Goal: Task Accomplishment & Management: Manage account settings

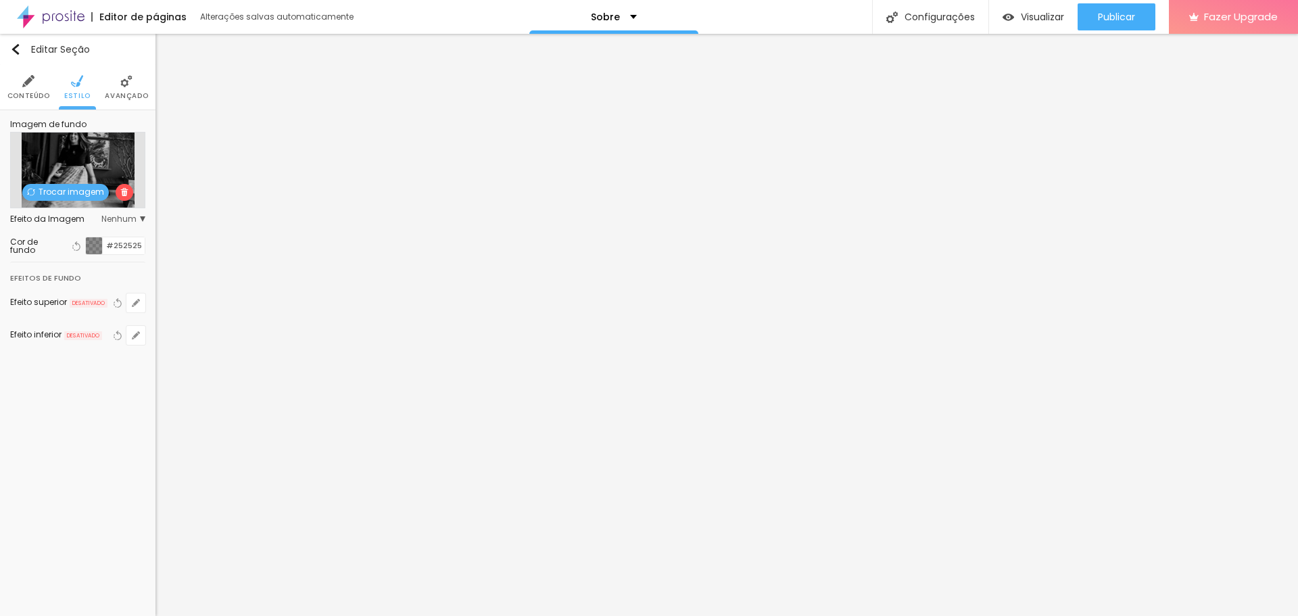
click at [62, 195] on span "Trocar imagem" at bounding box center [65, 192] width 87 height 17
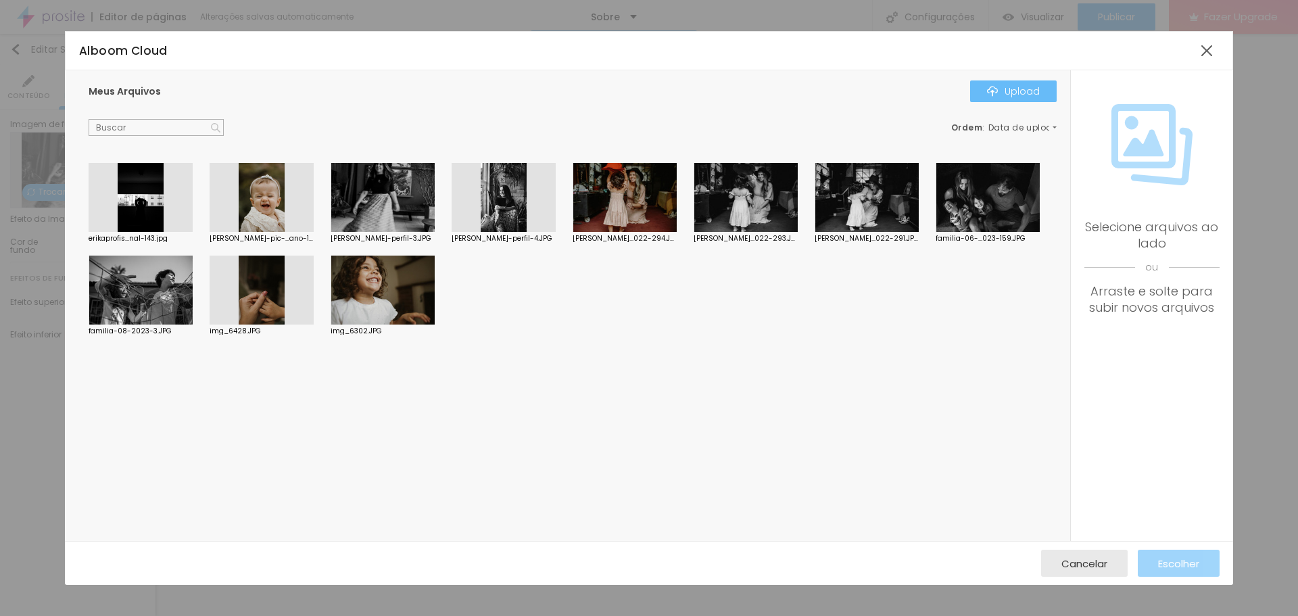
click at [1030, 91] on div "Upload" at bounding box center [1013, 91] width 53 height 11
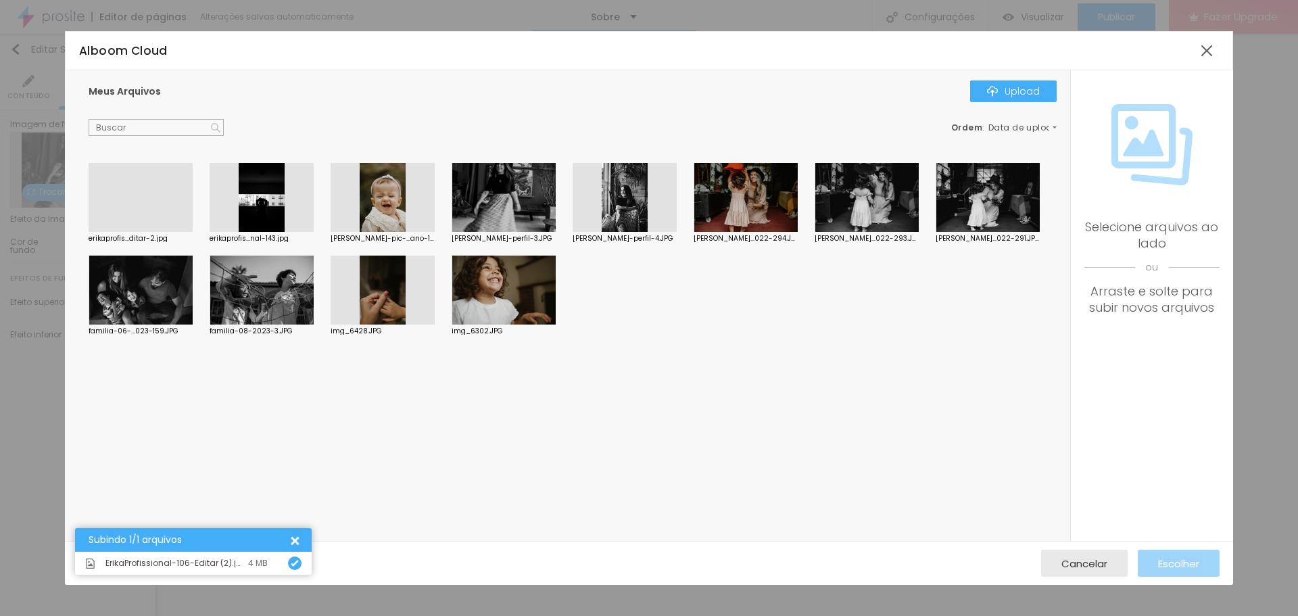
click at [132, 232] on div at bounding box center [141, 232] width 104 height 0
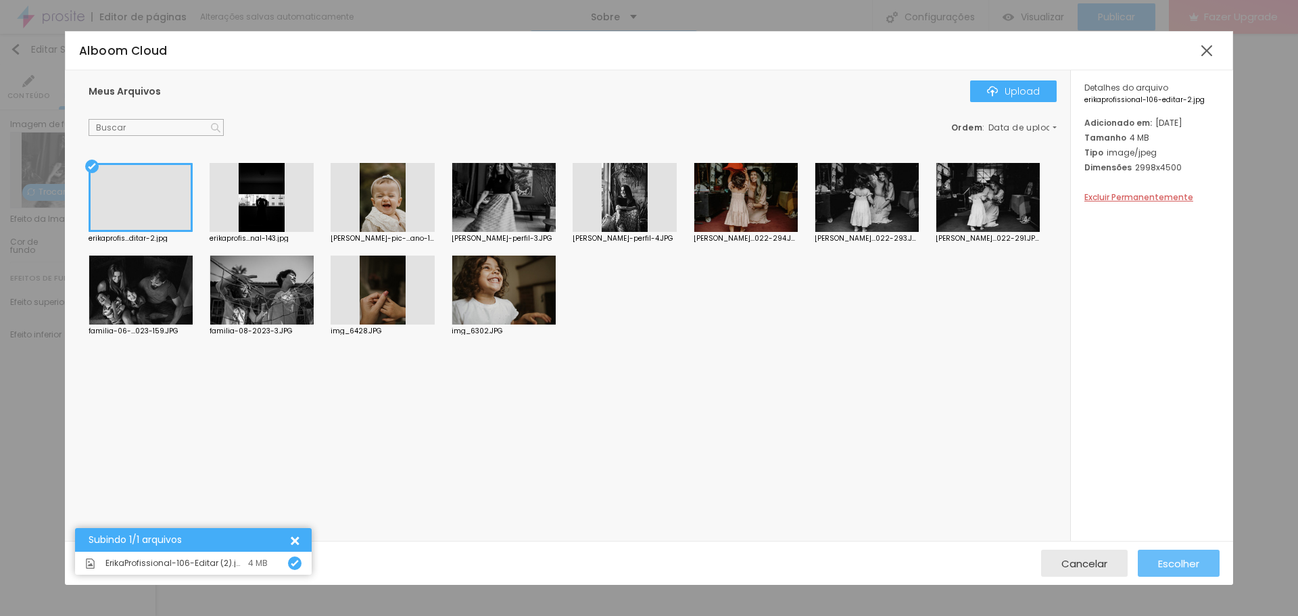
click at [1190, 553] on div "Escolher" at bounding box center [1178, 562] width 41 height 27
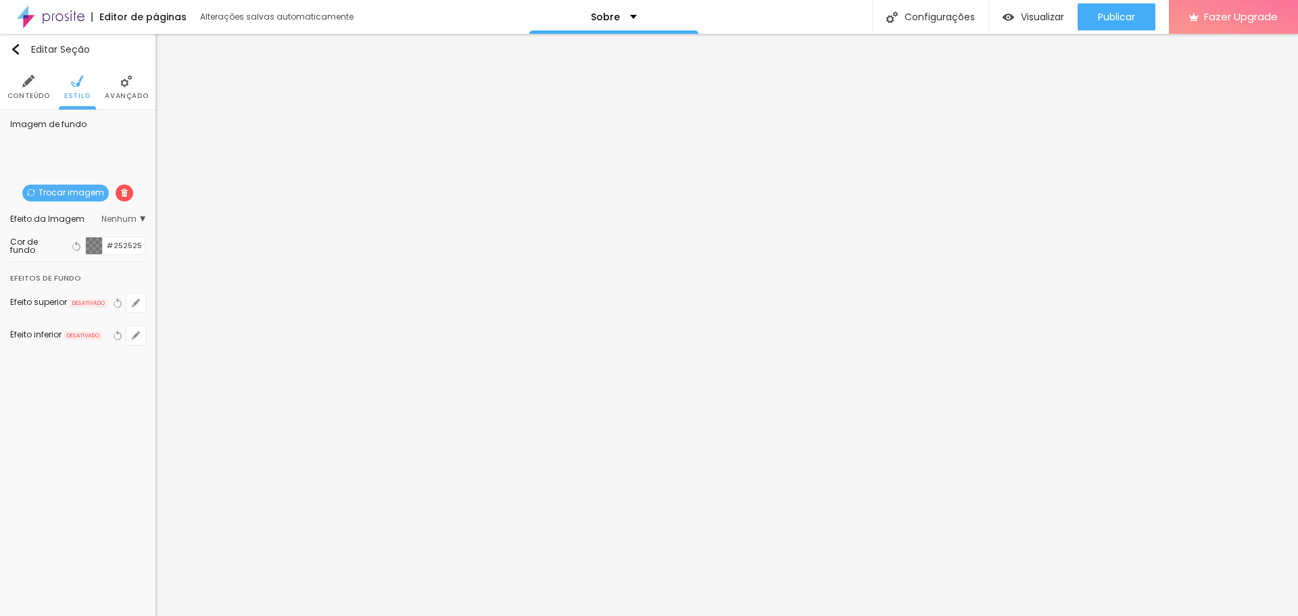
click at [78, 208] on div "Trocar imagem" at bounding box center [78, 208] width 0 height 0
click at [124, 215] on span "Nenhum" at bounding box center [123, 219] width 44 height 8
click at [70, 254] on span "Parallax" at bounding box center [67, 256] width 33 height 11
drag, startPoint x: 81, startPoint y: 159, endPoint x: 63, endPoint y: 141, distance: 25.3
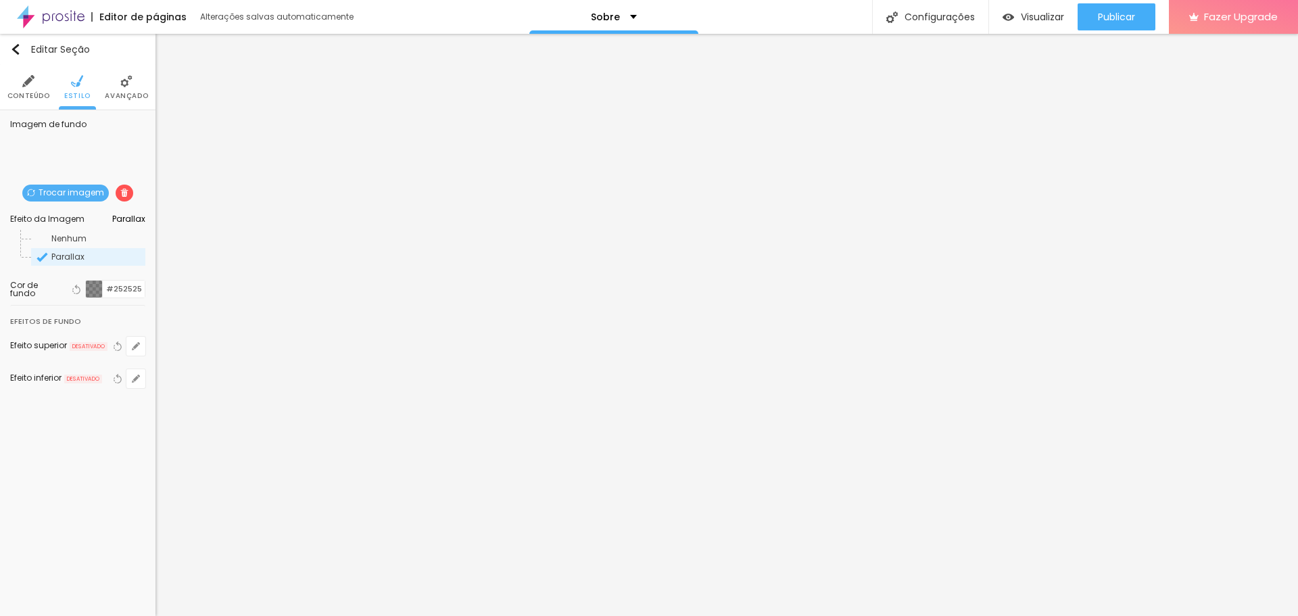
click at [78, 208] on div "Trocar imagem" at bounding box center [78, 208] width 0 height 0
click at [142, 218] on span "Parallax" at bounding box center [128, 219] width 33 height 8
click at [142, 218] on span "Parallax" at bounding box center [124, 219] width 42 height 8
click at [142, 218] on span "Parallax" at bounding box center [128, 219] width 33 height 8
click at [78, 208] on div "Trocar imagem" at bounding box center [78, 208] width 0 height 0
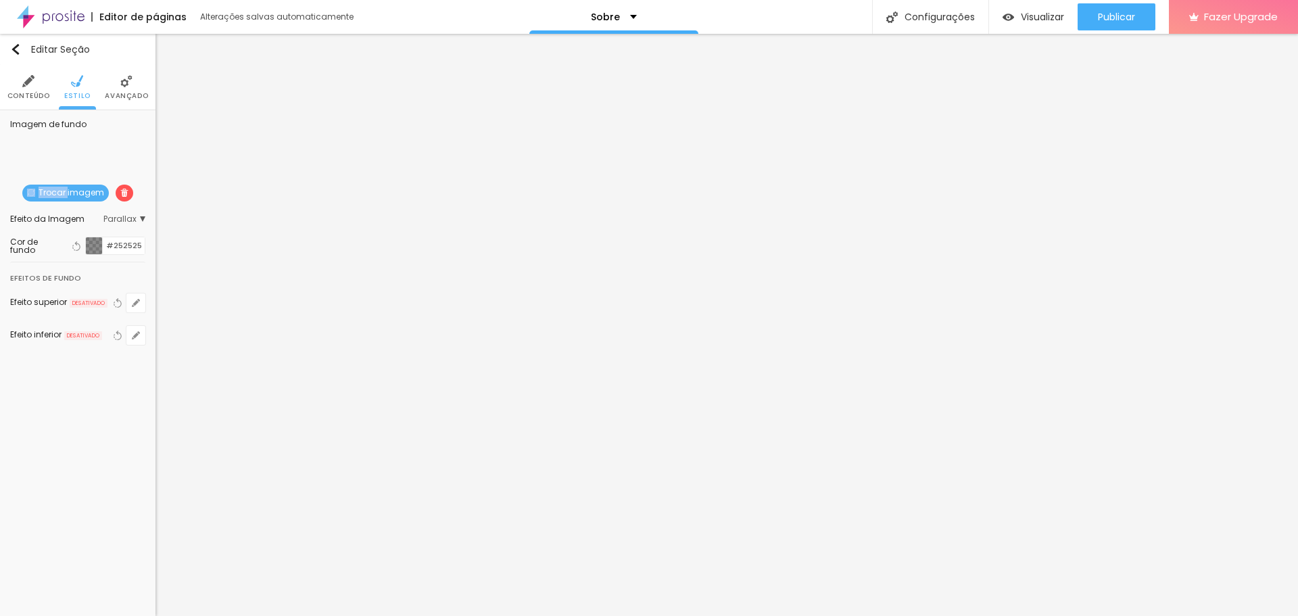
click at [78, 208] on div "Trocar imagem" at bounding box center [78, 208] width 0 height 0
drag, startPoint x: 82, startPoint y: 153, endPoint x: 70, endPoint y: 154, distance: 12.9
click at [78, 208] on div "Trocar imagem" at bounding box center [78, 208] width 0 height 0
click at [80, 193] on span "Trocar imagem" at bounding box center [65, 193] width 87 height 17
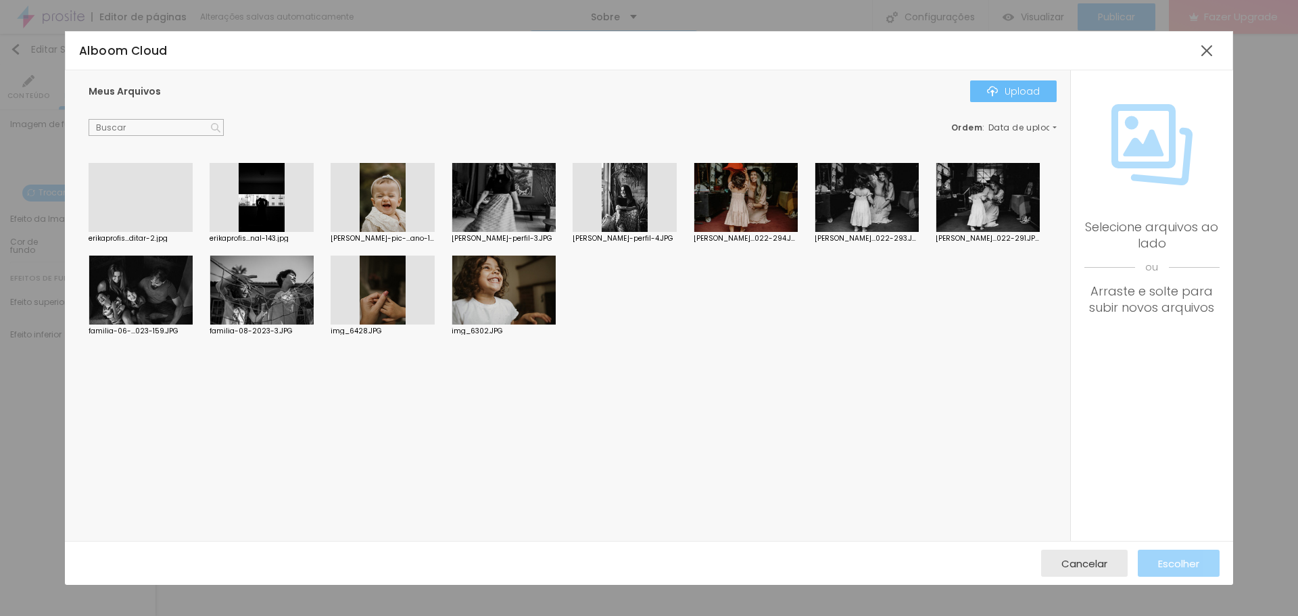
click at [1013, 95] on div "Upload" at bounding box center [1013, 91] width 53 height 11
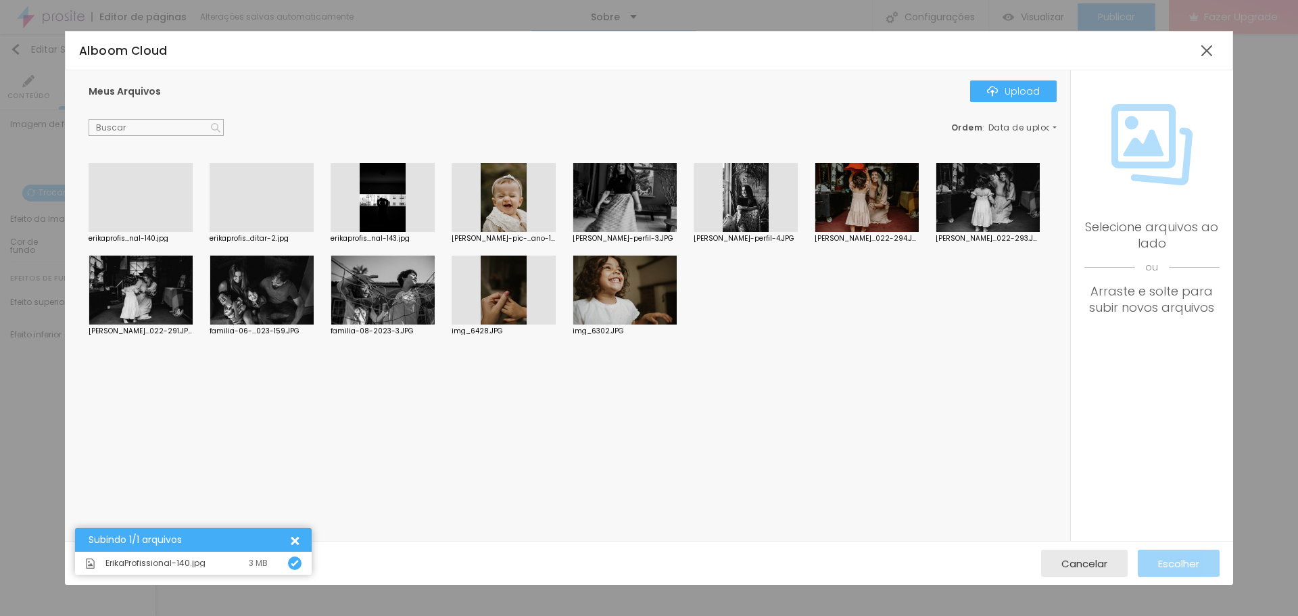
click at [132, 232] on div at bounding box center [141, 232] width 104 height 0
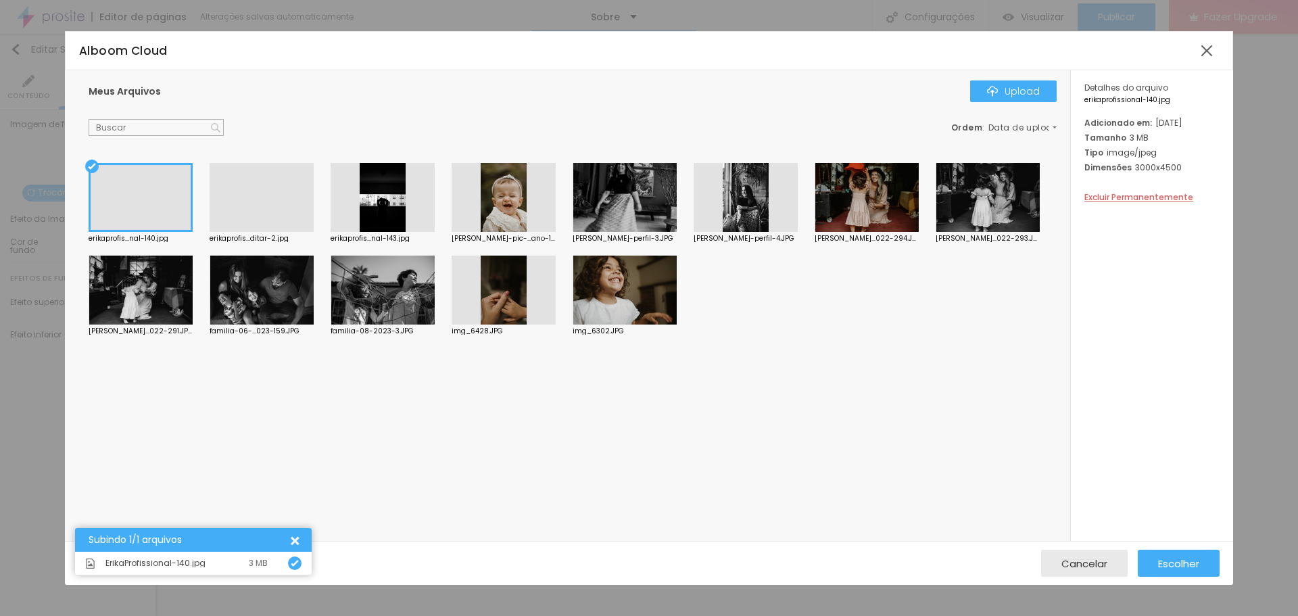
drag, startPoint x: 1155, startPoint y: 151, endPoint x: 1149, endPoint y: 125, distance: 26.4
click at [1149, 97] on div at bounding box center [1151, 97] width 135 height 0
click at [1188, 569] on span "Escolher" at bounding box center [1178, 563] width 41 height 11
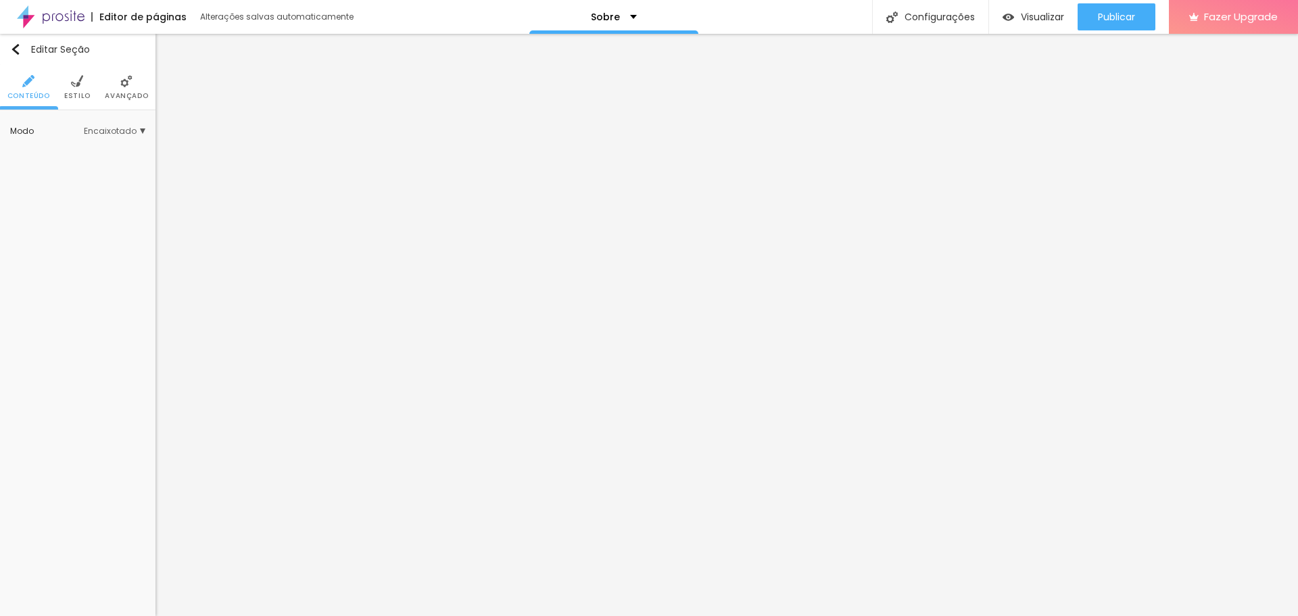
click at [126, 84] on img at bounding box center [126, 81] width 12 height 12
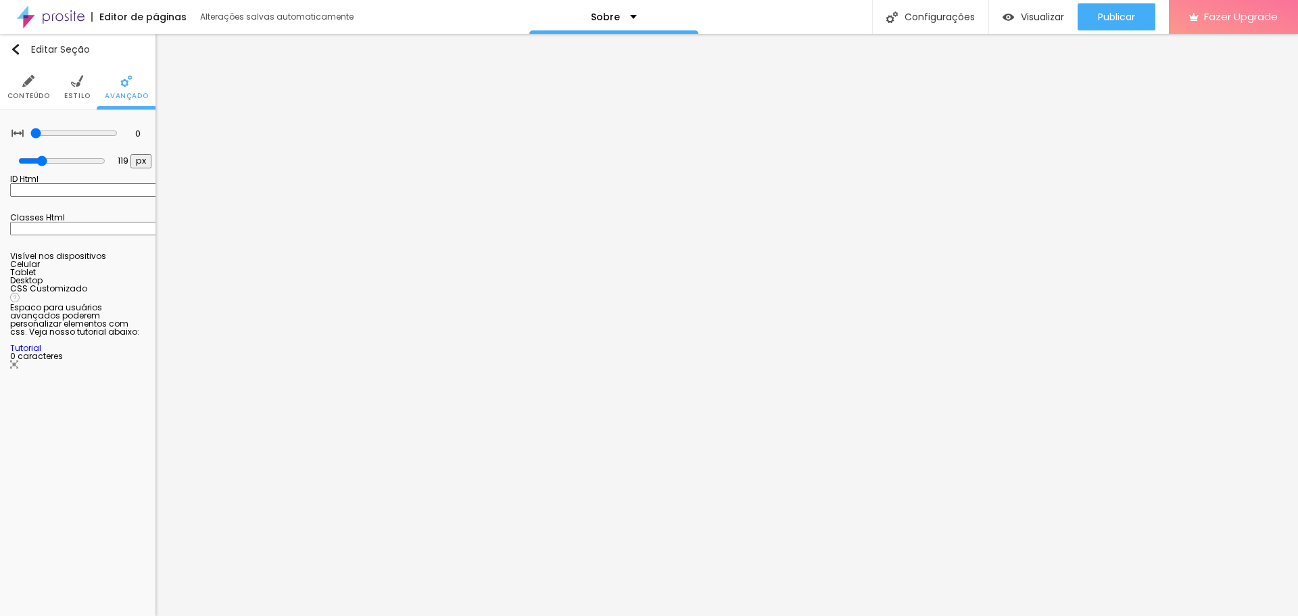
click at [74, 84] on img at bounding box center [77, 81] width 12 height 12
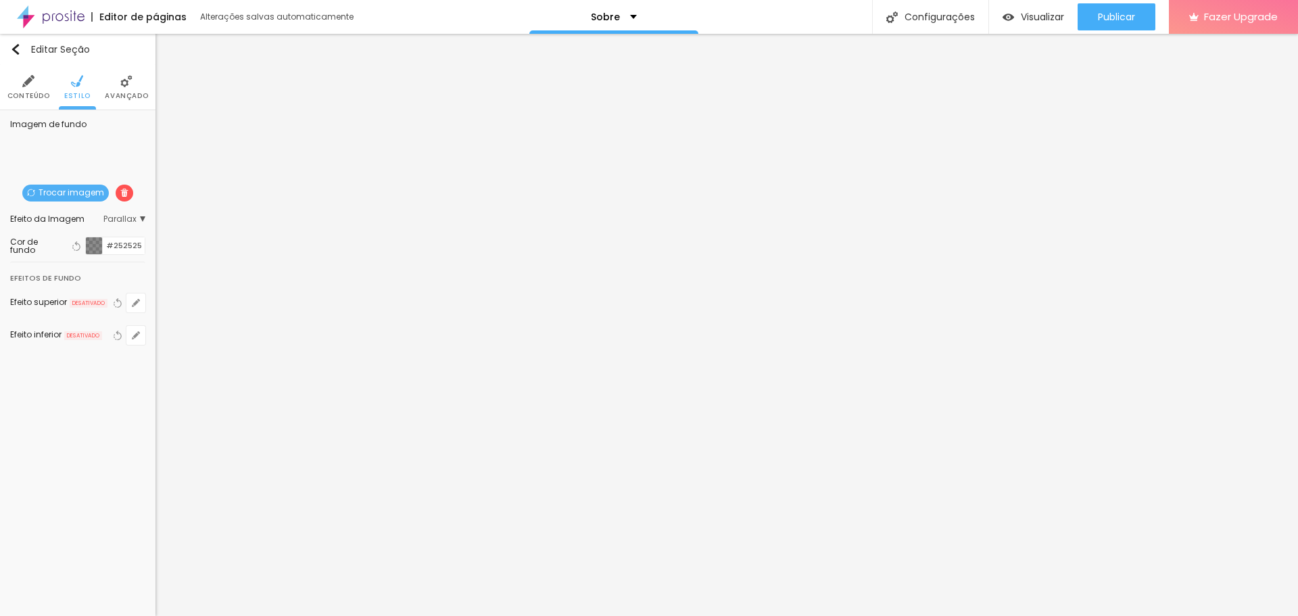
click at [29, 86] on img at bounding box center [28, 81] width 12 height 12
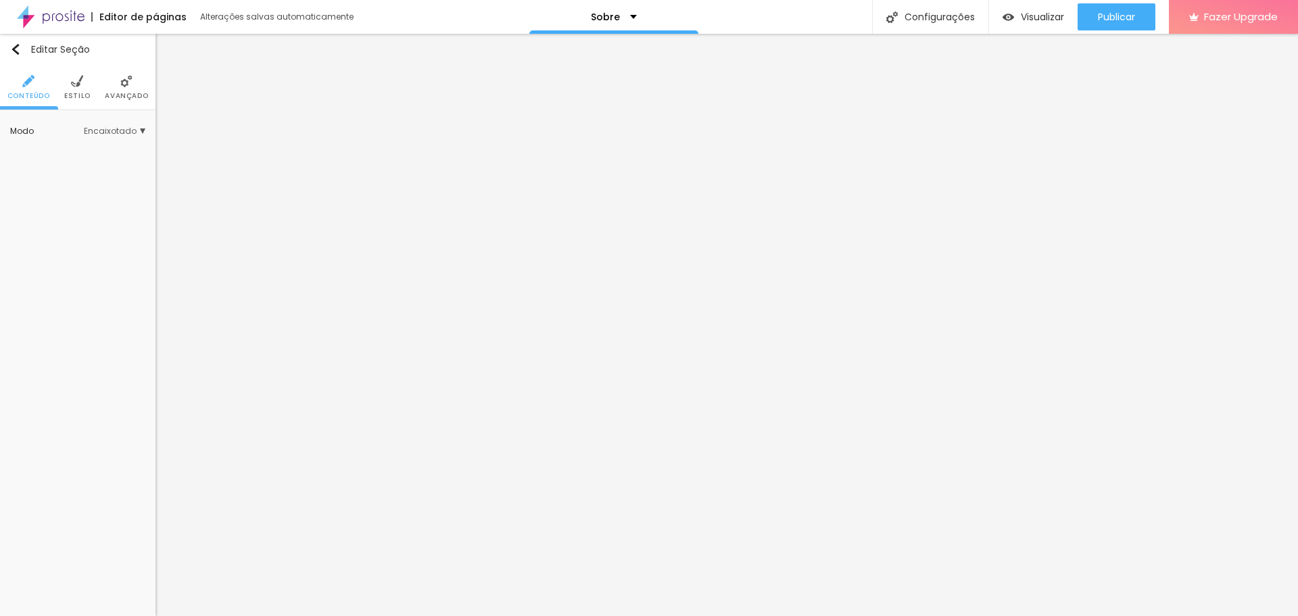
click at [143, 132] on span "Encaixotado" at bounding box center [115, 131] width 62 height 8
click at [80, 170] on span "Completo" at bounding box center [71, 168] width 41 height 11
click at [70, 84] on li "Estilo" at bounding box center [77, 87] width 26 height 45
click at [74, 82] on img at bounding box center [77, 81] width 12 height 12
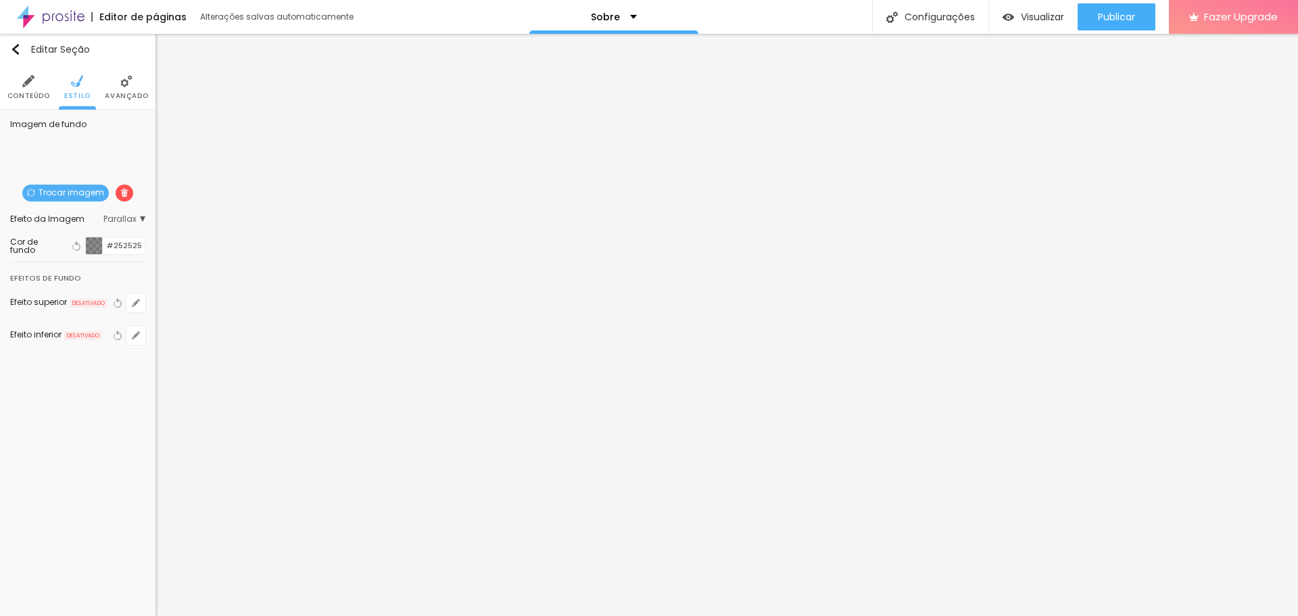
click at [74, 191] on span "Trocar imagem" at bounding box center [65, 193] width 87 height 17
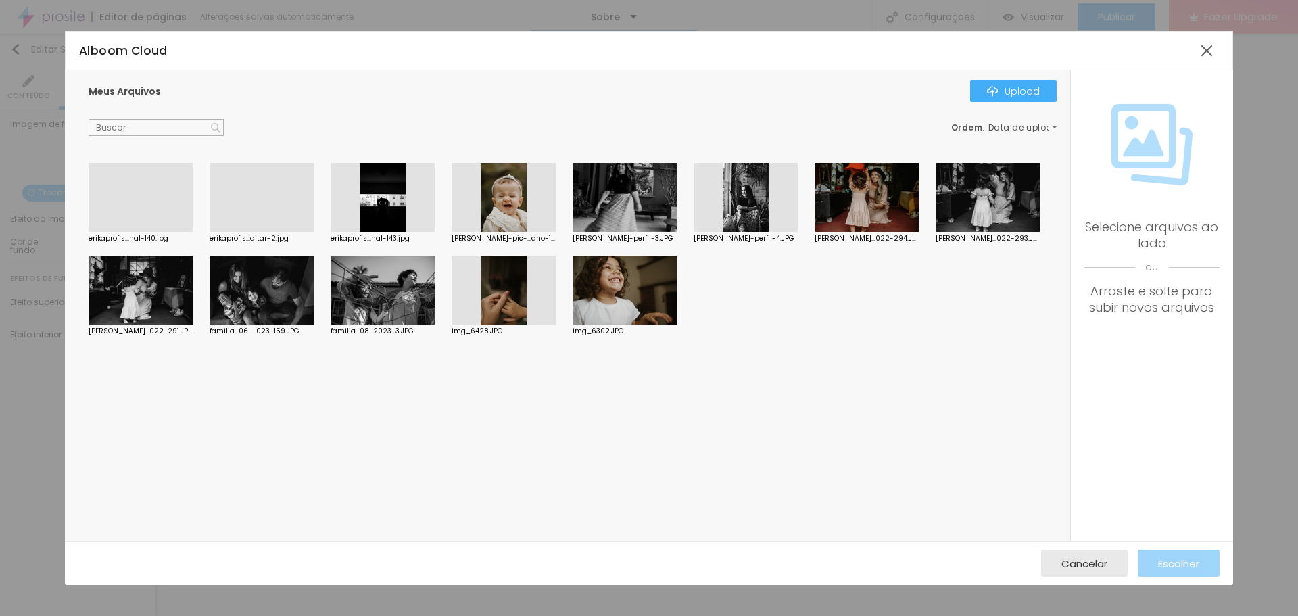
click at [387, 207] on div at bounding box center [382, 197] width 104 height 69
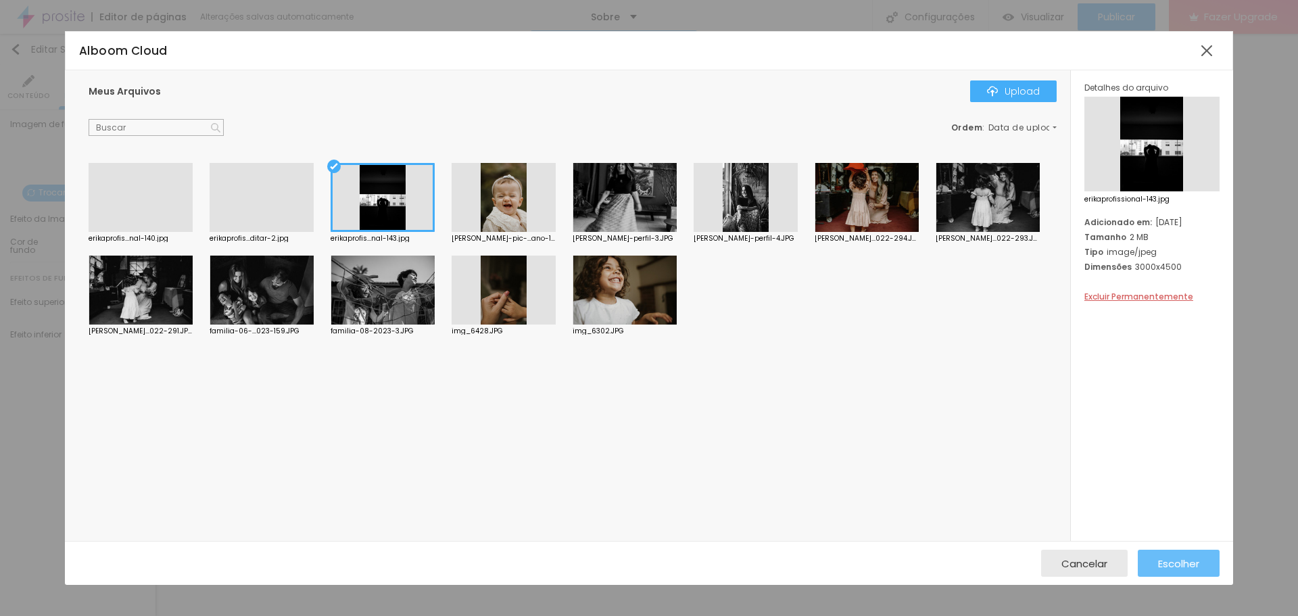
click at [1195, 565] on span "Escolher" at bounding box center [1178, 563] width 41 height 11
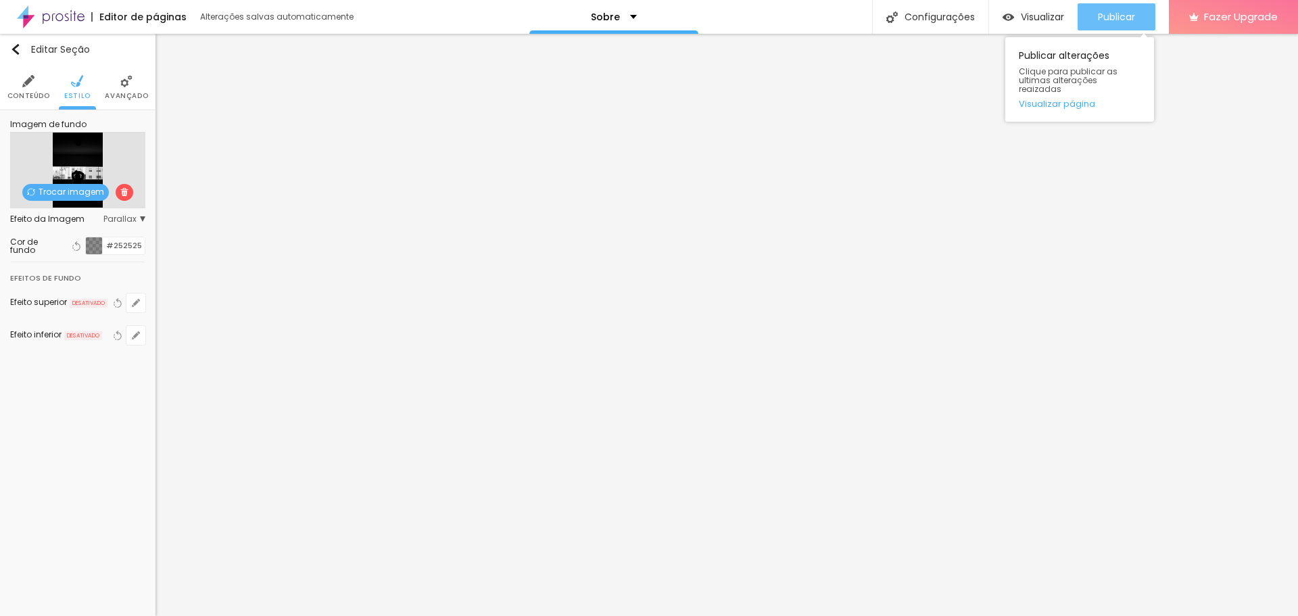
click at [1113, 20] on span "Publicar" at bounding box center [1116, 16] width 37 height 11
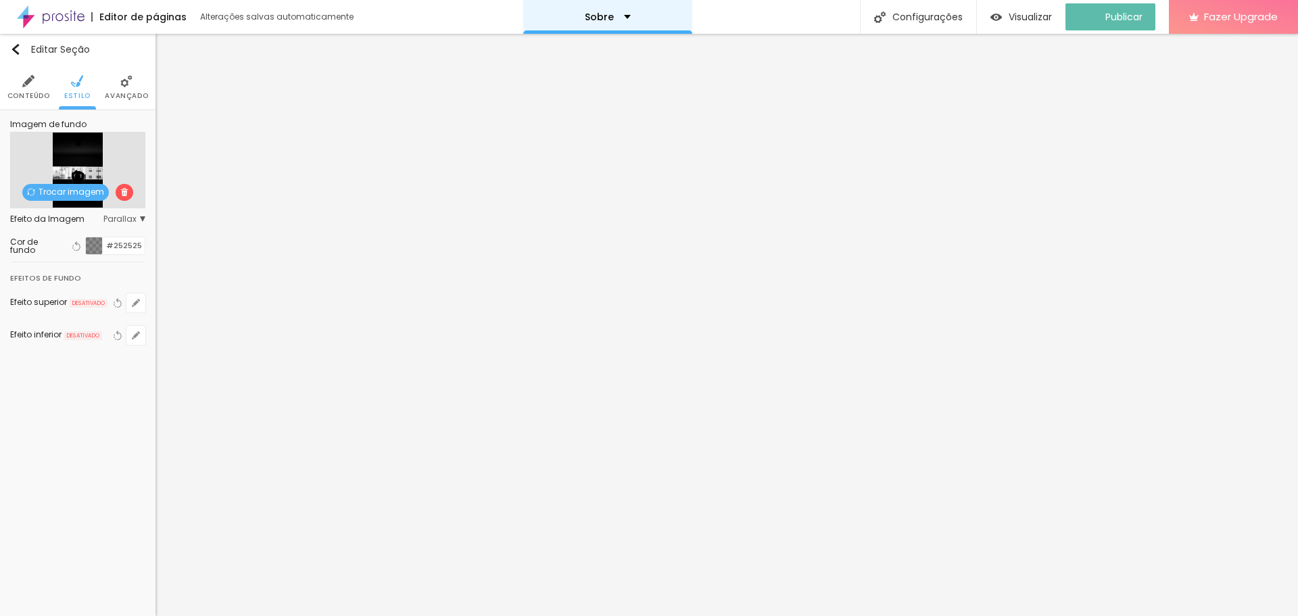
click at [637, 13] on div "Sobre" at bounding box center [607, 17] width 169 height 34
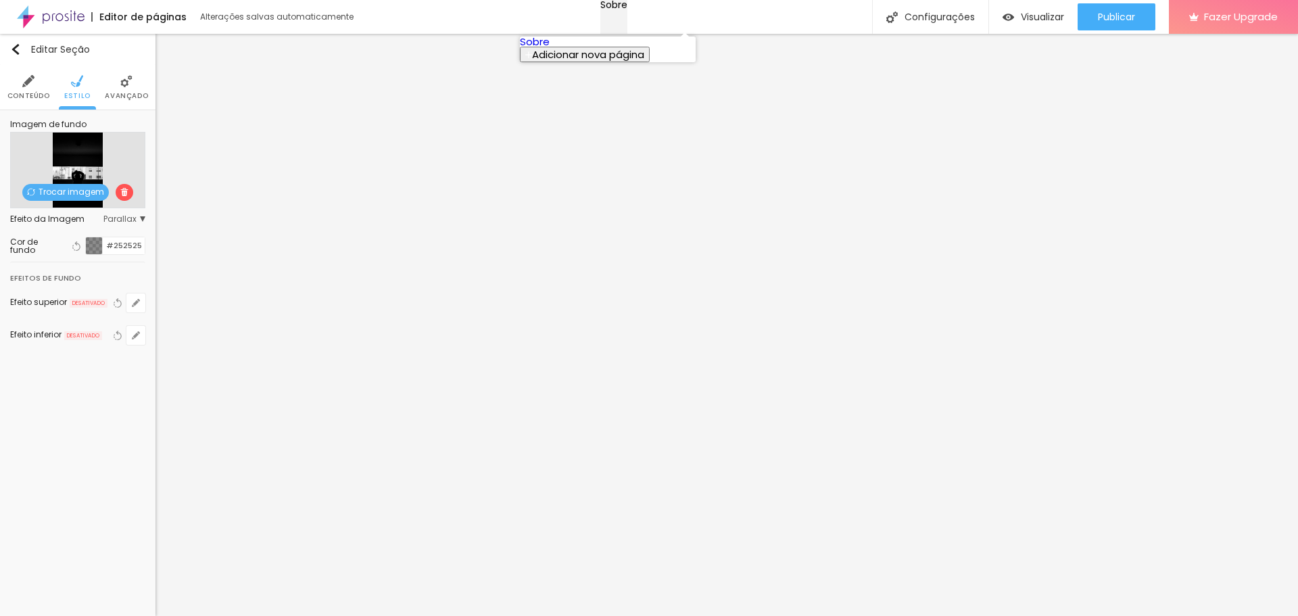
click at [627, 9] on div "Sobre" at bounding box center [613, 4] width 27 height 9
click at [16, 46] on img "button" at bounding box center [15, 49] width 11 height 11
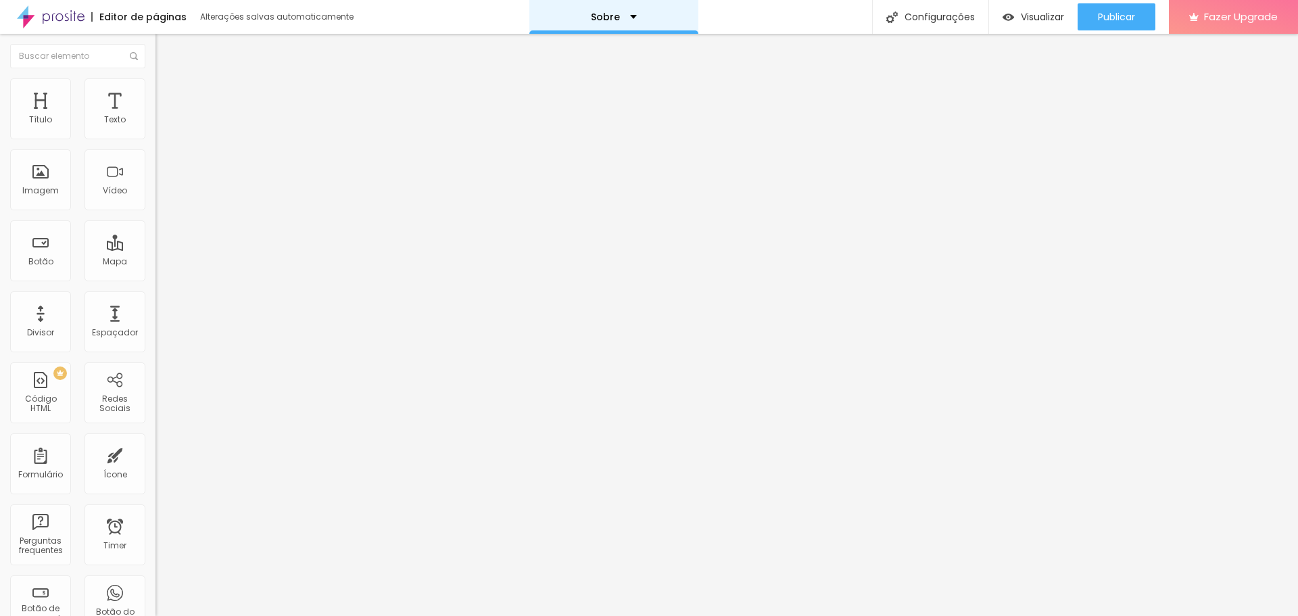
click at [620, 13] on div "Sobre" at bounding box center [614, 16] width 46 height 9
click at [543, 49] on link "Sobre" at bounding box center [535, 41] width 30 height 14
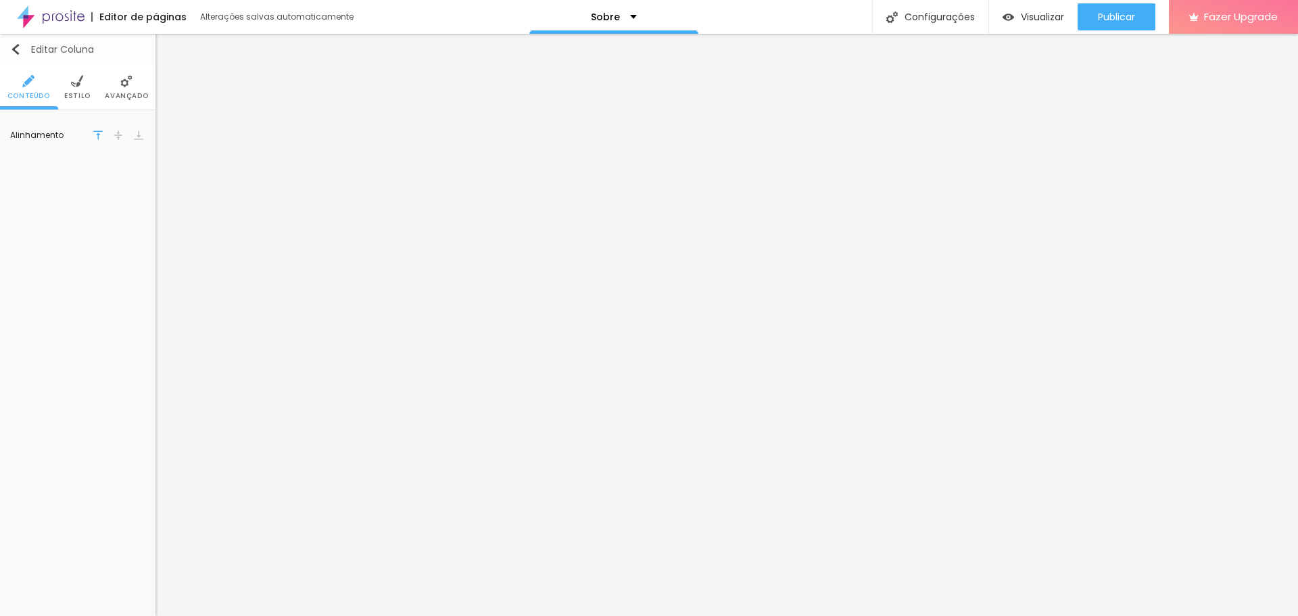
click at [15, 47] on img "button" at bounding box center [15, 49] width 11 height 11
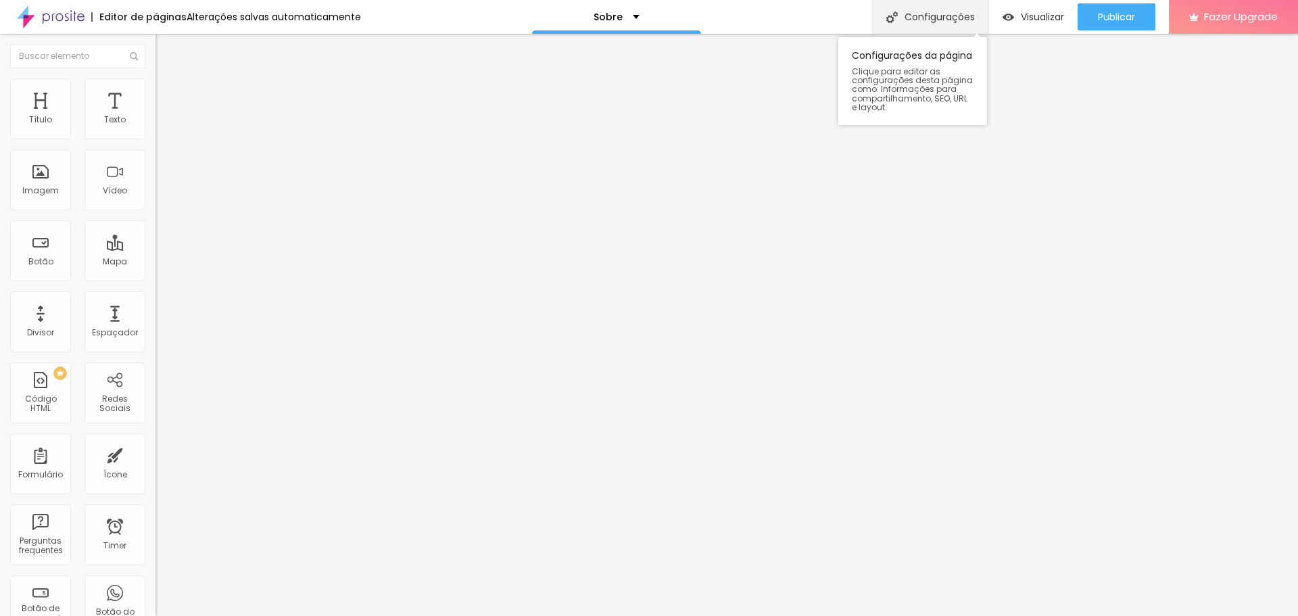
click at [925, 24] on div "Configurações" at bounding box center [930, 17] width 116 height 34
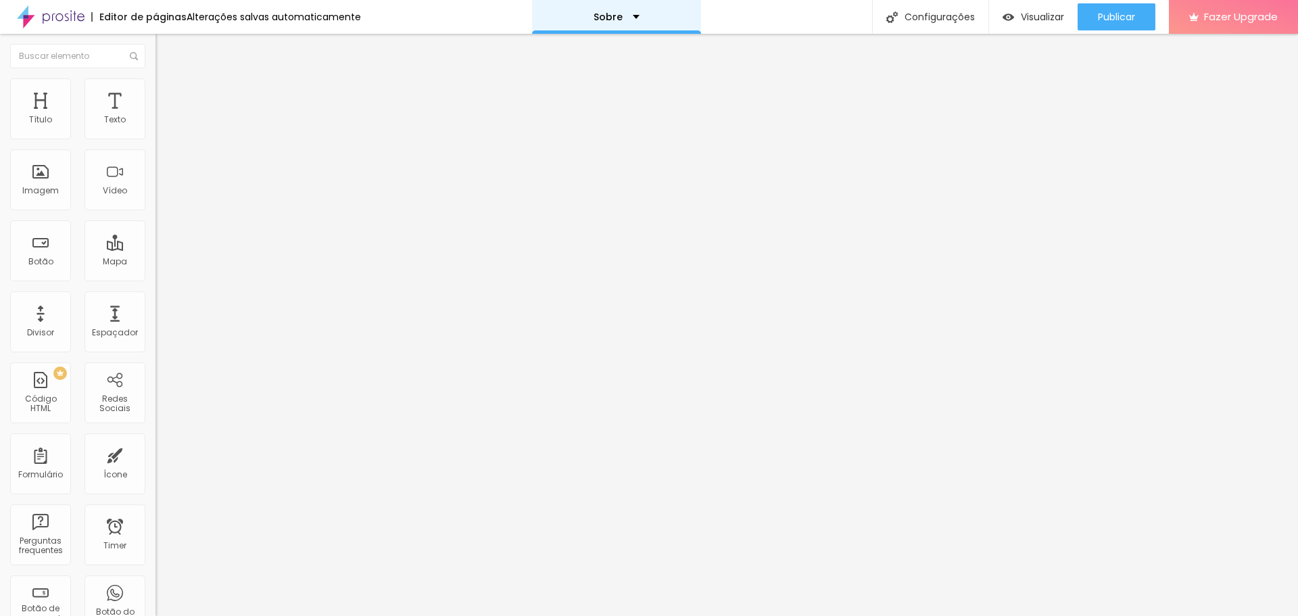
click at [633, 17] on div "Sobre" at bounding box center [616, 17] width 169 height 34
click at [616, 62] on span "Adicionar nova página" at bounding box center [588, 54] width 112 height 14
type input "Sobre"
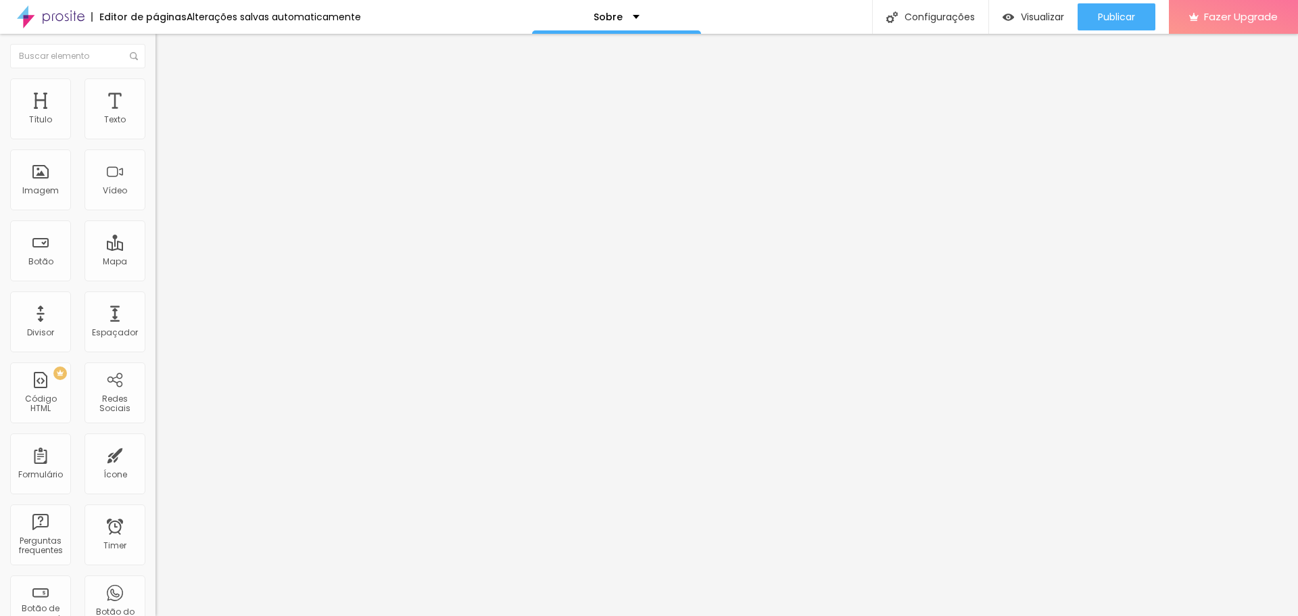
click at [631, 11] on div "Sobre" at bounding box center [613, 17] width 169 height 34
click at [168, 91] on span "Estilo" at bounding box center [178, 87] width 21 height 11
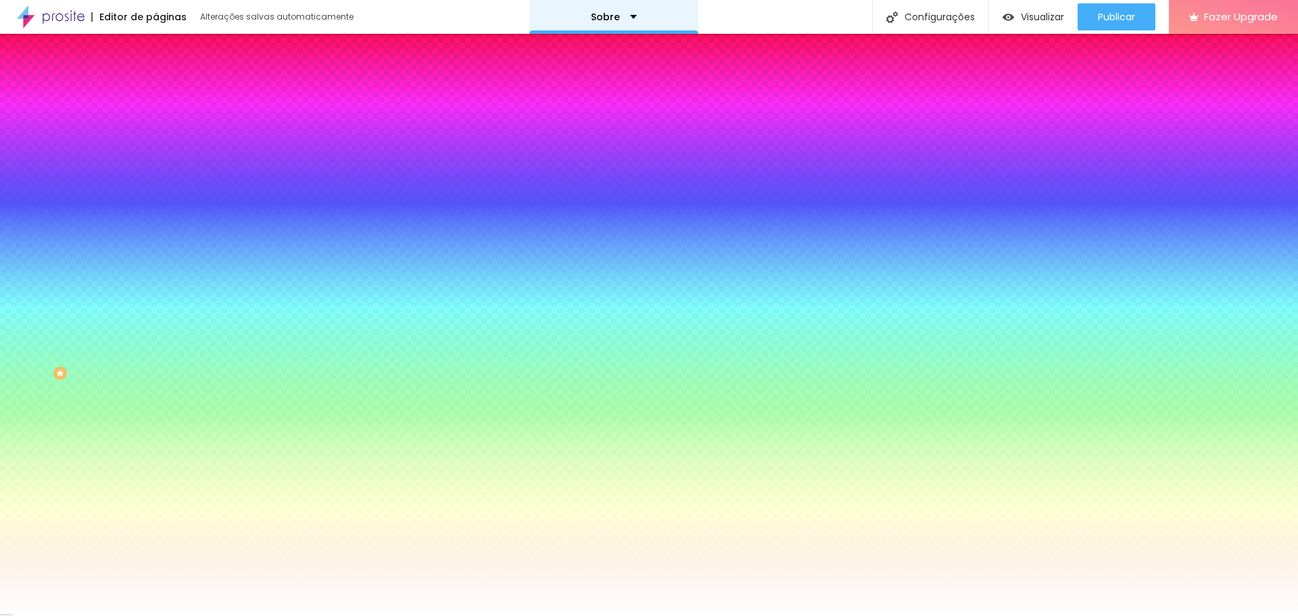
click at [631, 23] on div "Sobre" at bounding box center [613, 17] width 169 height 34
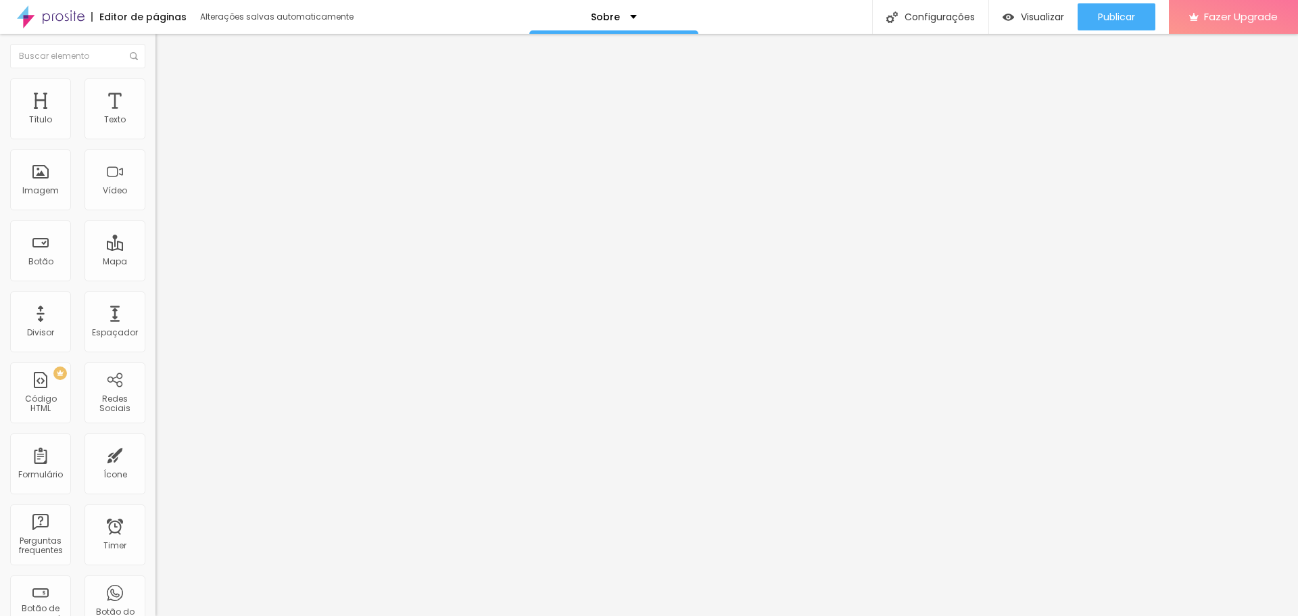
click at [168, 91] on span "Estilo" at bounding box center [178, 87] width 21 height 11
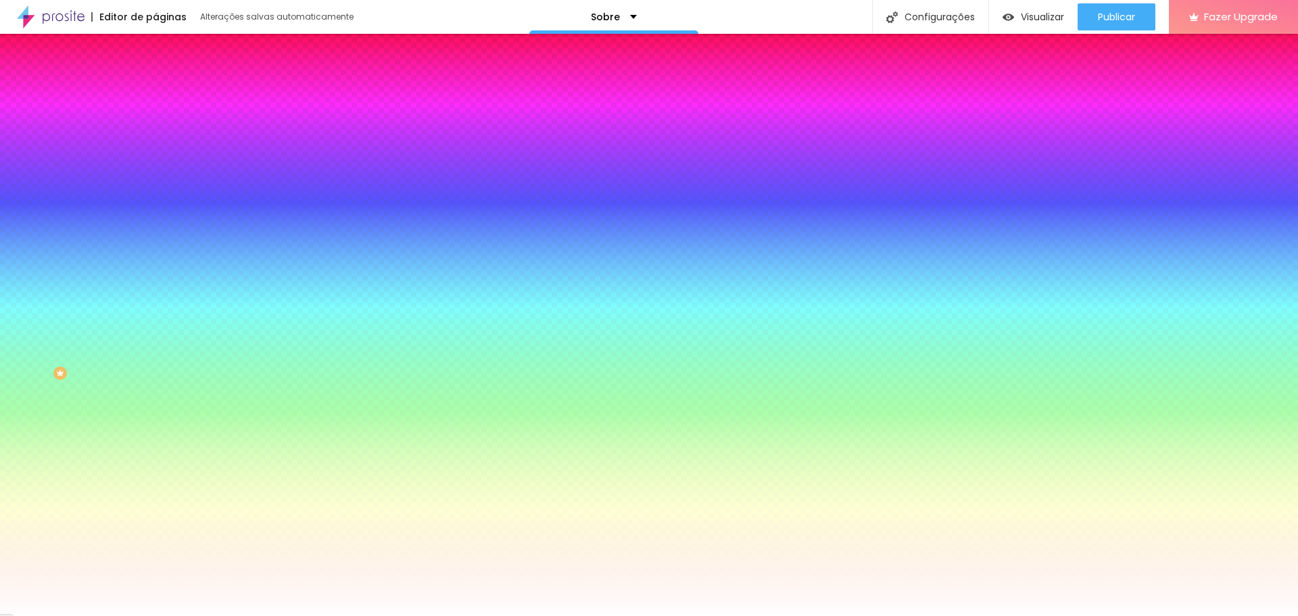
click at [155, 124] on span "Trocar imagem" at bounding box center [192, 118] width 74 height 11
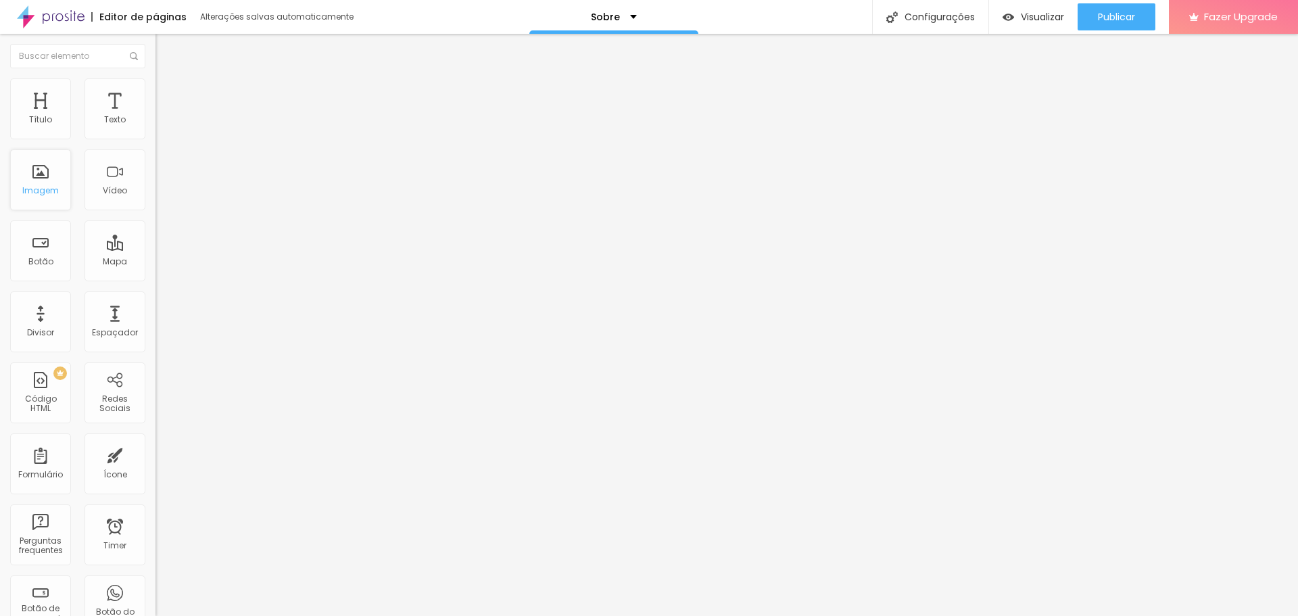
click at [55, 190] on div "Imagem" at bounding box center [40, 190] width 36 height 9
click at [155, 116] on span "Adicionar imagem" at bounding box center [198, 110] width 87 height 11
click at [155, 90] on li "Estilo" at bounding box center [232, 85] width 155 height 14
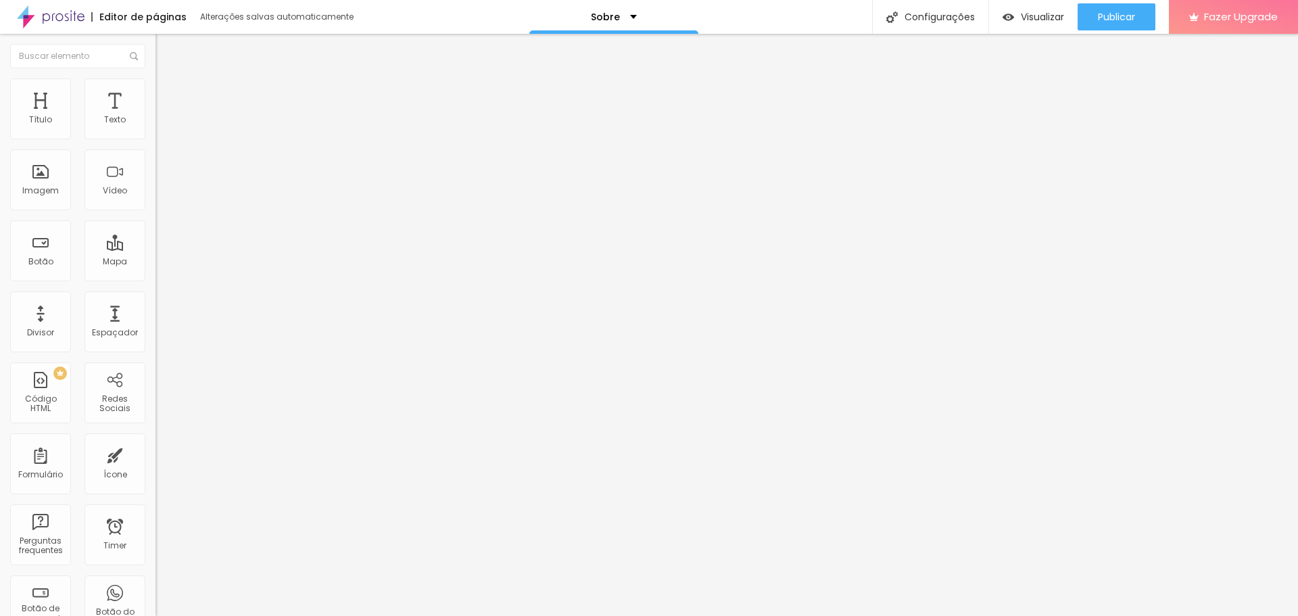
click at [155, 77] on img at bounding box center [161, 71] width 12 height 12
click at [155, 116] on span "Trocar imagem" at bounding box center [192, 110] width 74 height 11
click at [168, 93] on span "Avançado" at bounding box center [190, 87] width 45 height 11
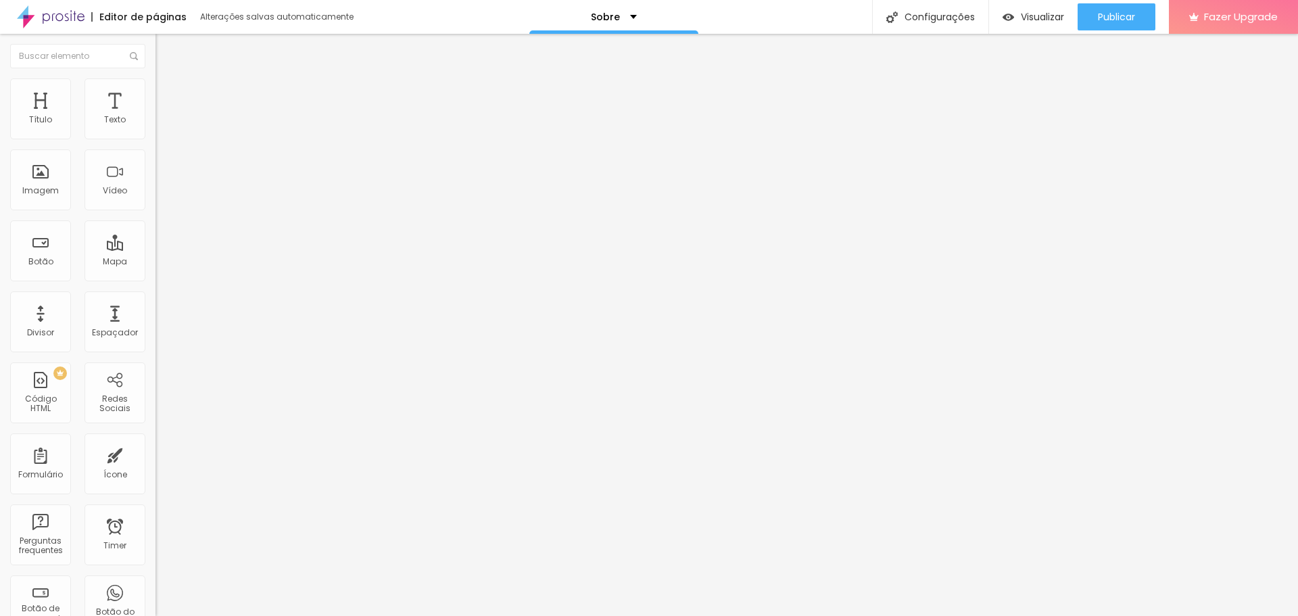
click at [168, 80] on span "Estilo" at bounding box center [178, 73] width 21 height 11
click at [167, 116] on span "Titulo 1" at bounding box center [189, 106] width 44 height 19
click at [168, 93] on span "Estilo" at bounding box center [178, 87] width 21 height 11
click at [155, 78] on li "Conteúdo" at bounding box center [232, 72] width 155 height 14
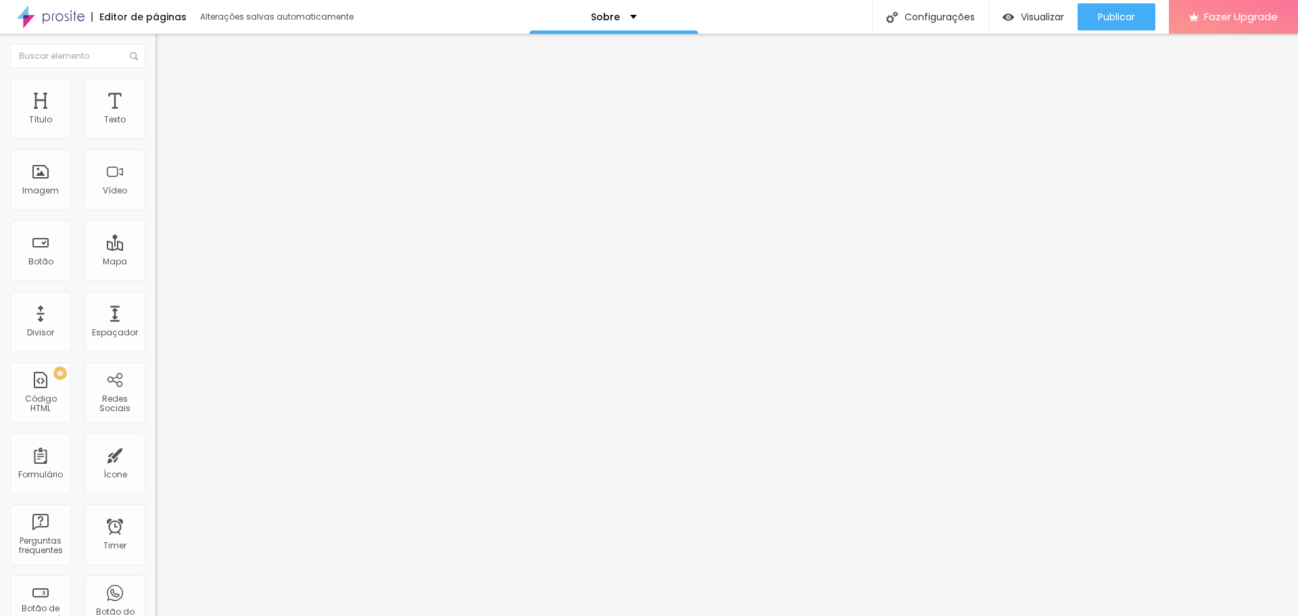
click at [155, 116] on span "Adicionar imagem" at bounding box center [198, 110] width 87 height 11
click at [1123, 15] on span "Publicar" at bounding box center [1116, 16] width 37 height 11
click at [155, 137] on img at bounding box center [159, 141] width 9 height 9
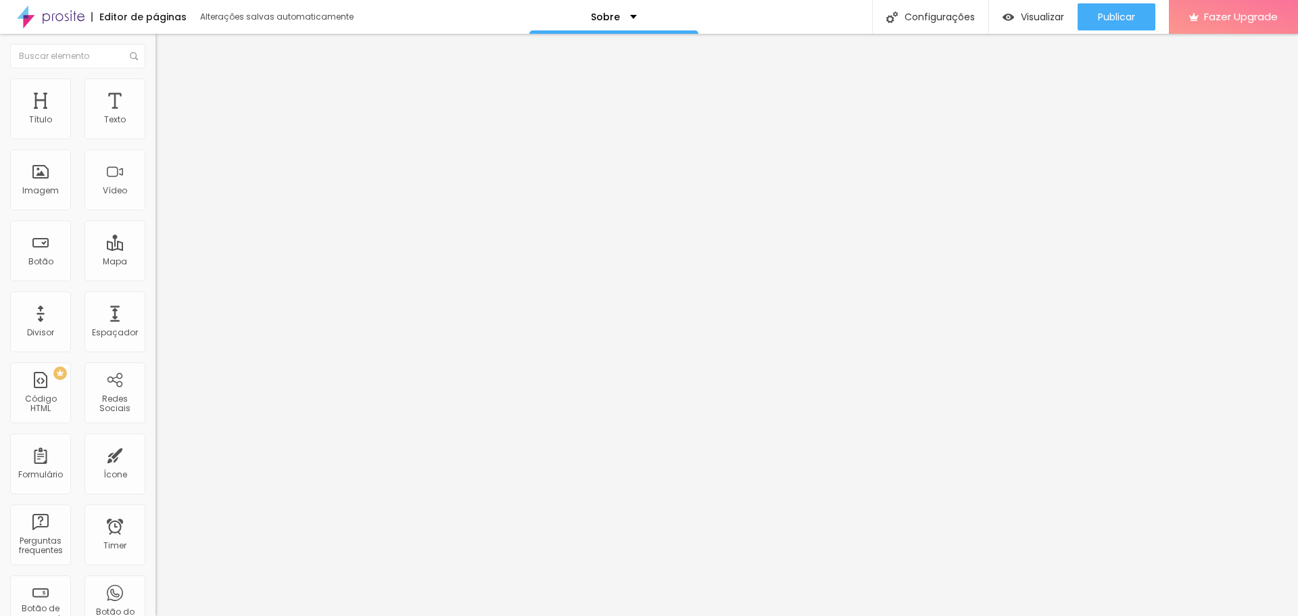
type input "https://"
click at [155, 273] on div "Instagram" at bounding box center [232, 277] width 155 height 8
click at [155, 460] on input "https://" at bounding box center [236, 467] width 162 height 14
click at [155, 505] on button "+ Adicionar Icone" at bounding box center [197, 512] width 84 height 14
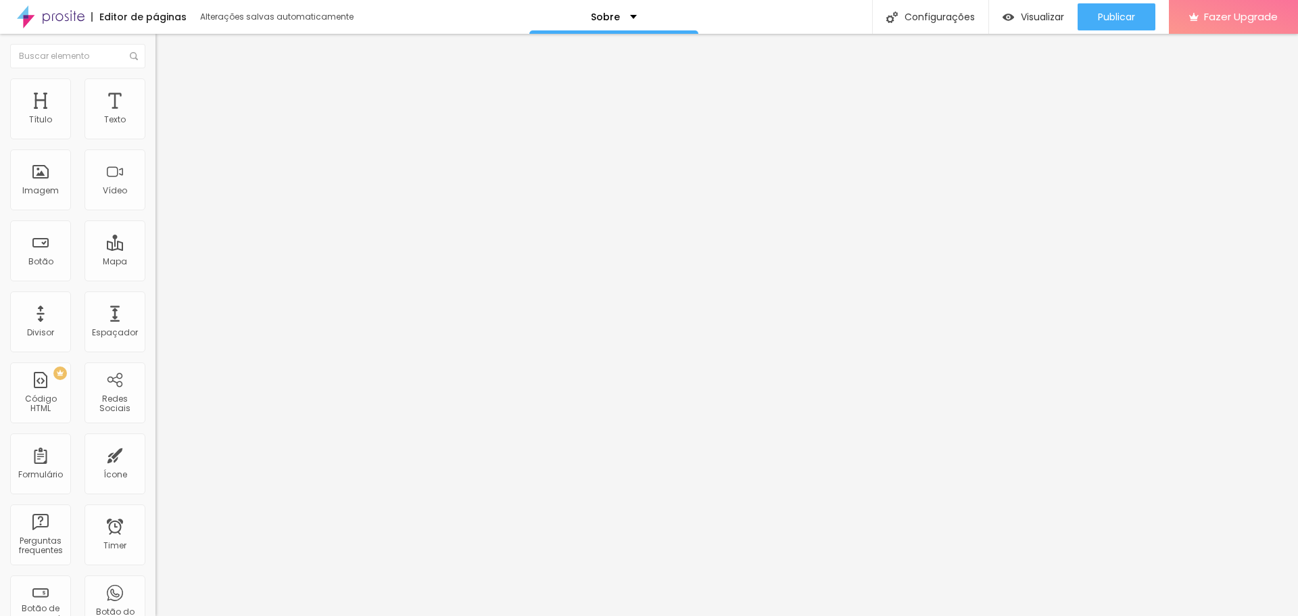
click at [168, 91] on span "Estilo" at bounding box center [178, 87] width 21 height 11
click at [168, 95] on span "Avançado" at bounding box center [190, 100] width 45 height 11
click at [155, 87] on img at bounding box center [161, 84] width 12 height 12
click at [168, 80] on span "Conteúdo" at bounding box center [189, 73] width 42 height 11
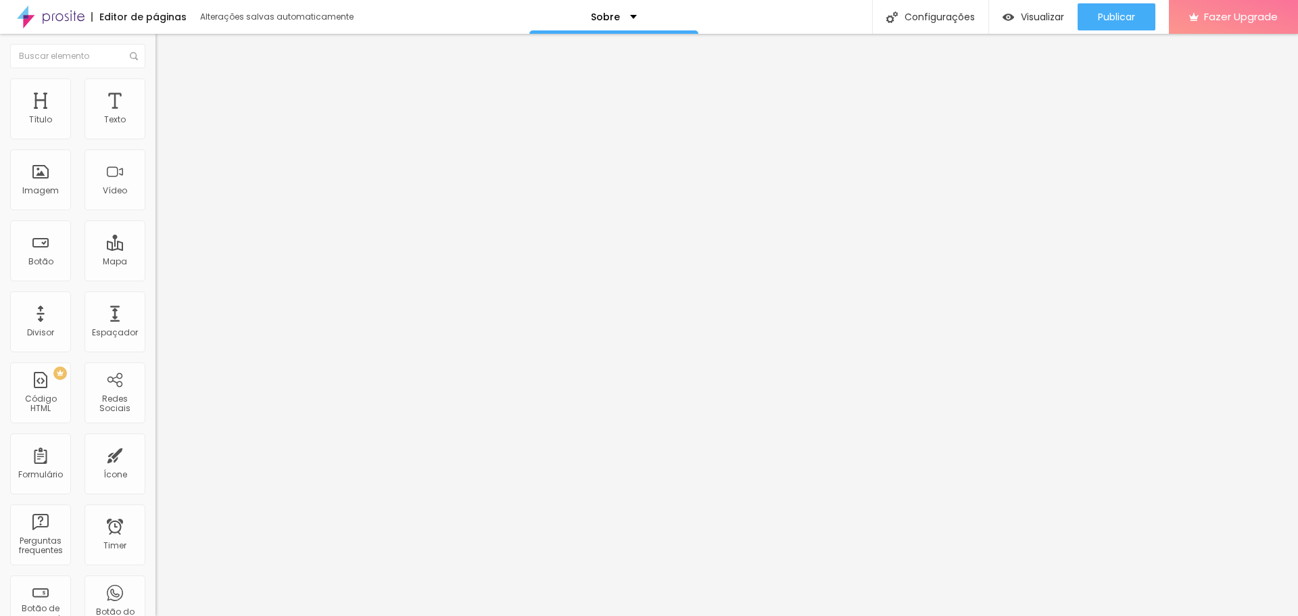
click at [155, 273] on div "Instagram" at bounding box center [232, 277] width 155 height 8
click at [168, 91] on span "Estilo" at bounding box center [178, 87] width 21 height 11
click at [155, 92] on li "Avançado" at bounding box center [232, 99] width 155 height 14
click at [155, 77] on img at bounding box center [161, 71] width 12 height 12
click at [119, 471] on div "Ícone" at bounding box center [114, 463] width 61 height 61
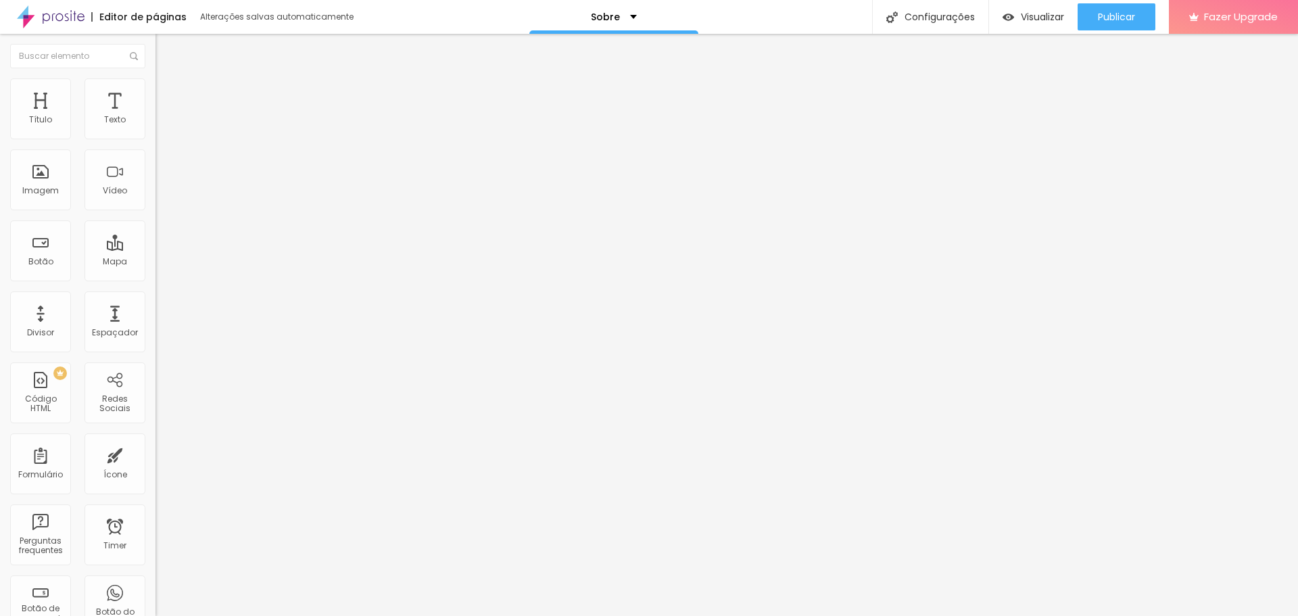
click at [155, 85] on img at bounding box center [161, 84] width 12 height 12
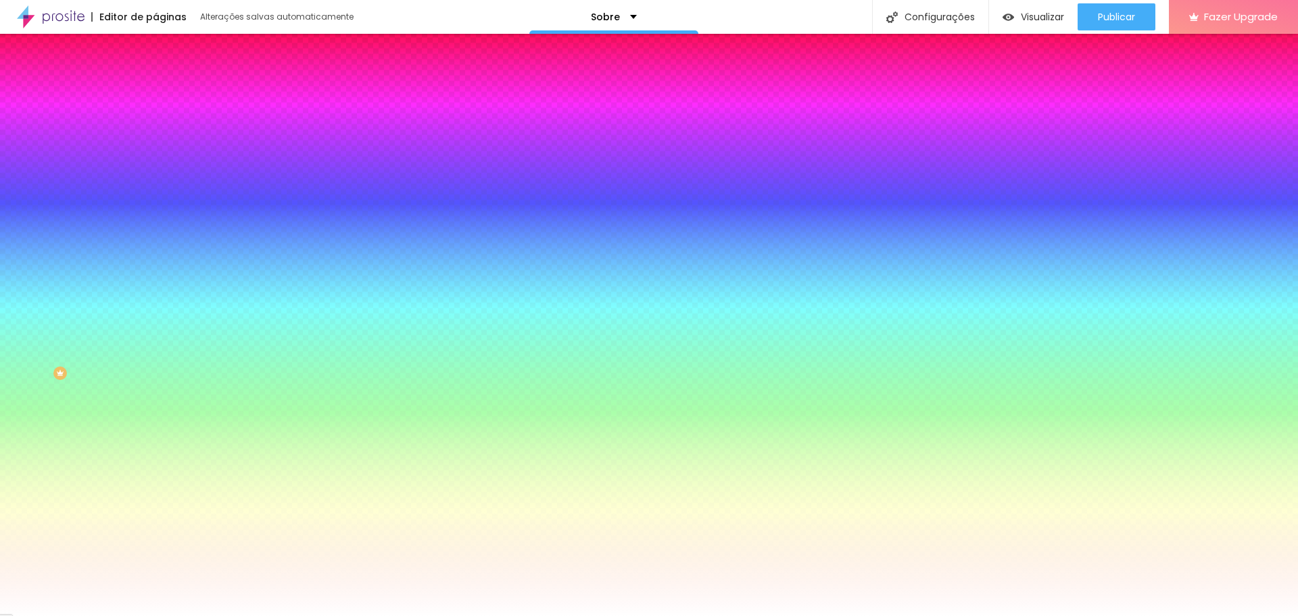
click at [155, 92] on li "Avançado" at bounding box center [232, 99] width 155 height 14
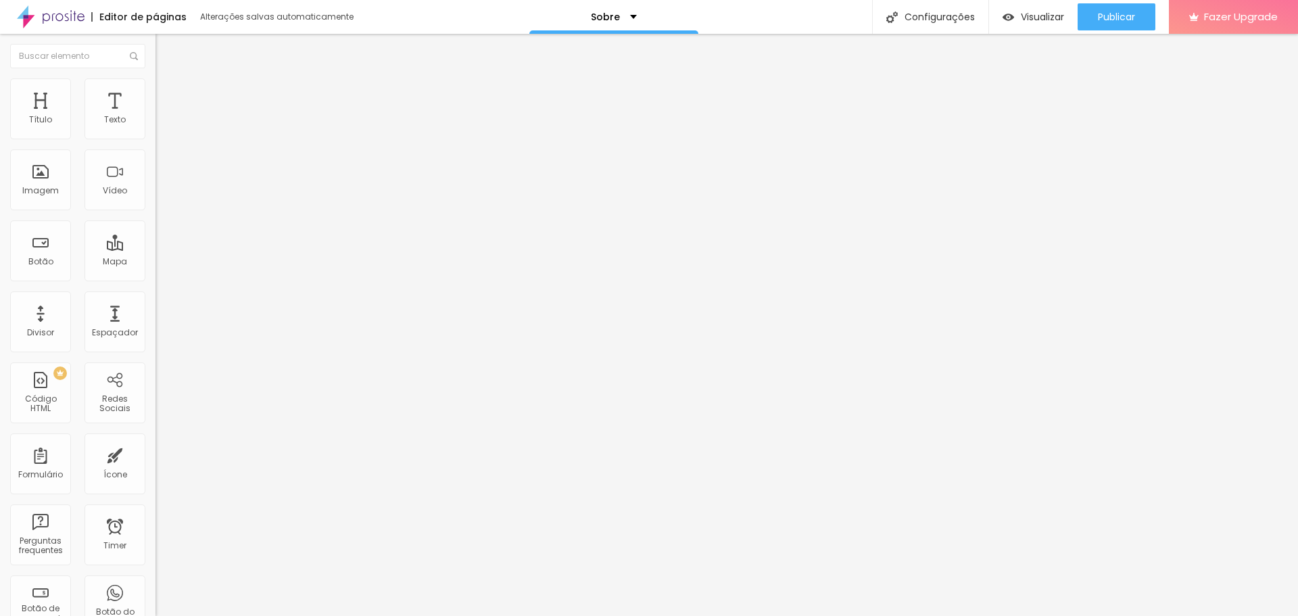
click at [155, 127] on input "Solicite um orçamento" at bounding box center [236, 121] width 162 height 14
drag, startPoint x: 64, startPoint y: 148, endPoint x: 1, endPoint y: 145, distance: 62.9
click at [155, 145] on div "Texto Solicite um orçamento Alinhamento Tamanho Normal Pequeno Normal Grande Li…" at bounding box center [232, 203] width 155 height 197
type input "s"
type input "Seja bem-vinda(o)"
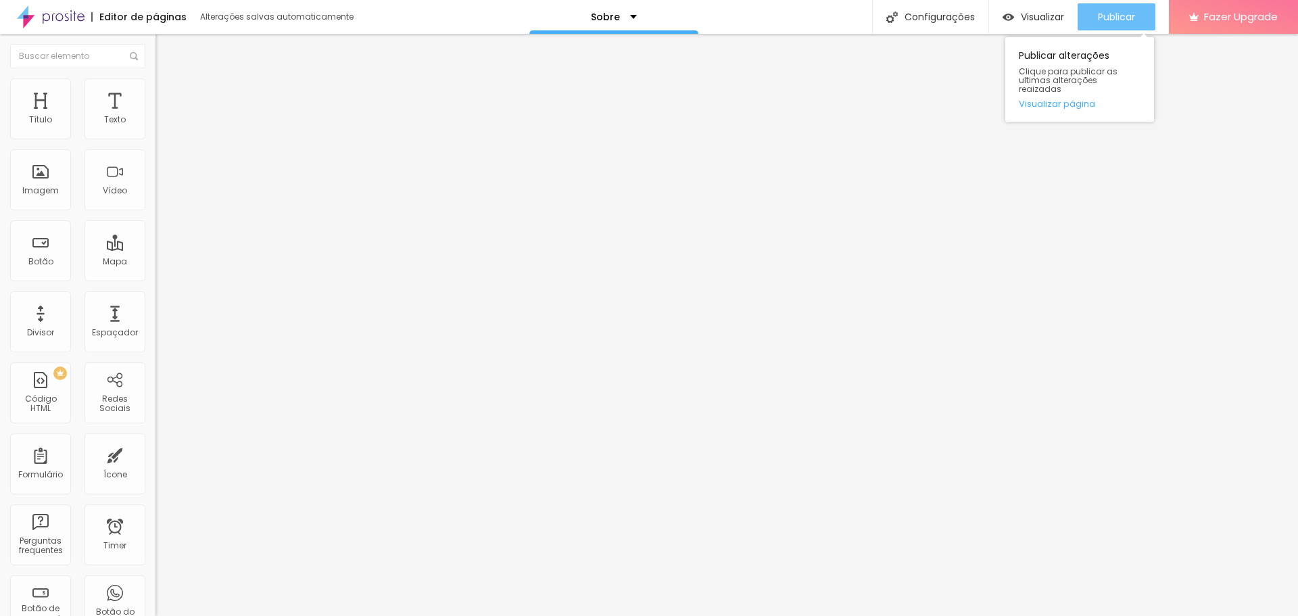
click at [1120, 14] on span "Publicar" at bounding box center [1116, 16] width 37 height 11
click at [1094, 18] on button "Publicar" at bounding box center [1116, 16] width 78 height 27
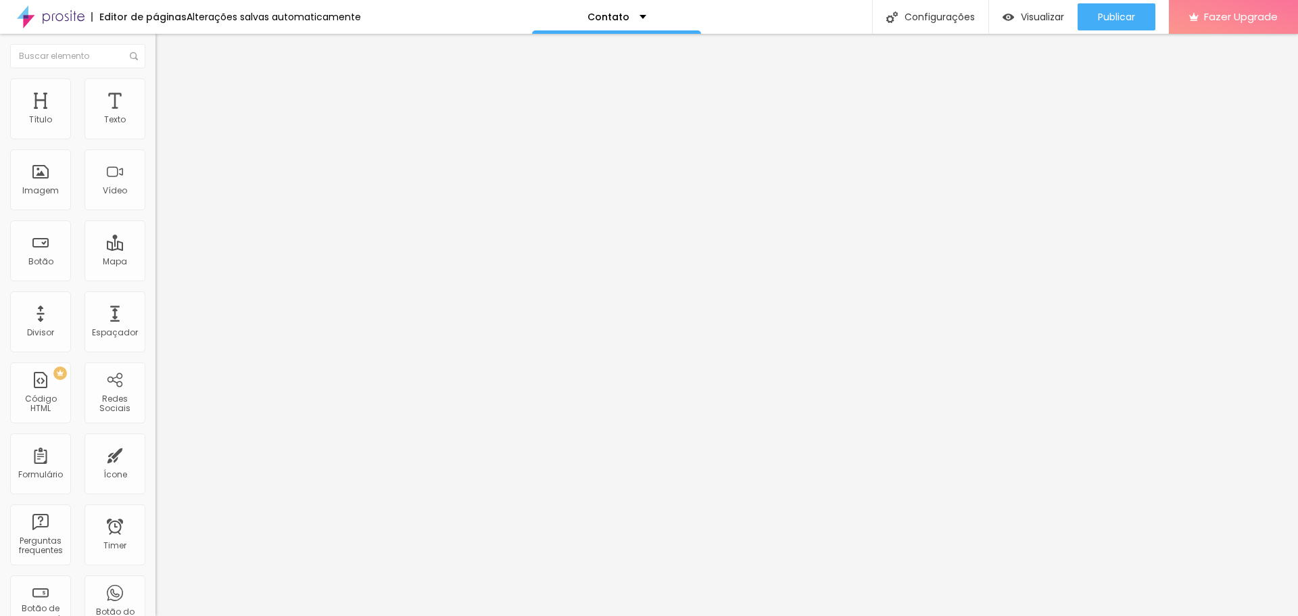
click at [155, 116] on span "Trocar imagem" at bounding box center [192, 110] width 74 height 11
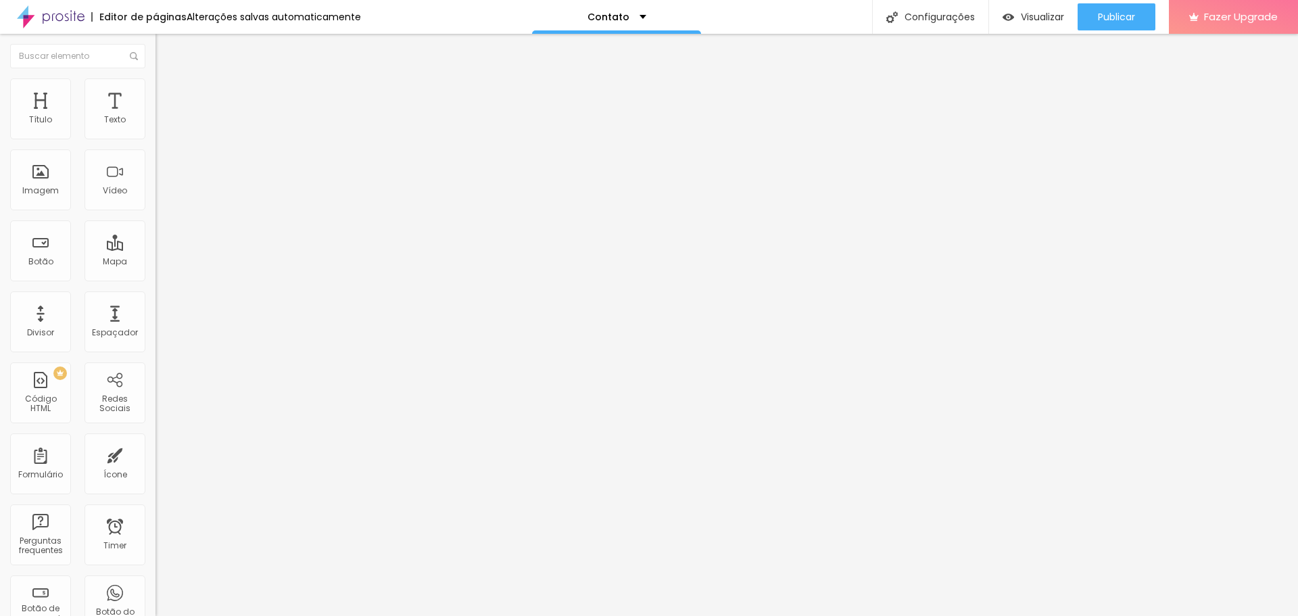
click at [155, 88] on li "Estilo" at bounding box center [232, 85] width 155 height 14
click at [155, 137] on div "Contato" at bounding box center [232, 125] width 155 height 23
click at [155, 137] on img at bounding box center [159, 141] width 8 height 8
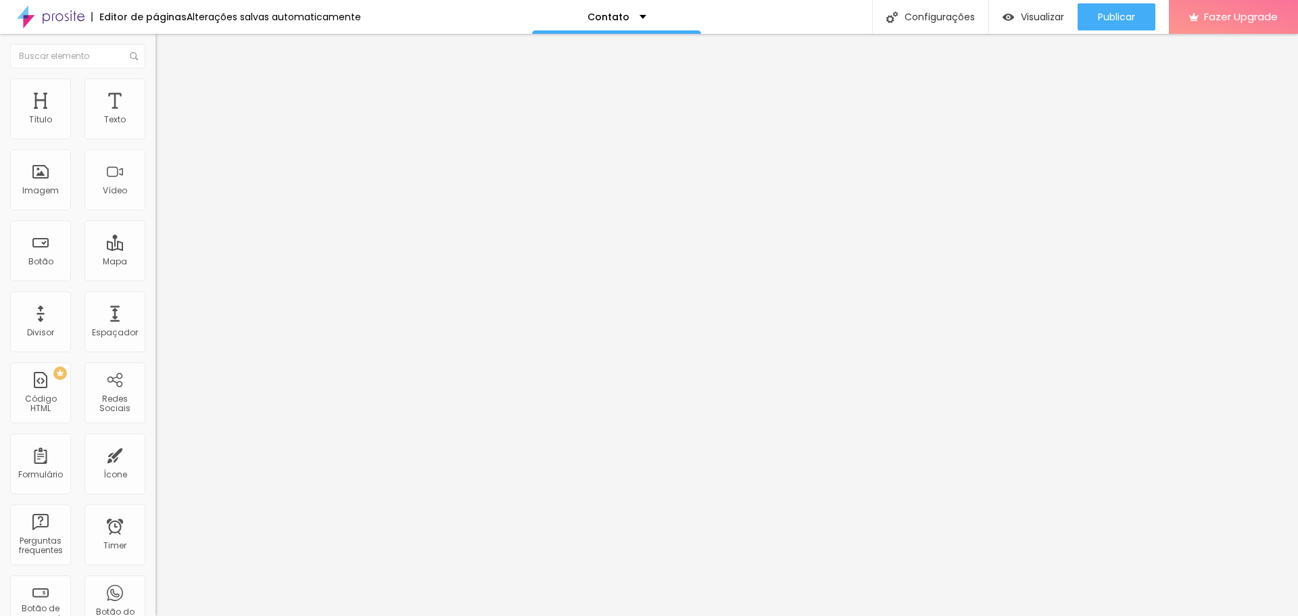
drag, startPoint x: 495, startPoint y: 315, endPoint x: 492, endPoint y: 260, distance: 54.8
drag, startPoint x: 422, startPoint y: 316, endPoint x: 424, endPoint y: 268, distance: 48.0
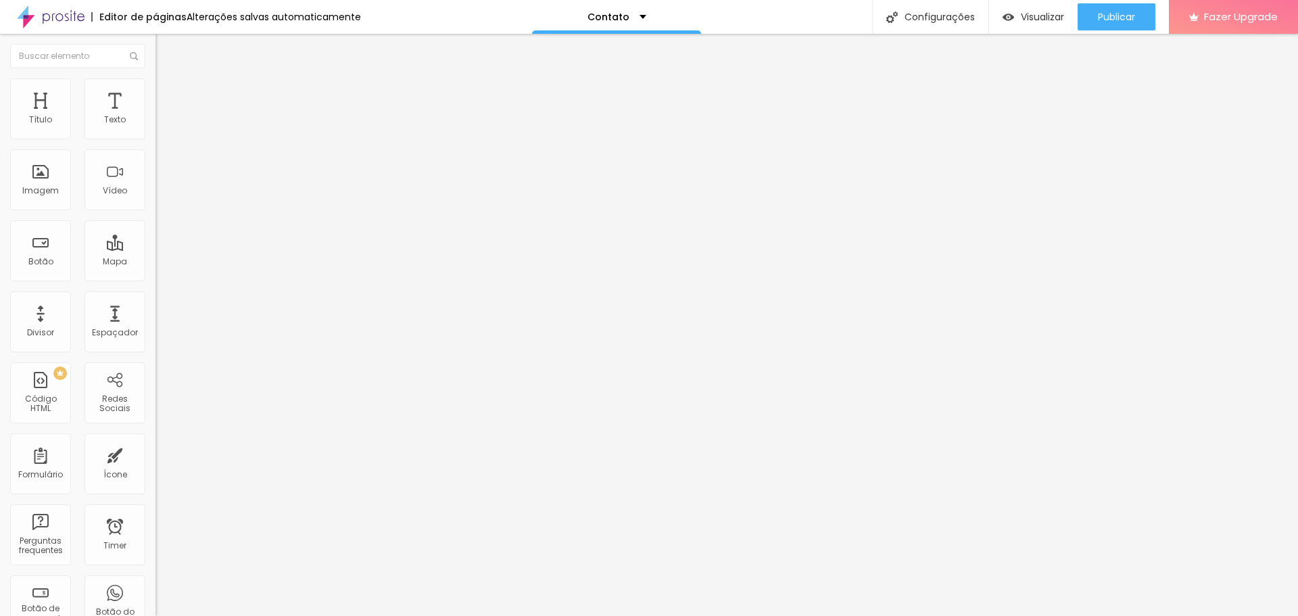
drag, startPoint x: 514, startPoint y: 326, endPoint x: 429, endPoint y: 328, distance: 84.5
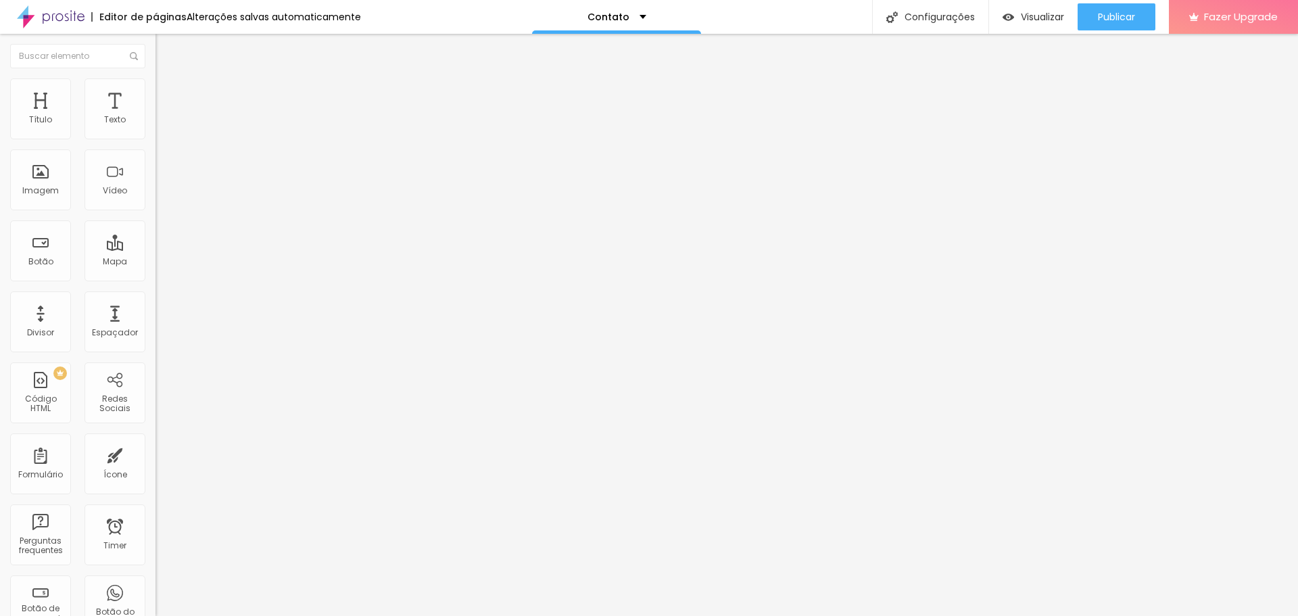
type input "O que você gostaria de Registrar?"
drag, startPoint x: 662, startPoint y: 323, endPoint x: 829, endPoint y: 332, distance: 167.2
drag, startPoint x: 420, startPoint y: 428, endPoint x: 418, endPoint y: 379, distance: 48.7
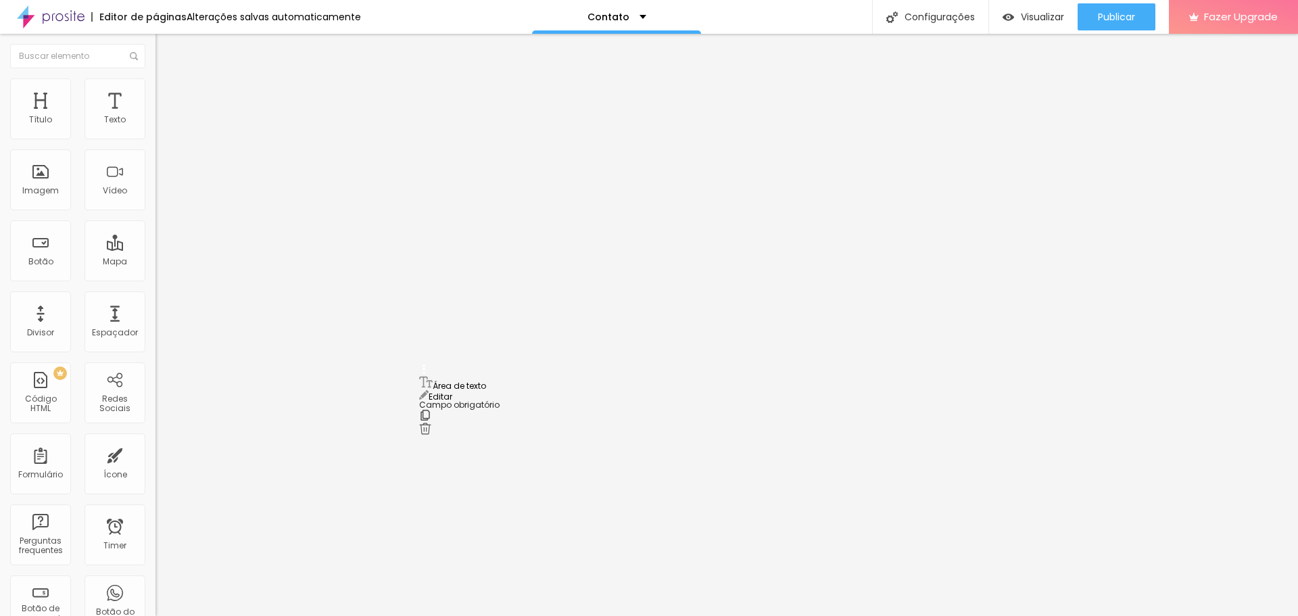
drag, startPoint x: 530, startPoint y: 368, endPoint x: 395, endPoint y: 368, distance: 134.5
drag, startPoint x: 608, startPoint y: 370, endPoint x: 393, endPoint y: 370, distance: 215.6
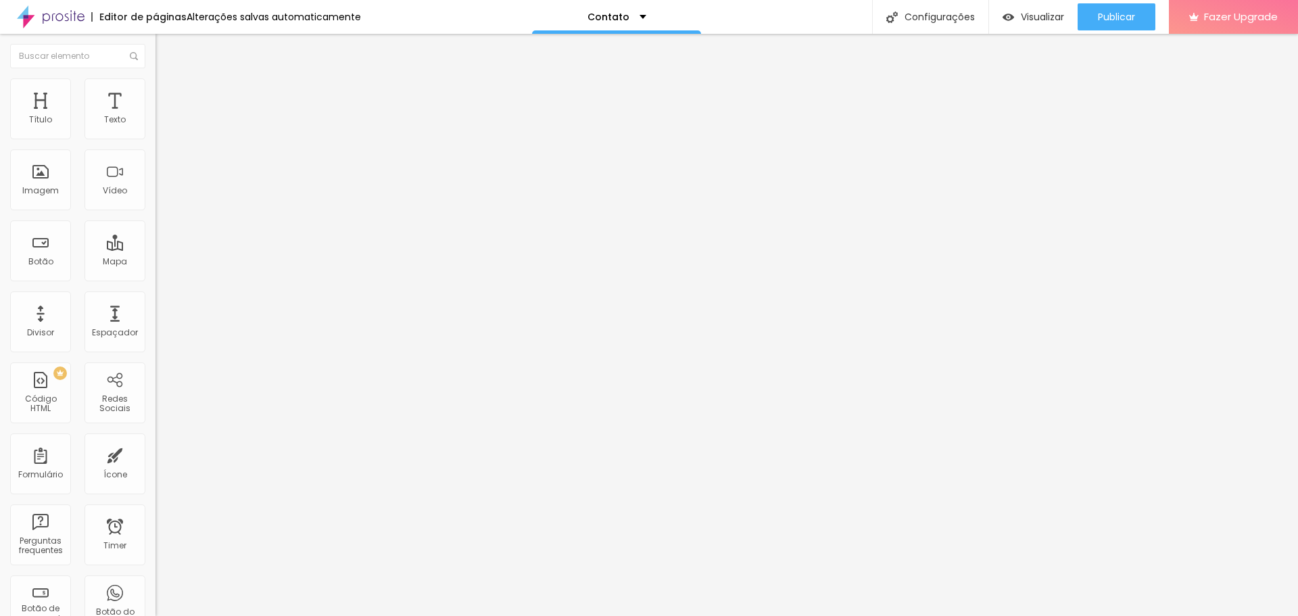
type input "Me fale um pouco sobre você(s)"
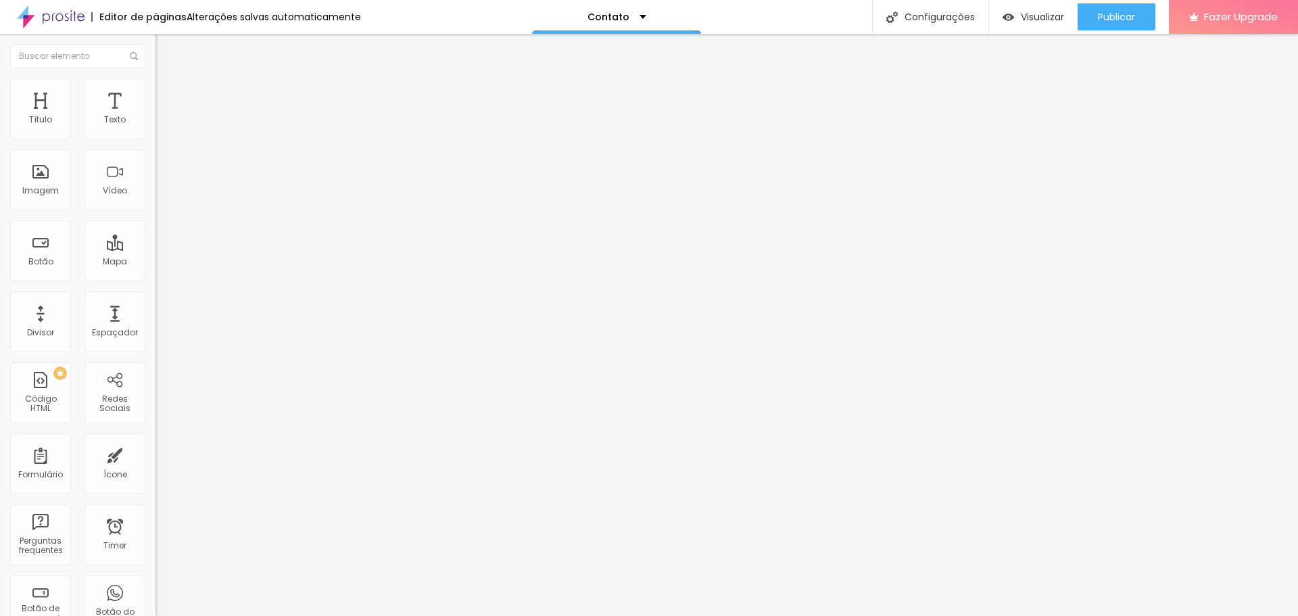
drag, startPoint x: 537, startPoint y: 395, endPoint x: 399, endPoint y: 414, distance: 139.2
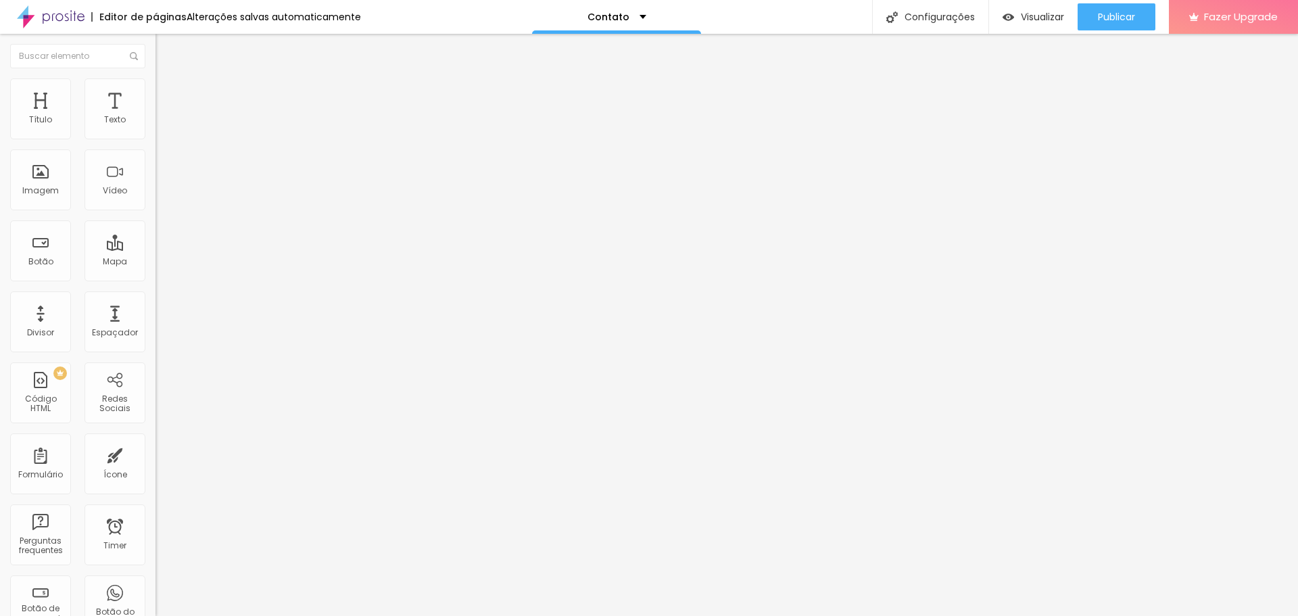
drag, startPoint x: 565, startPoint y: 391, endPoint x: 629, endPoint y: 392, distance: 64.2
type input "O que você mais gosta no minha fotografia?"
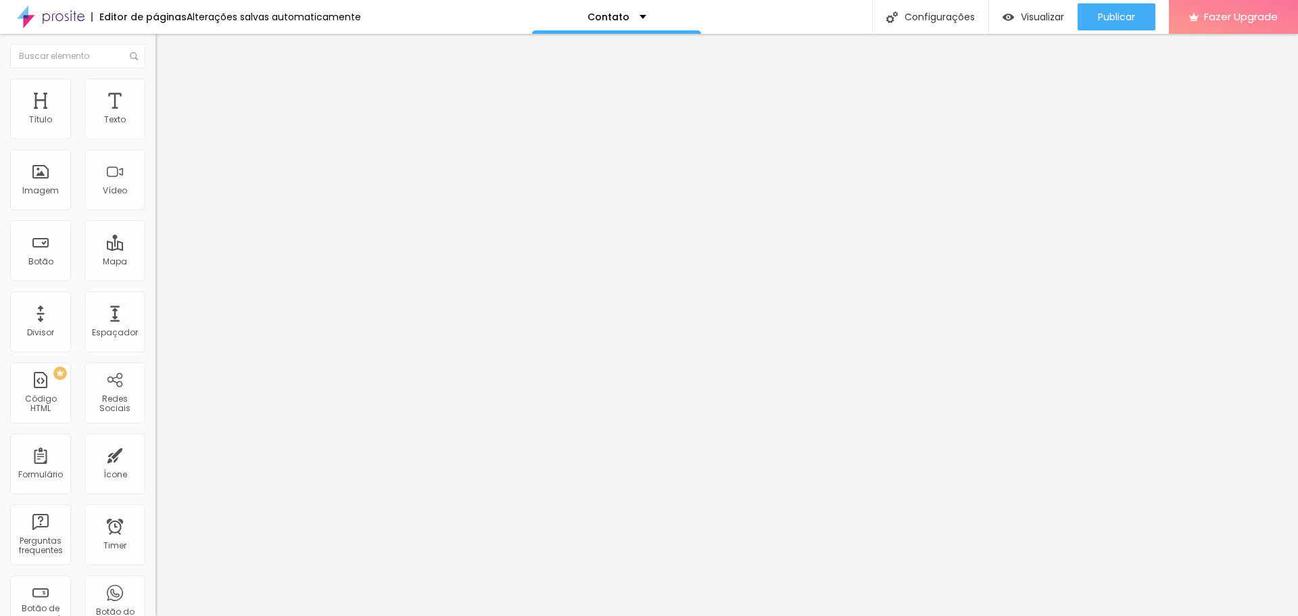
drag, startPoint x: 543, startPoint y: 393, endPoint x: 445, endPoint y: 416, distance: 100.8
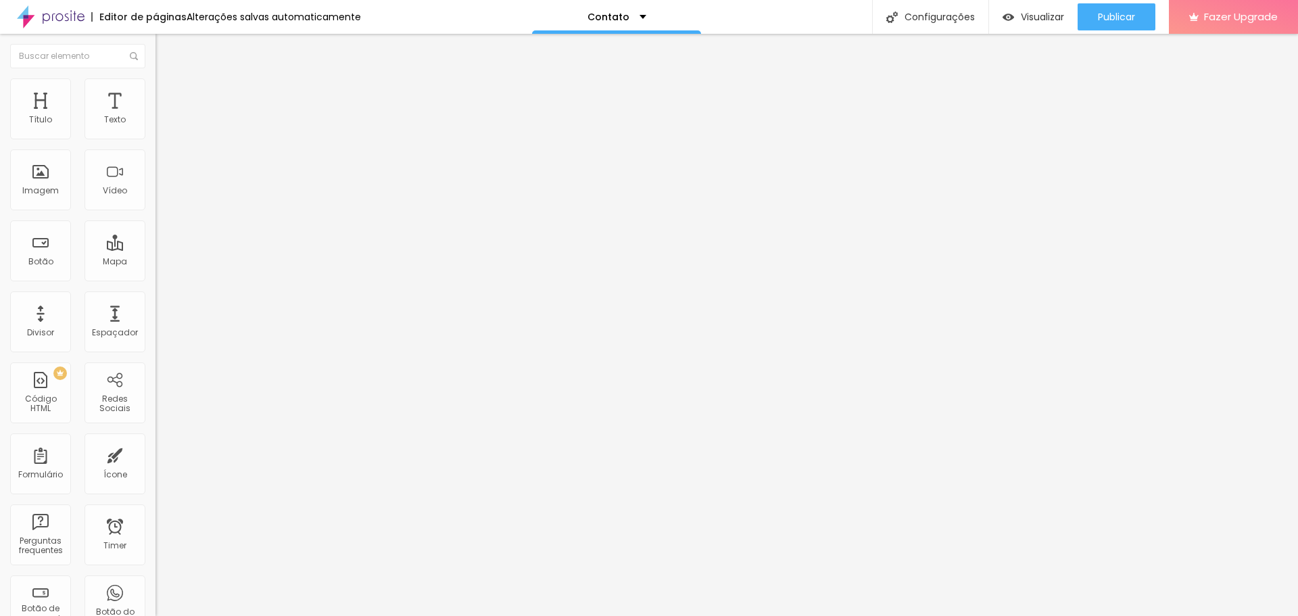
type input "Seu instagram"
click at [155, 136] on span at bounding box center [159, 141] width 8 height 11
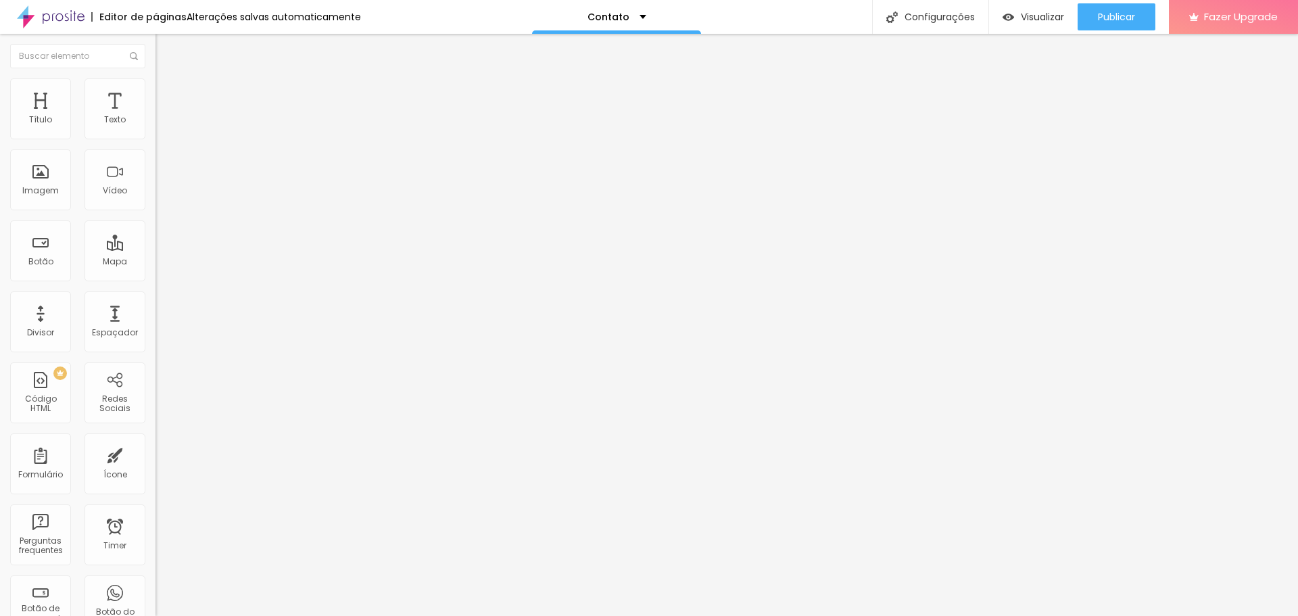
drag, startPoint x: 790, startPoint y: 279, endPoint x: 604, endPoint y: 282, distance: 185.9
drag, startPoint x: 788, startPoint y: 416, endPoint x: 635, endPoint y: 424, distance: 152.9
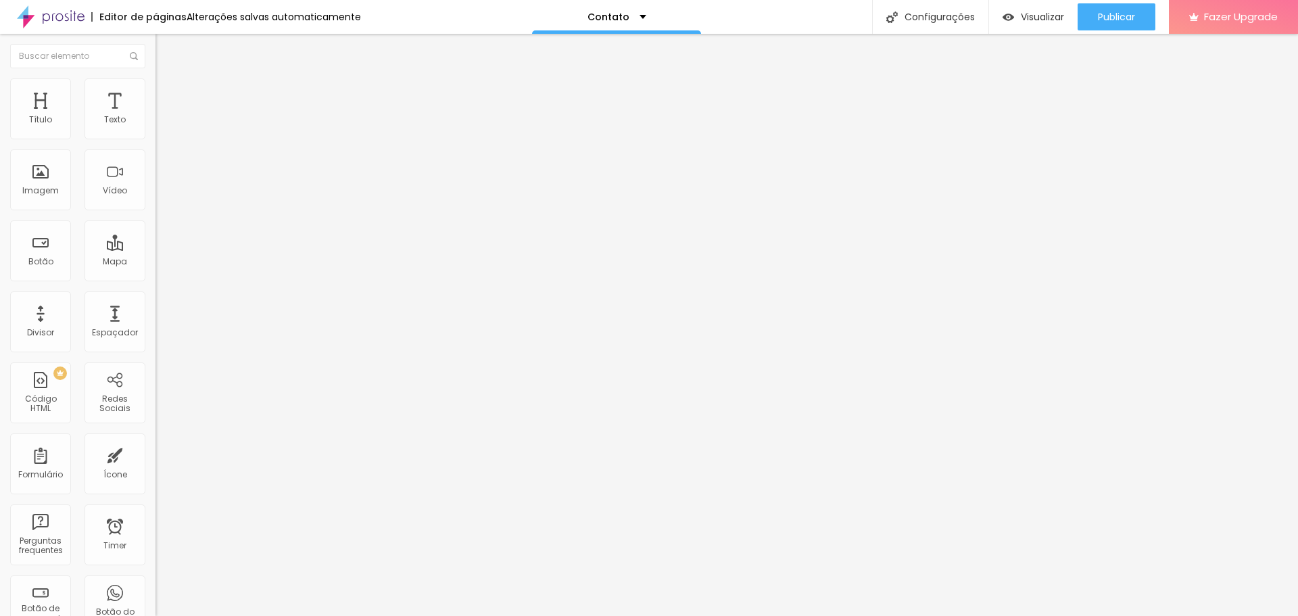
drag, startPoint x: 424, startPoint y: 318, endPoint x: 418, endPoint y: 203, distance: 115.1
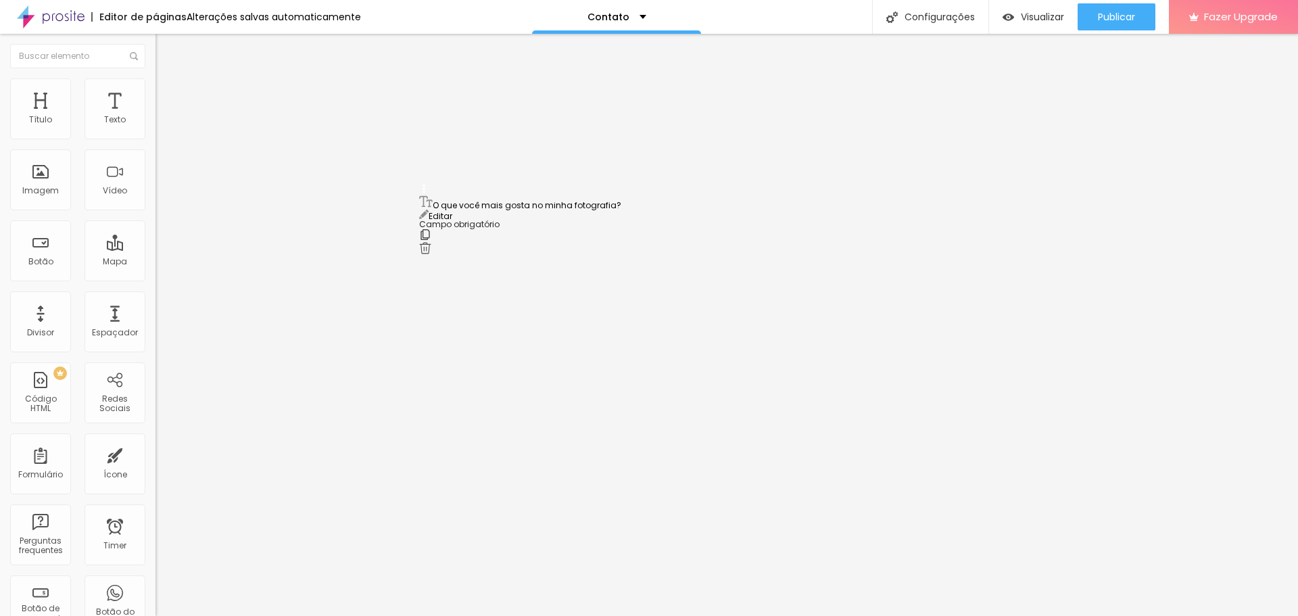
drag, startPoint x: 525, startPoint y: 392, endPoint x: 434, endPoint y: 411, distance: 93.2
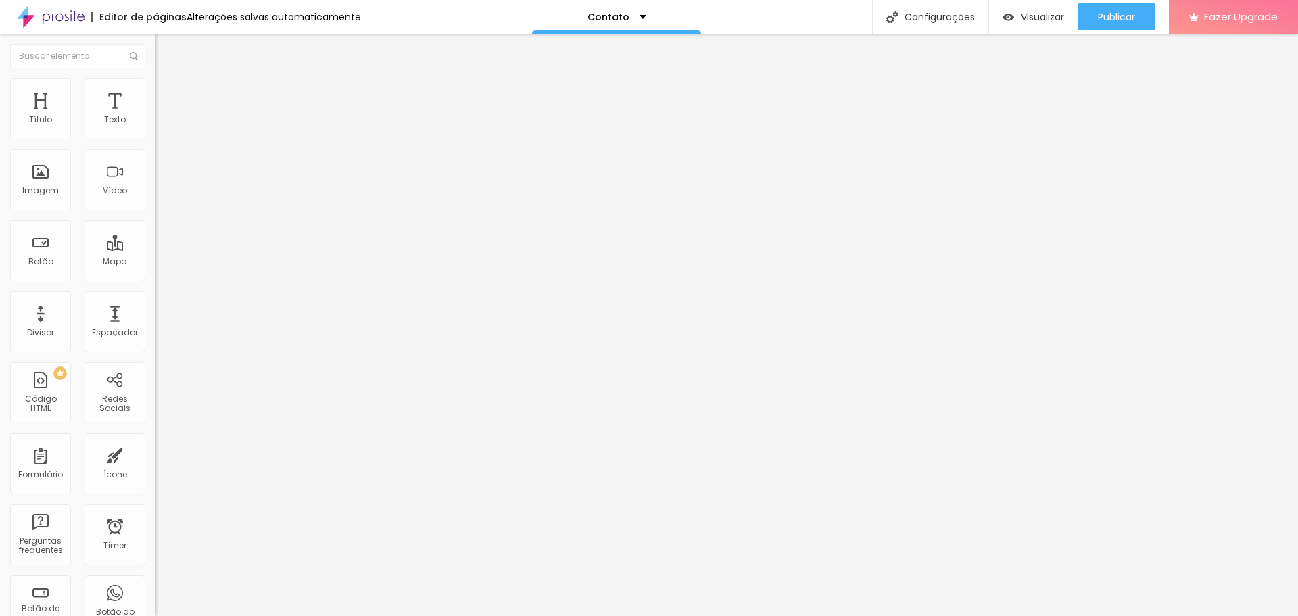
type input "Telefone"
drag, startPoint x: 422, startPoint y: 341, endPoint x: 418, endPoint y: 295, distance: 45.5
click at [168, 93] on span "Estilo" at bounding box center [178, 87] width 21 height 11
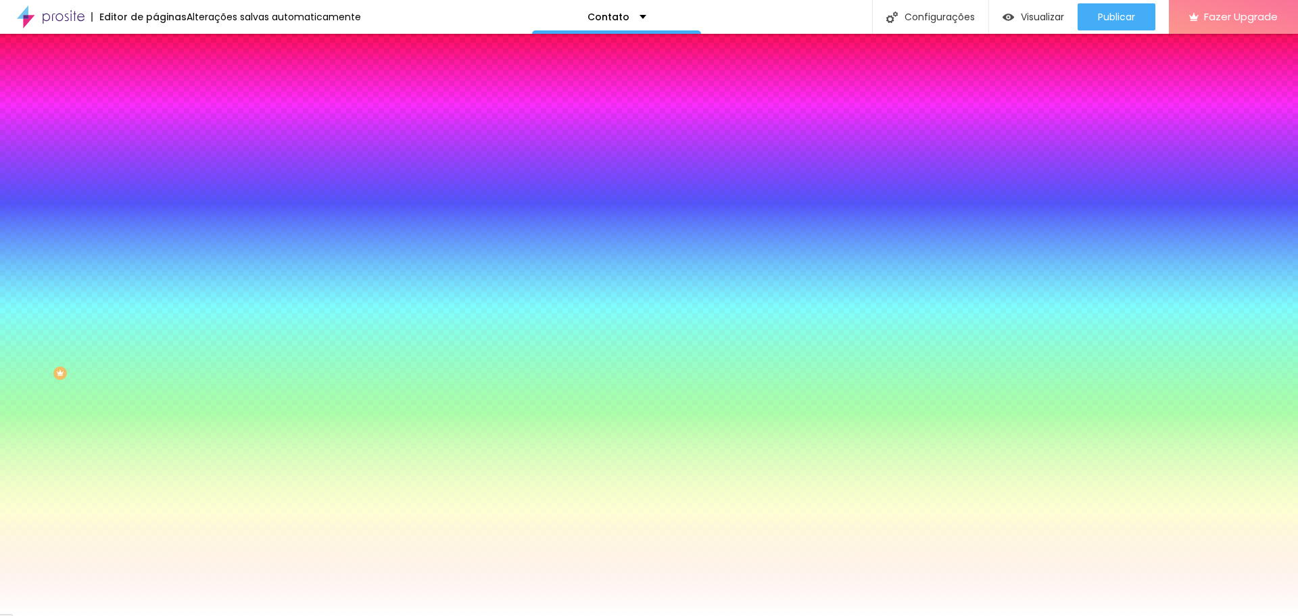
click at [155, 92] on li "Avançado" at bounding box center [232, 99] width 155 height 14
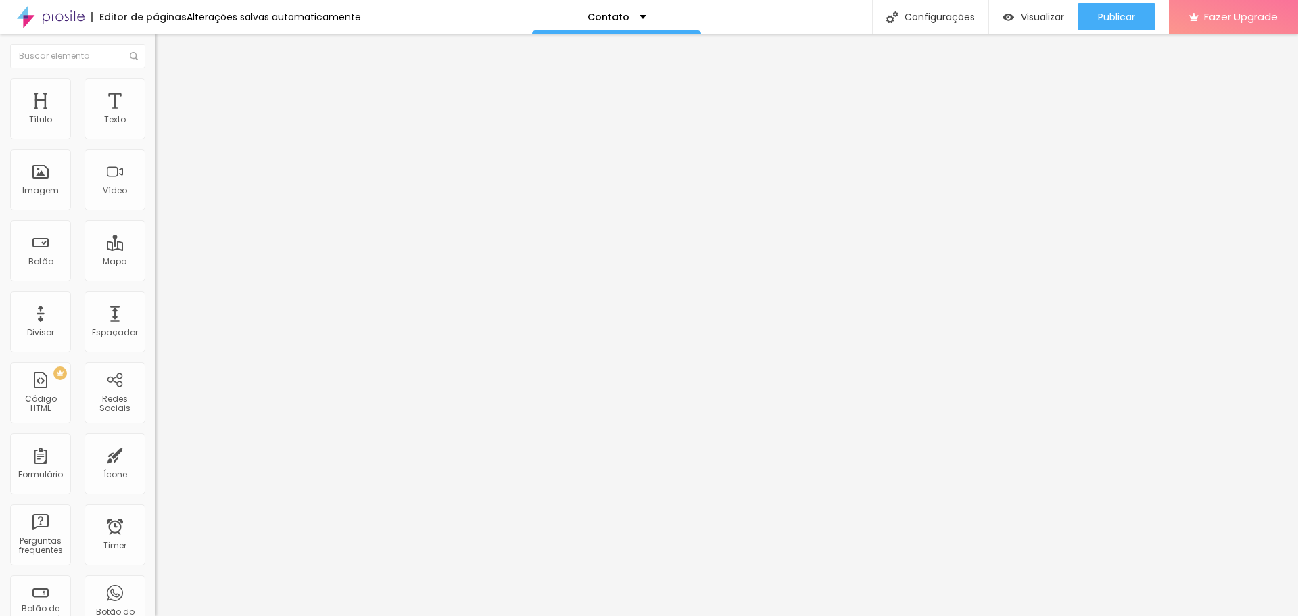
type input "21"
type input "20"
type input "19"
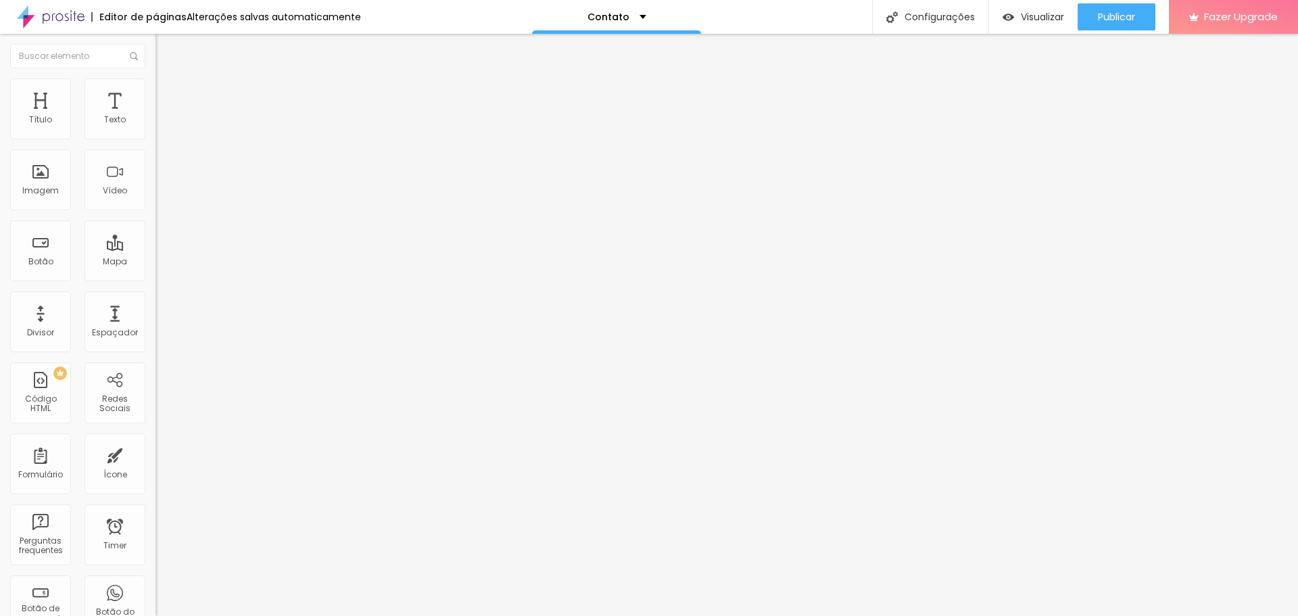
type input "19"
type input "18"
type input "17"
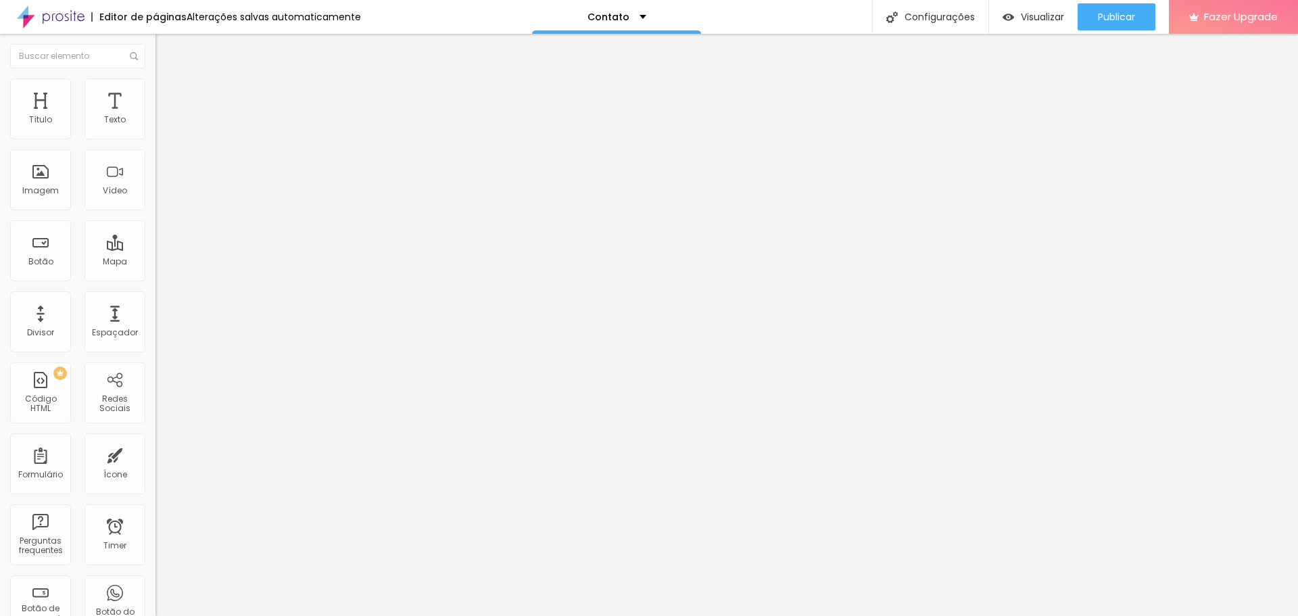
type input "16"
type input "15"
type input "14"
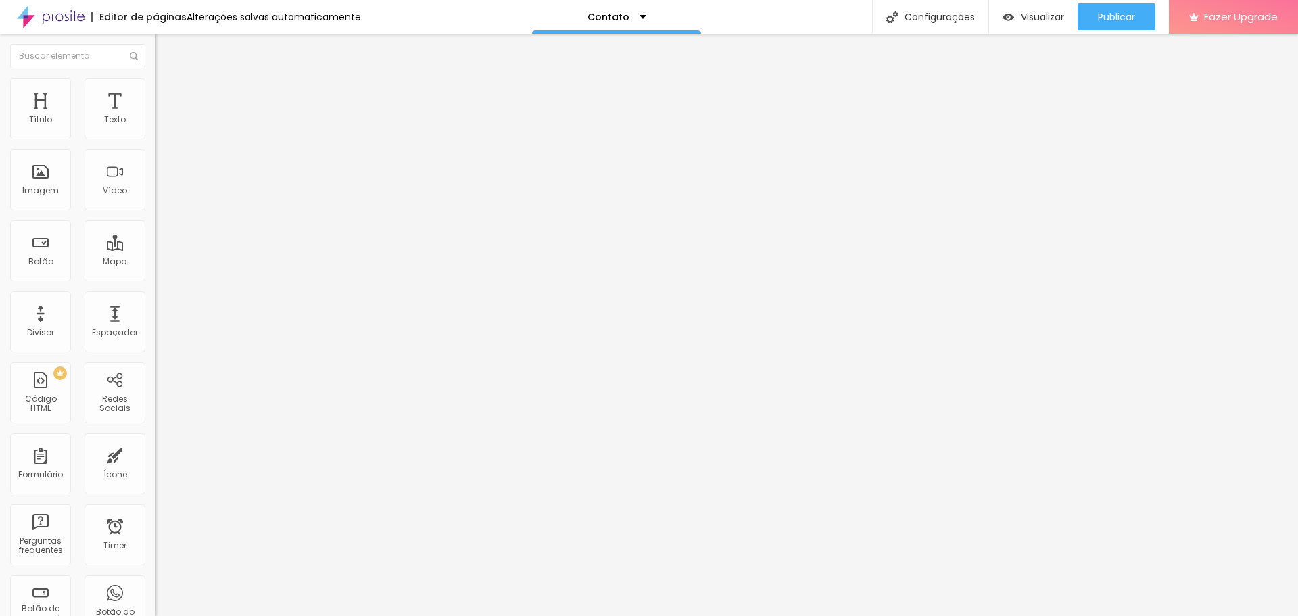
type input "14"
type input "12"
type input "11"
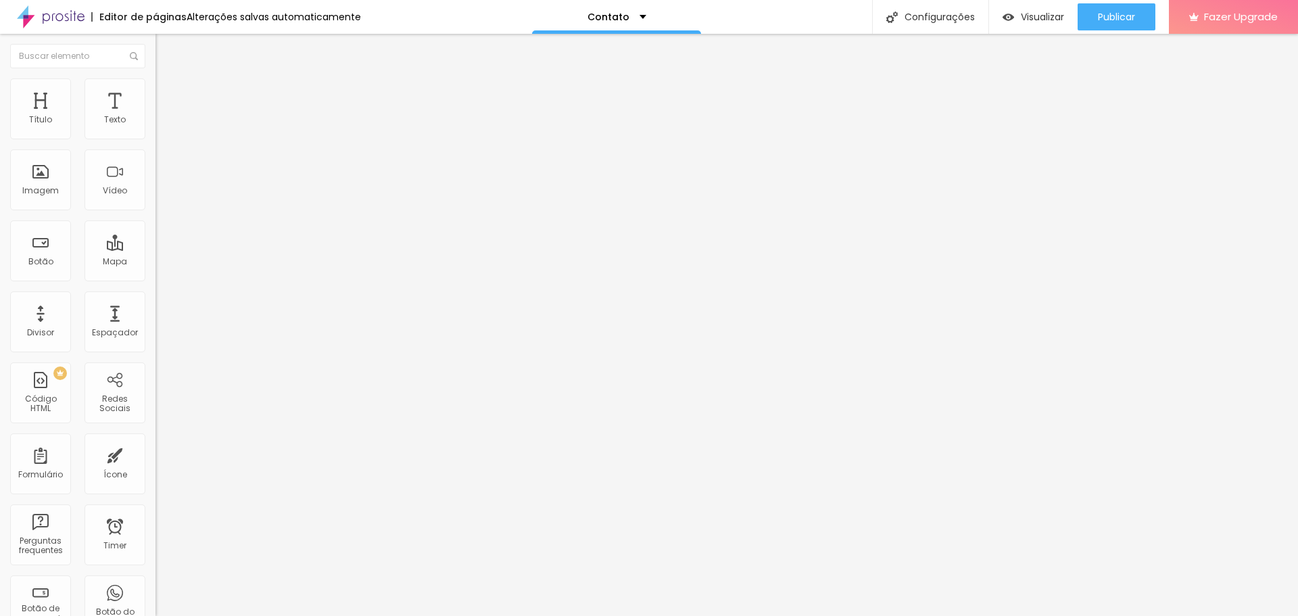
type input "10"
type input "9"
type input "8"
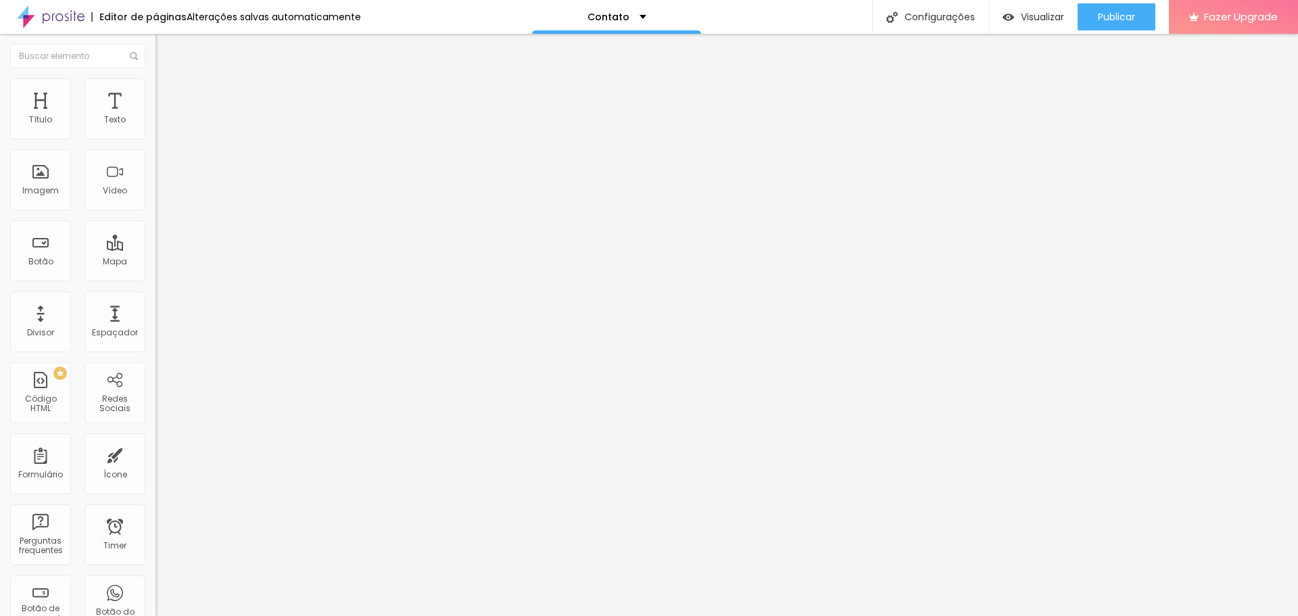
type input "8"
type input "7"
type input "6"
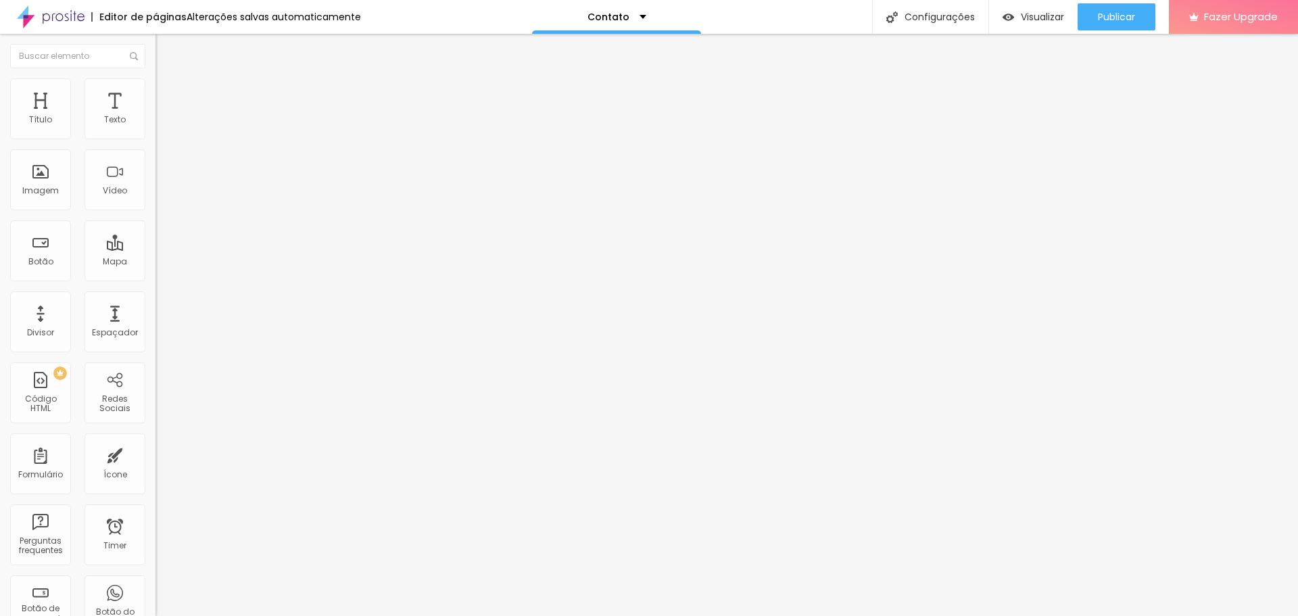
type input "5"
type input "4"
type input "2"
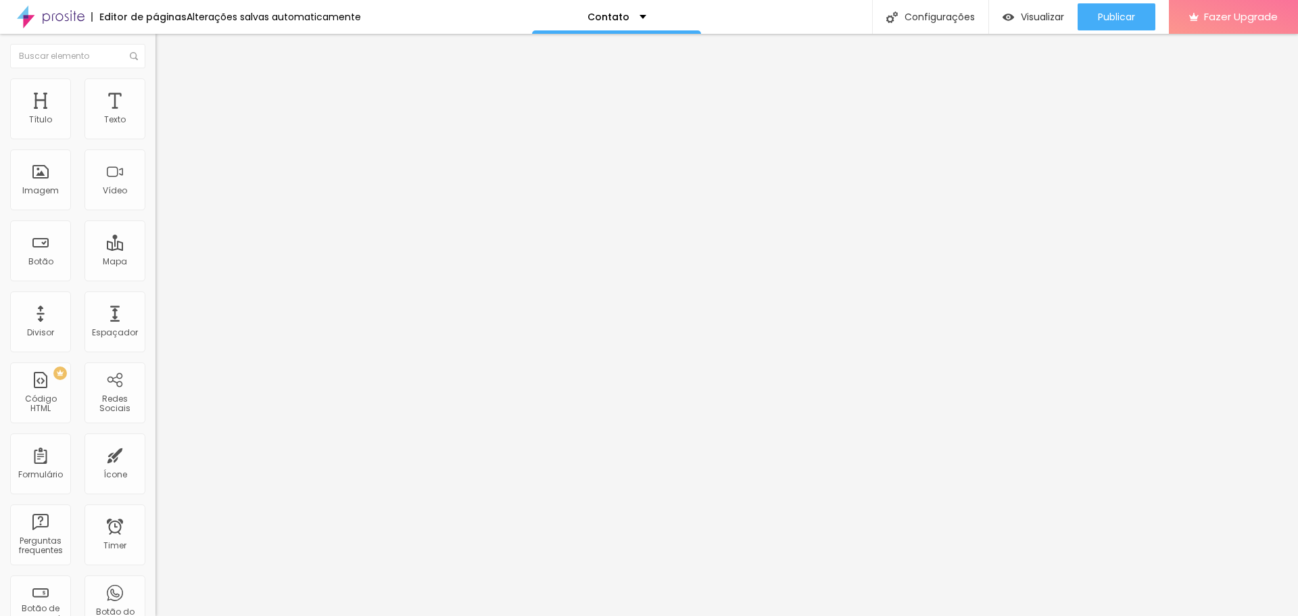
type input "2"
type input "3"
type input "4"
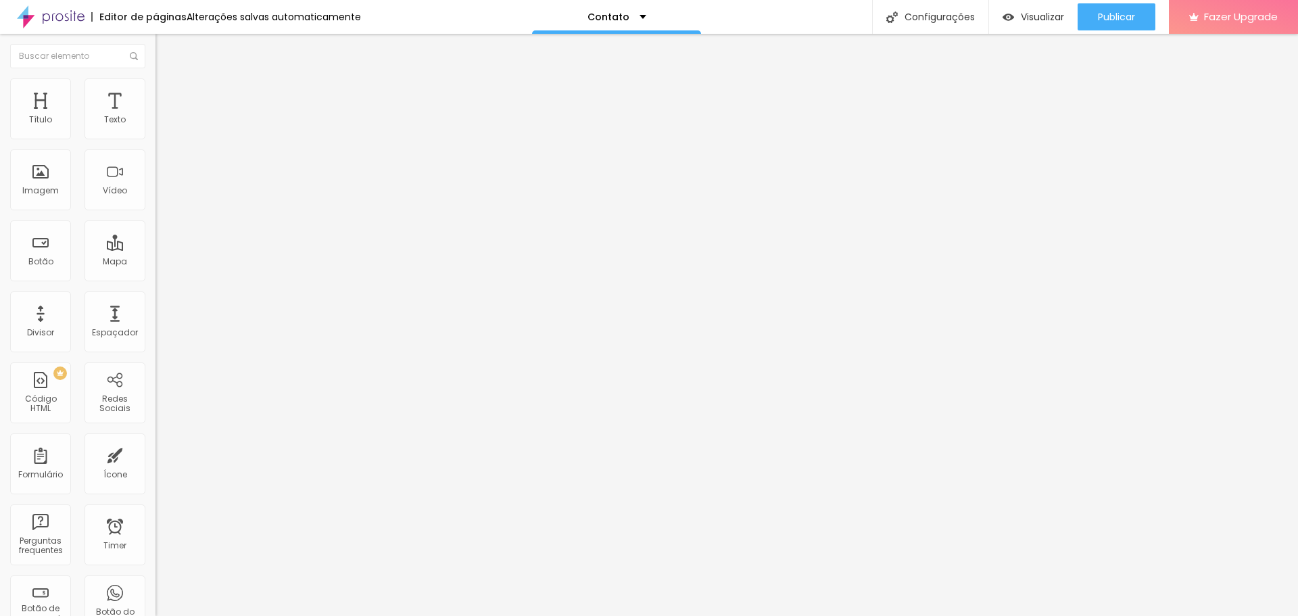
type input "5"
type input "6"
type input "7"
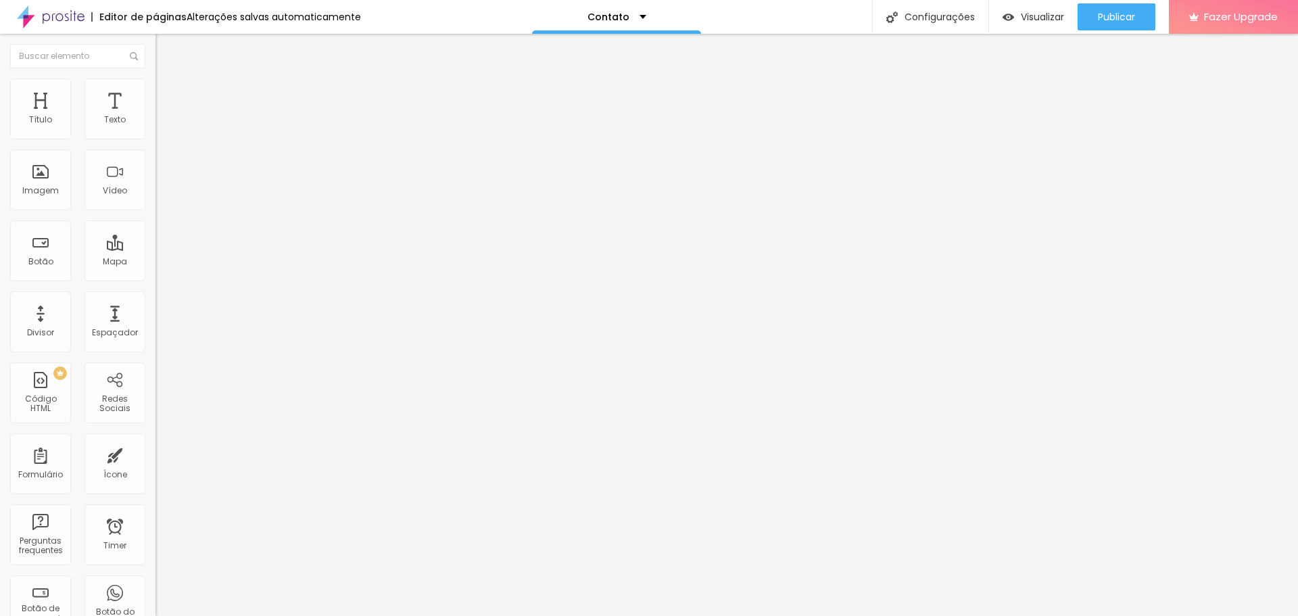
type input "7"
type input "8"
type input "9"
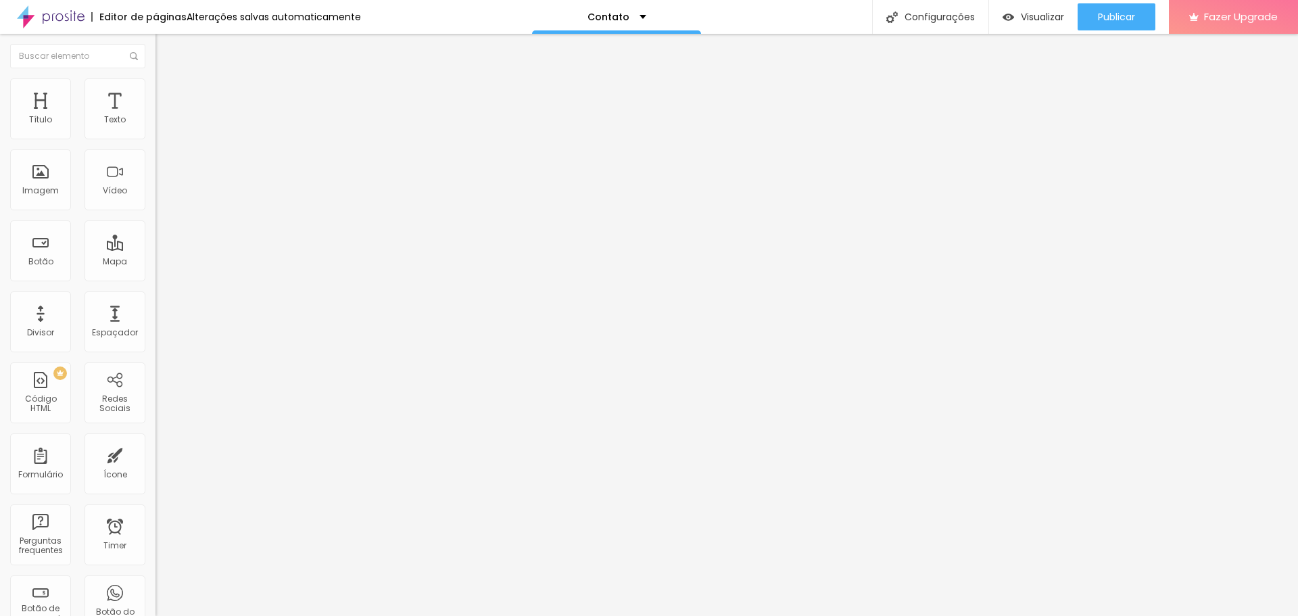
type input "10"
type input "11"
type input "12"
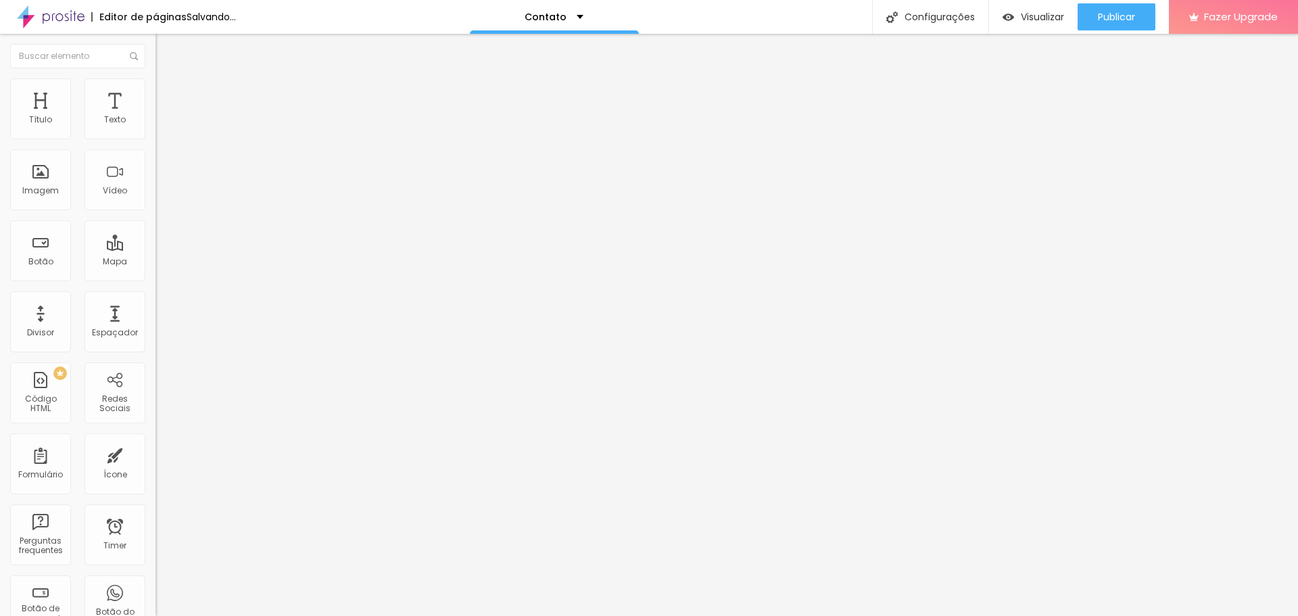
type input "12"
type input "13"
type input "14"
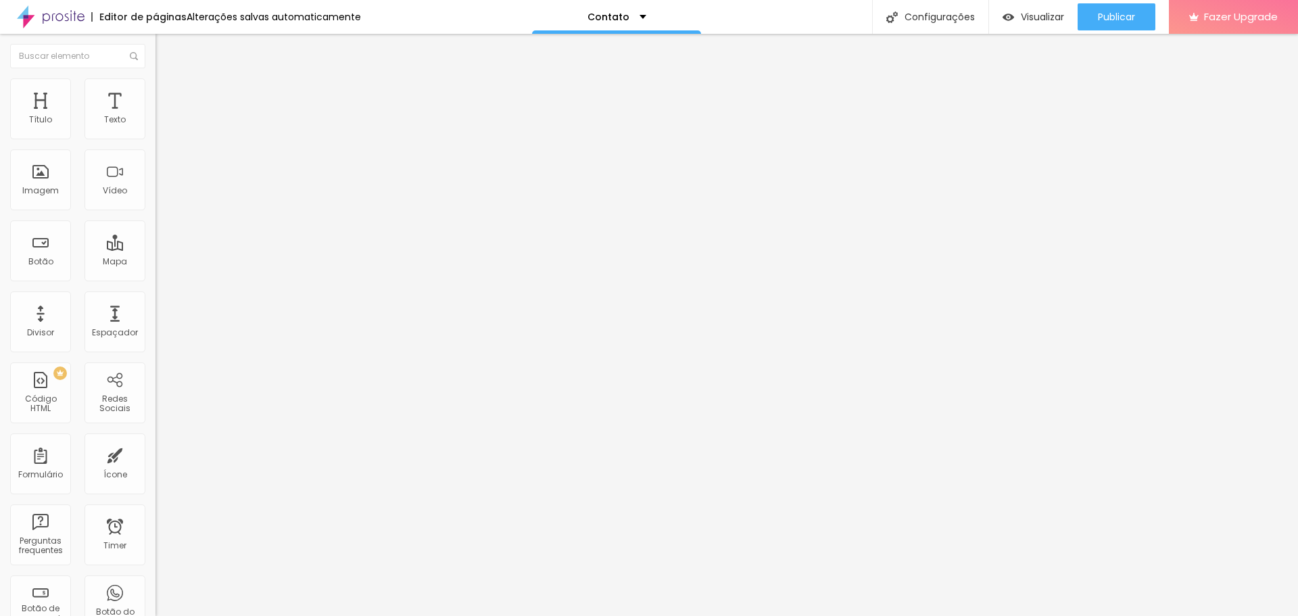
type input "14"
click at [155, 262] on input "range" at bounding box center [198, 267] width 87 height 11
type input "19"
type input "18"
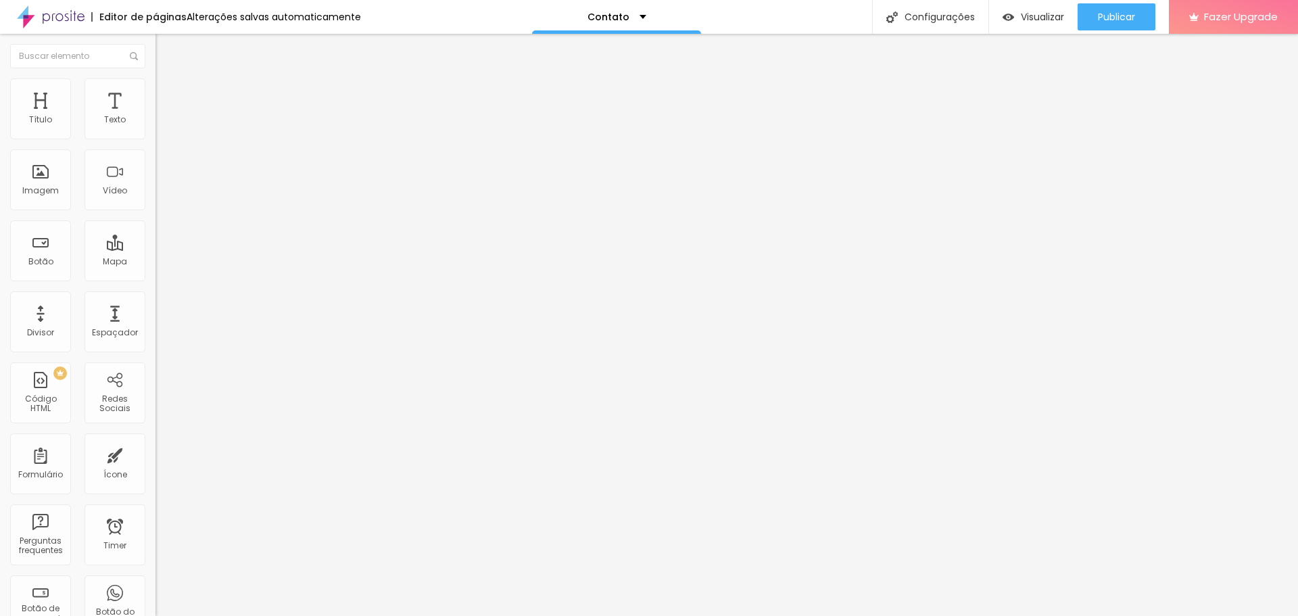
type input "18"
type input "17"
type input "16"
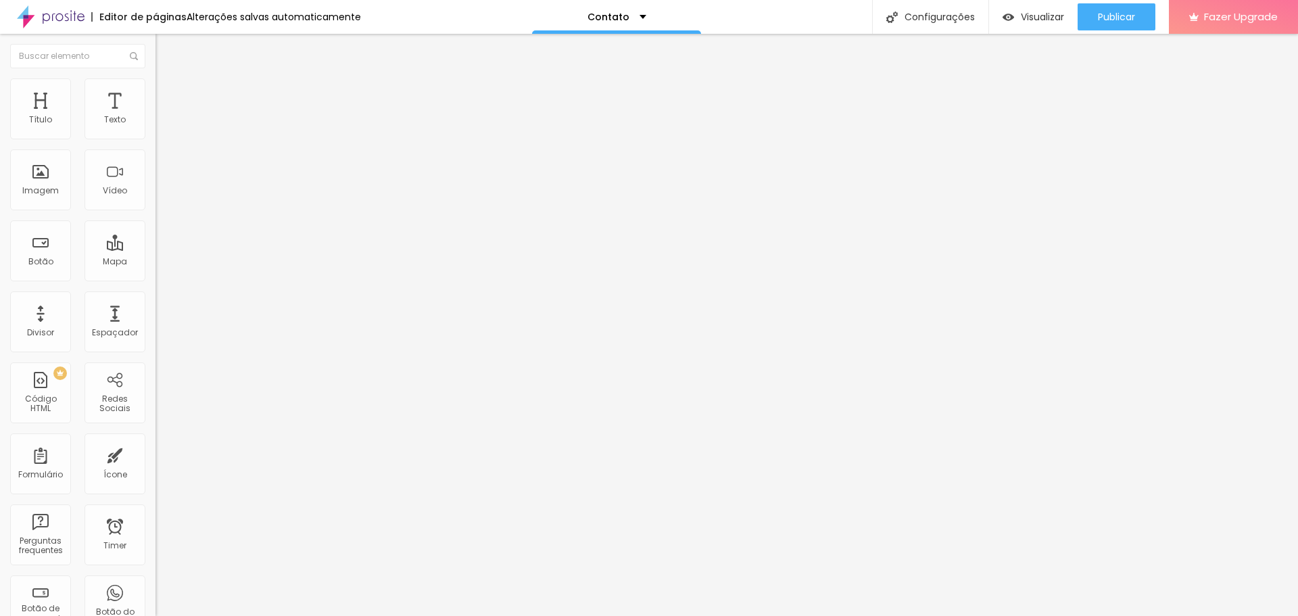
type input "15"
type input "14"
type input "13"
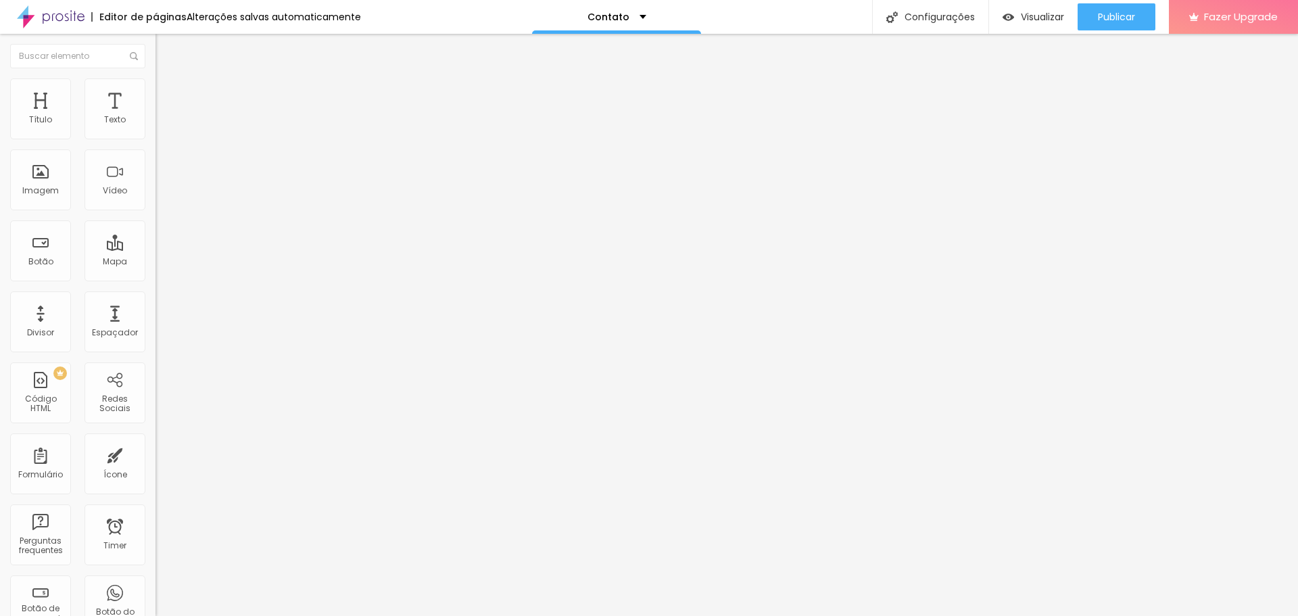
type input "13"
type input "12"
type input "11"
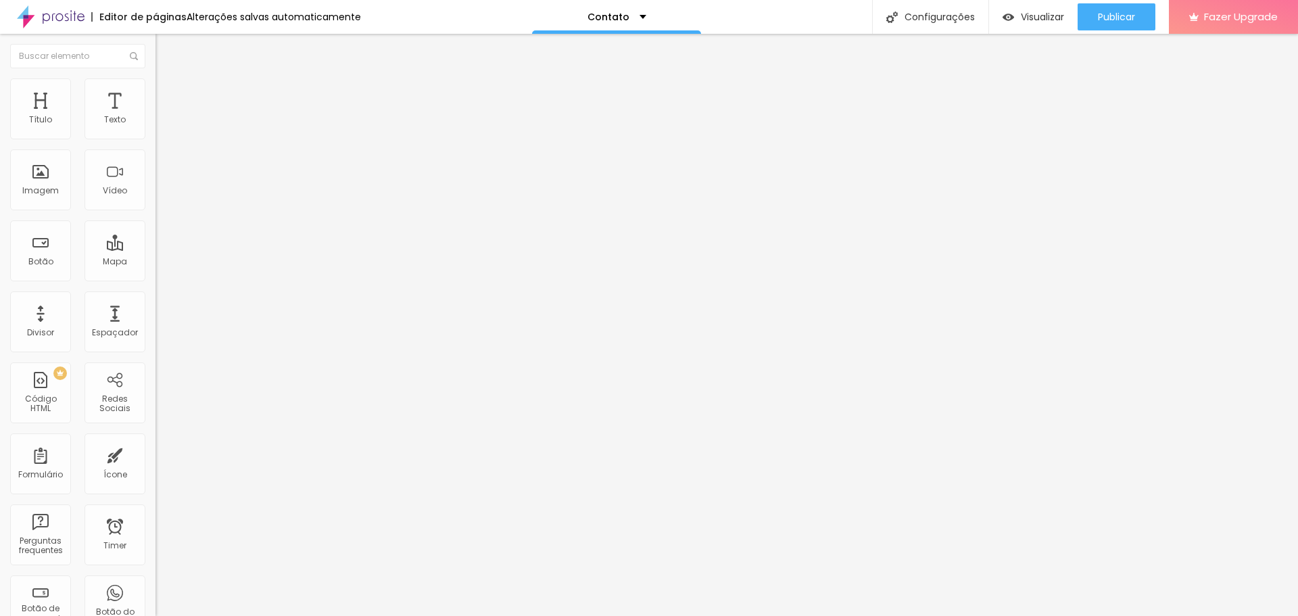
type input "10"
type input "9"
type input "8"
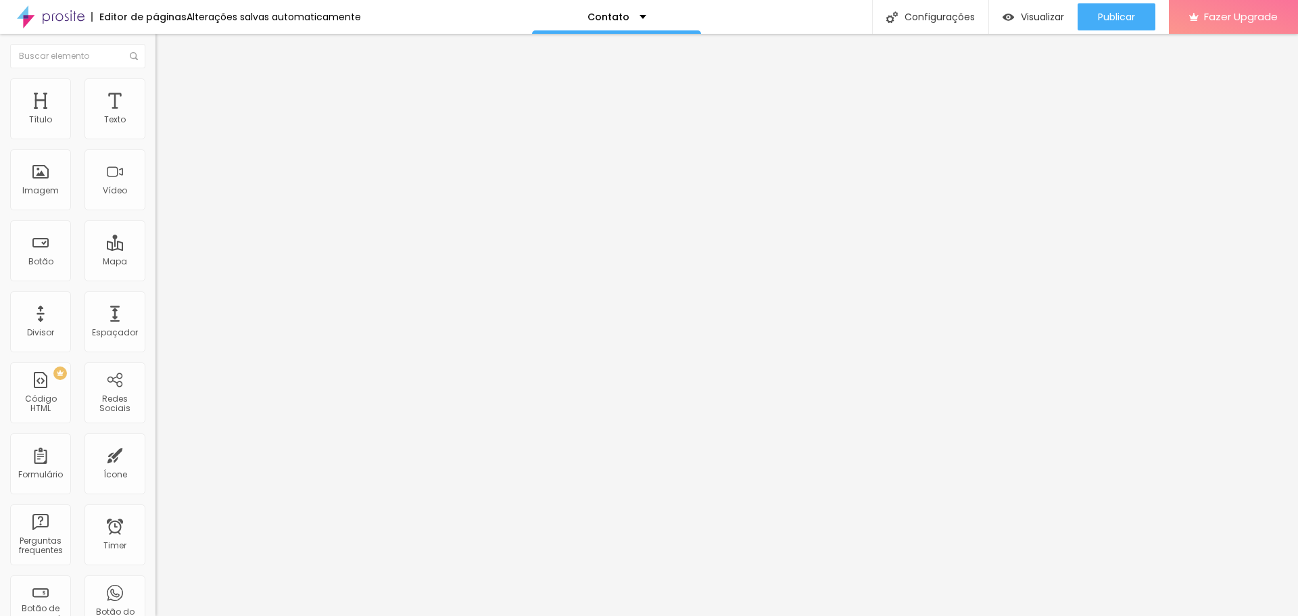
type input "8"
type input "7"
type input "6"
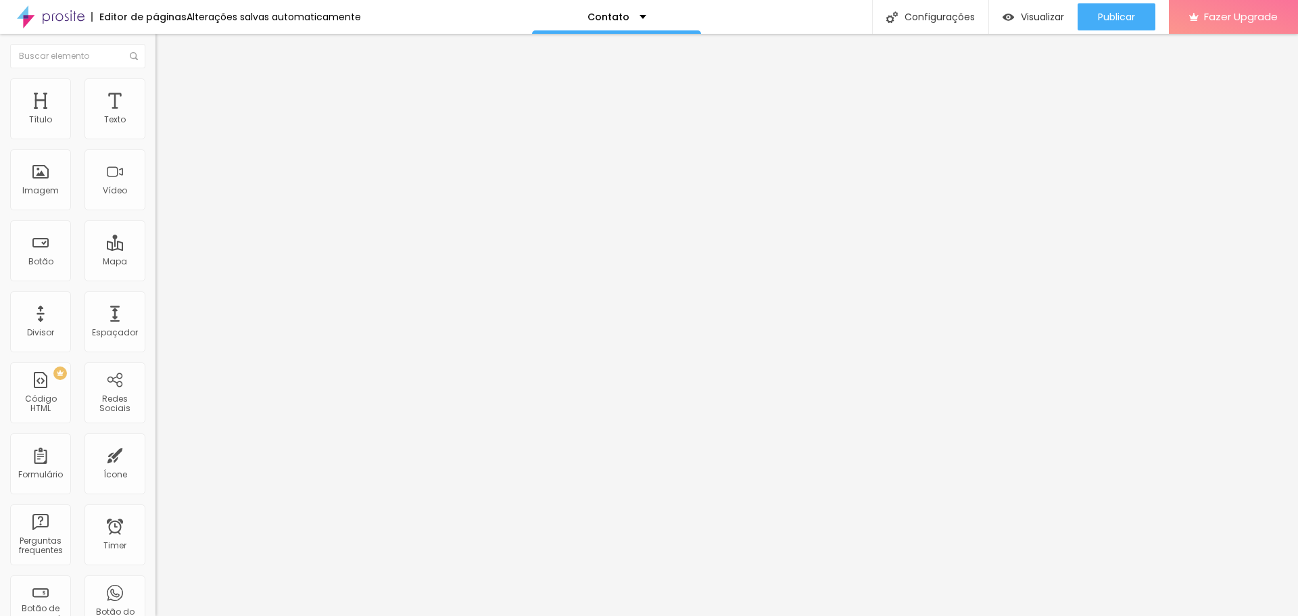
type input "5"
type input "4"
type input "2"
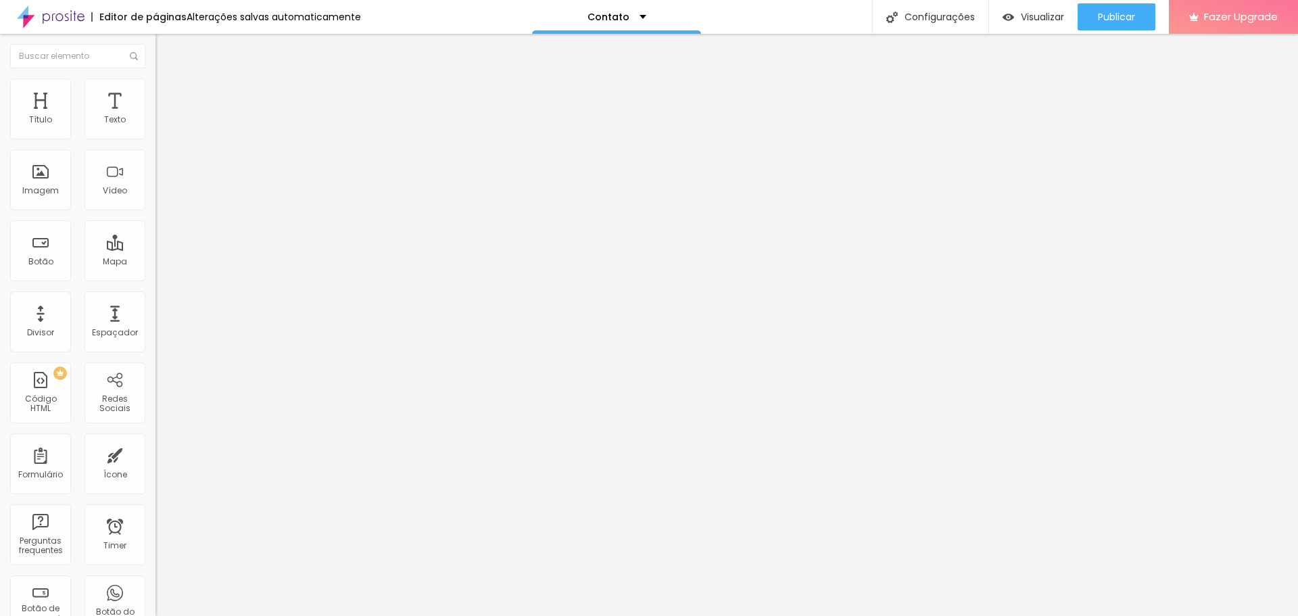
type input "2"
type input "0"
type input "3"
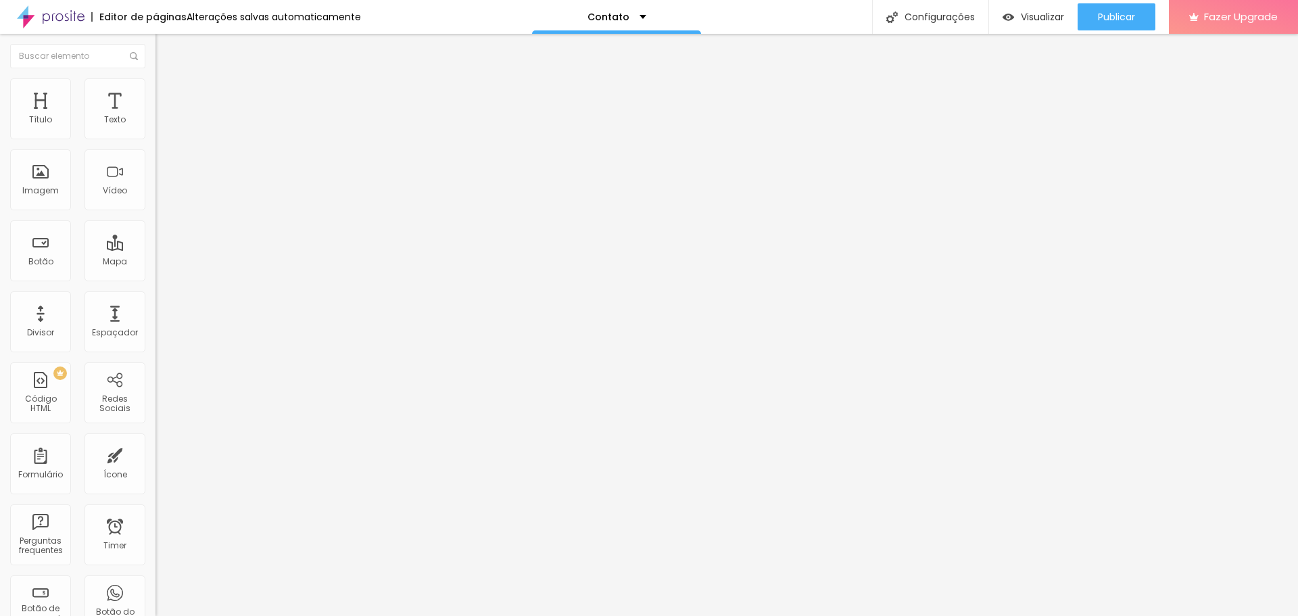
type input "7"
type input "10"
type input "15"
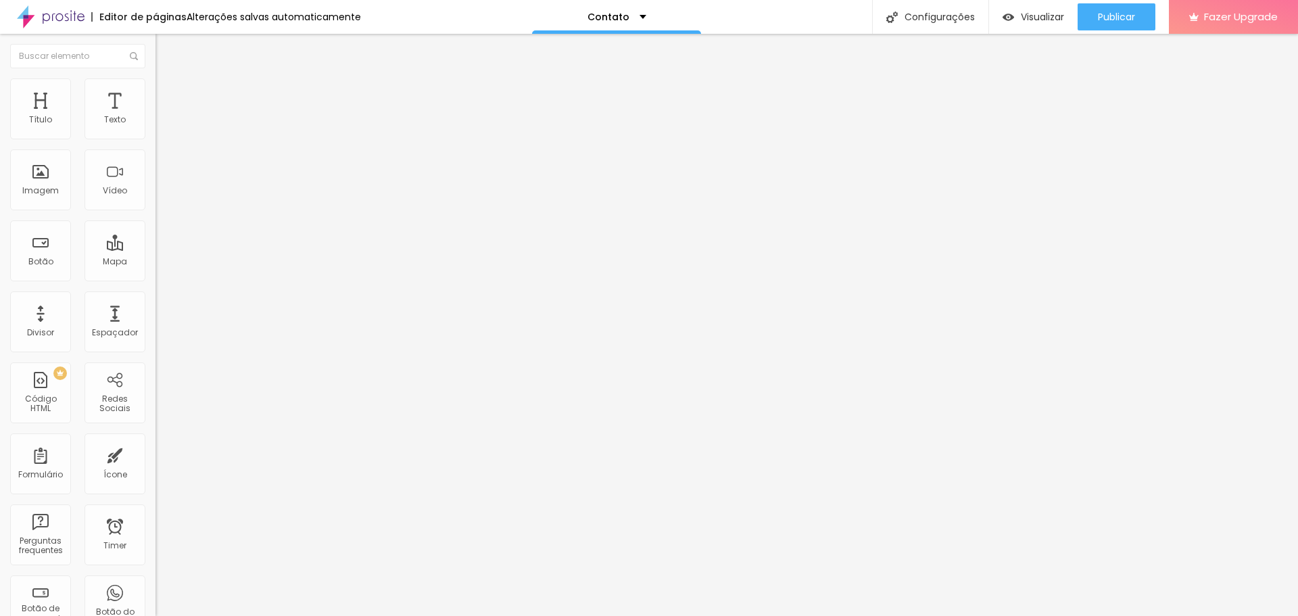
type input "15"
type input "18"
type input "21"
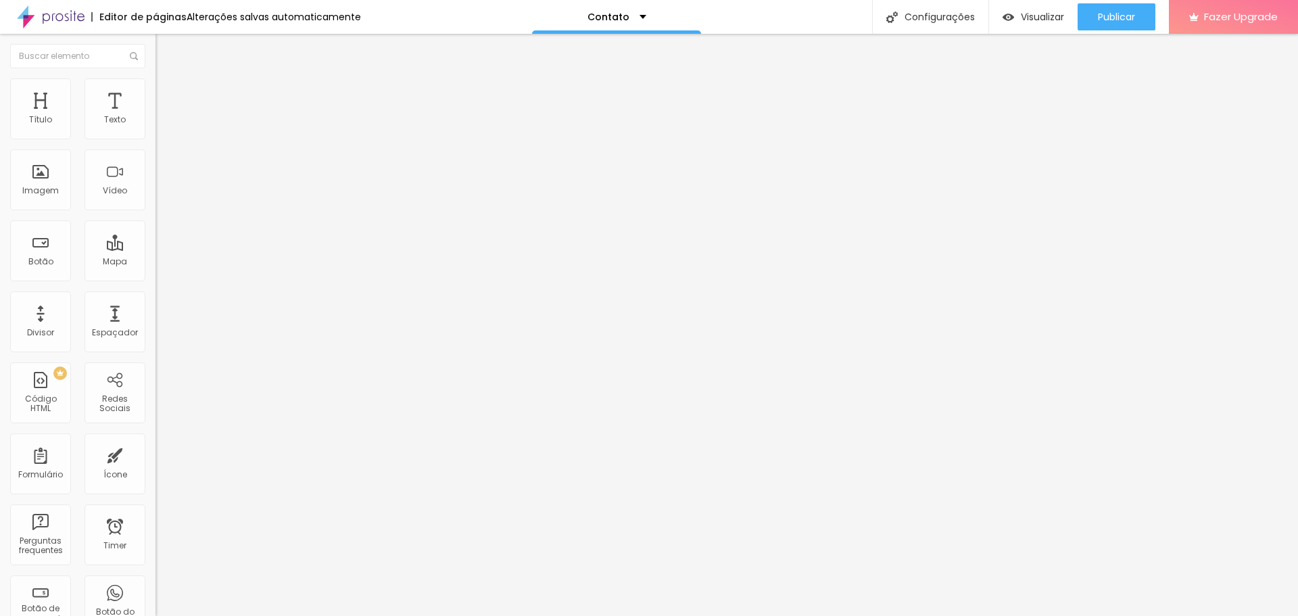
type input "24"
type input "26"
type input "29"
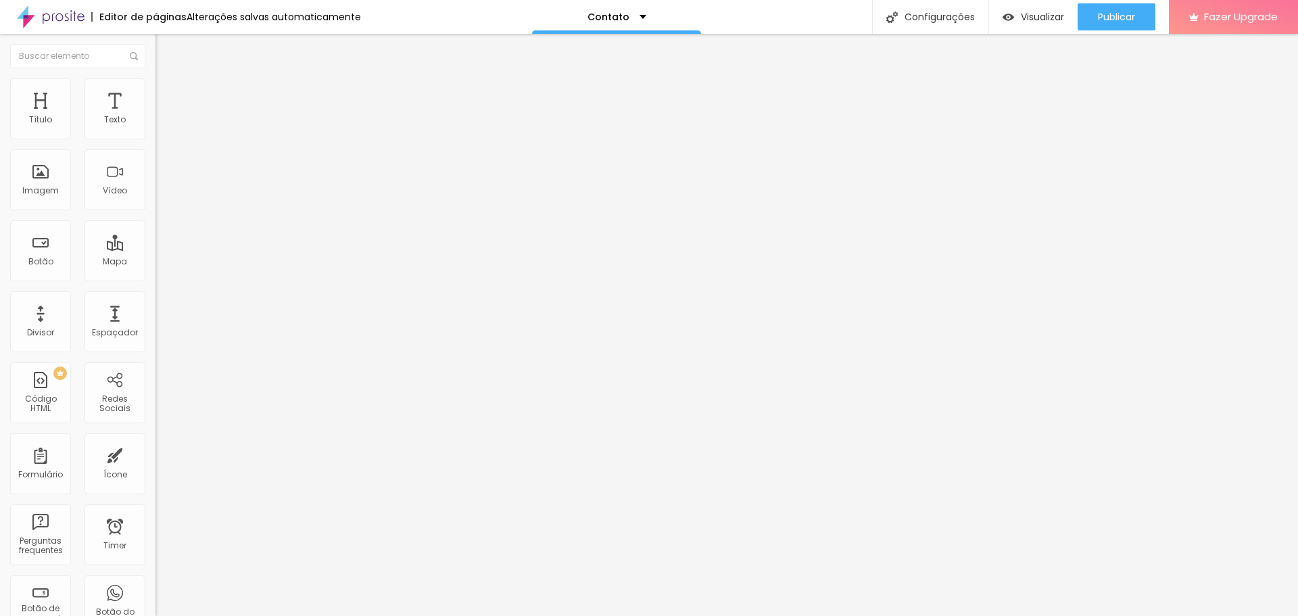
type input "29"
type input "31"
type input "33"
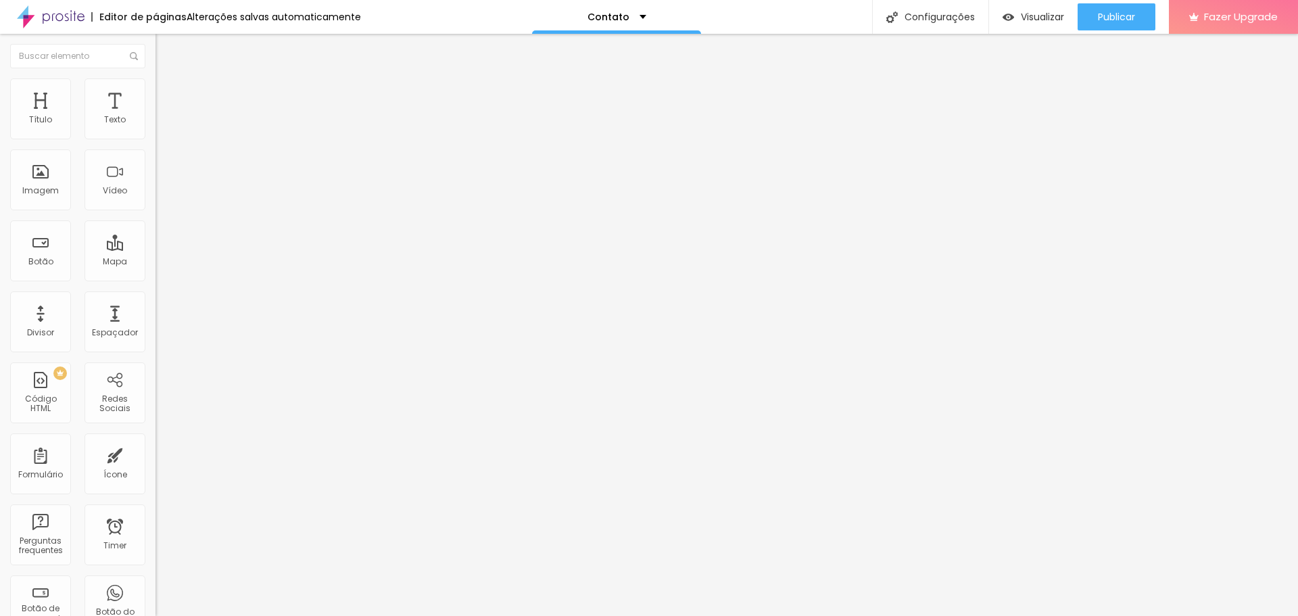
type input "34"
type input "35"
type input "36"
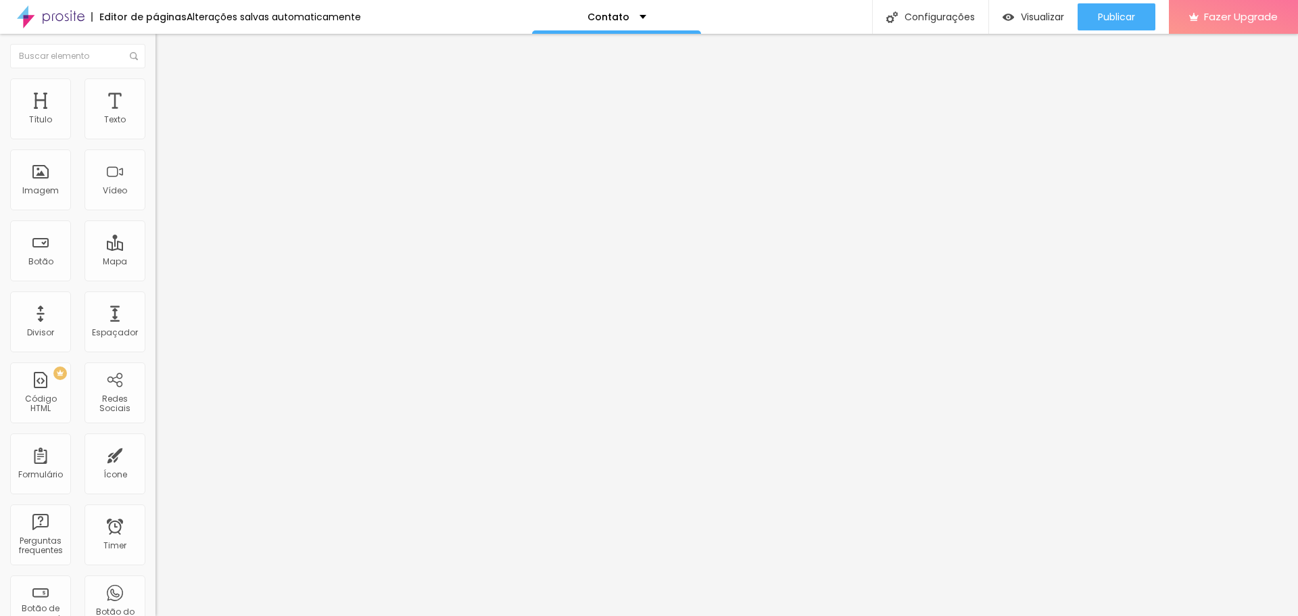
type input "36"
type input "35"
type input "34"
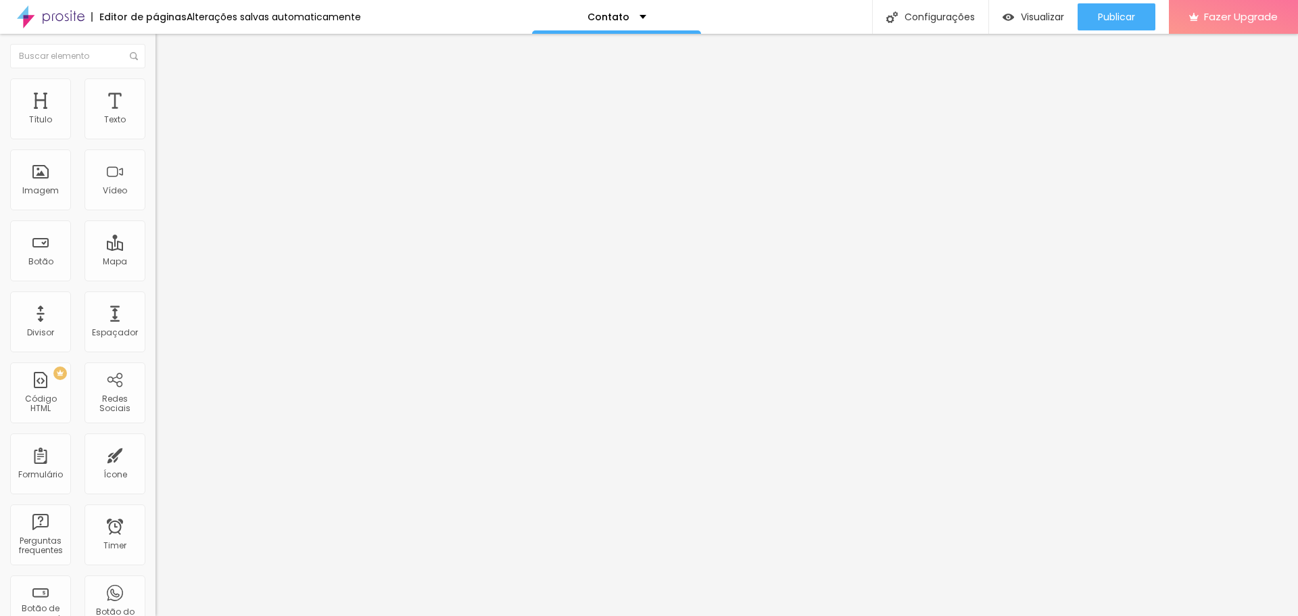
type input "33"
type input "31"
type input "30"
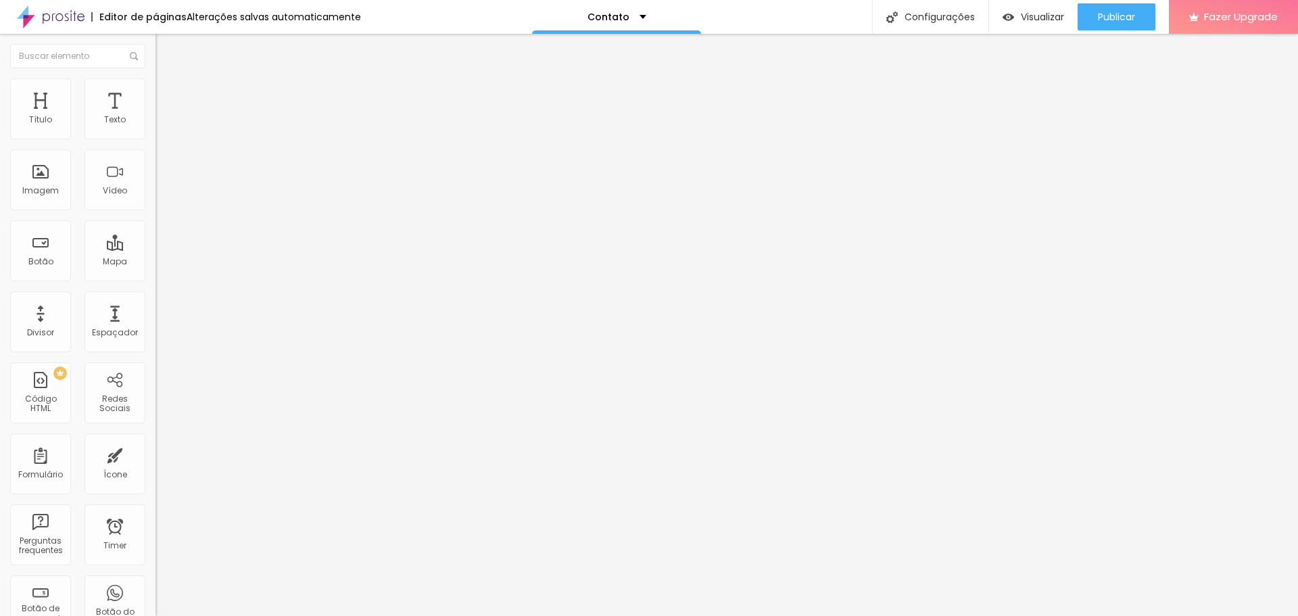
type input "30"
type input "29"
type input "28"
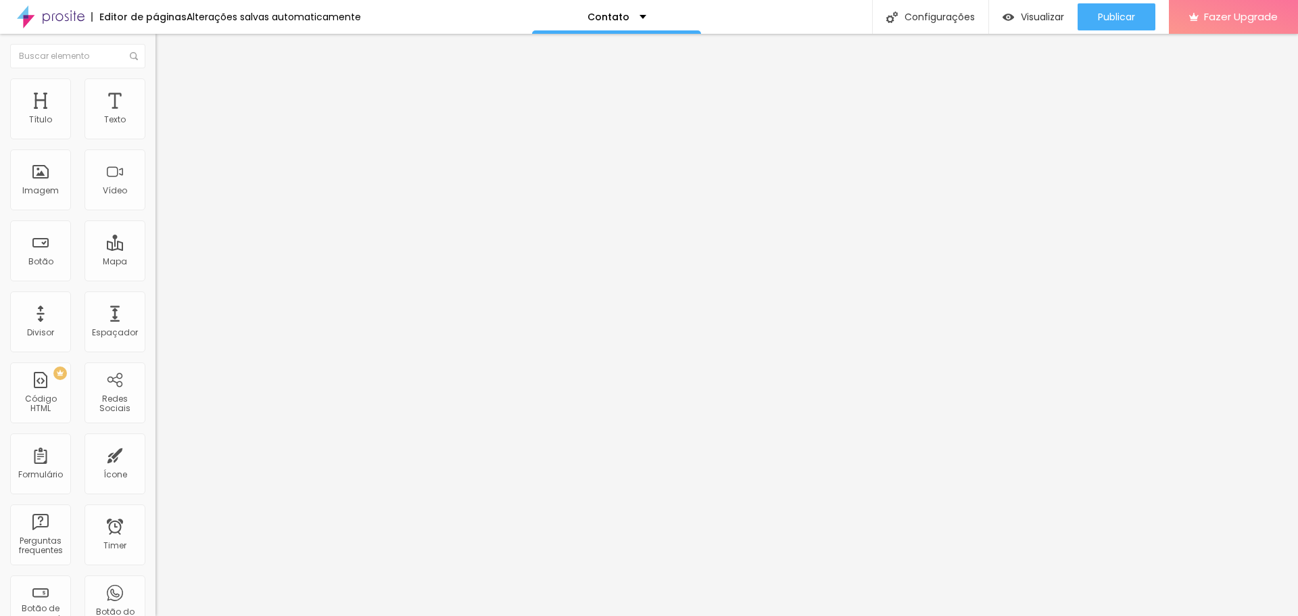
type input "26"
type input "25"
type input "24"
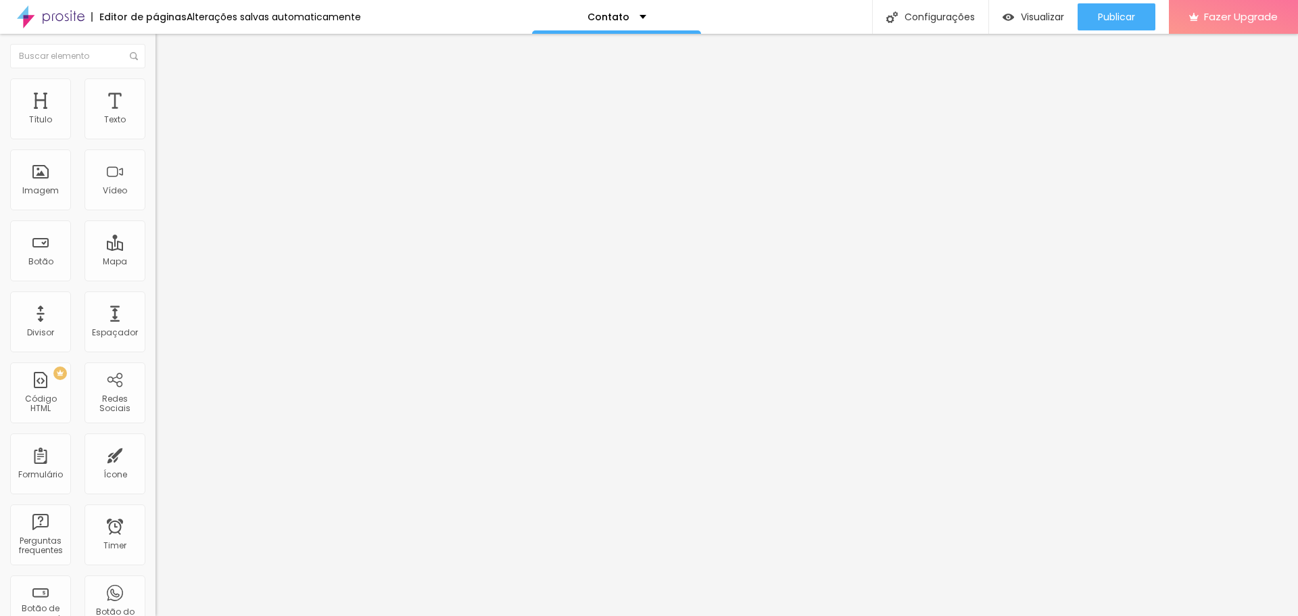
type input "24"
type input "23"
type input "22"
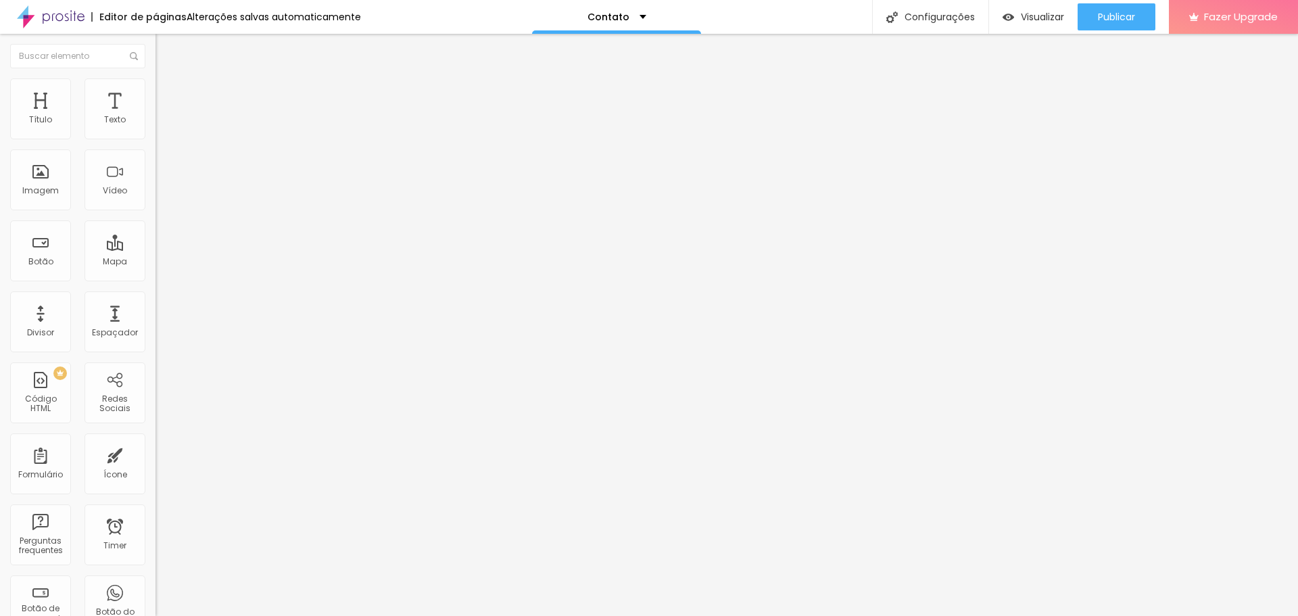
type input "21"
type input "20"
type input "19"
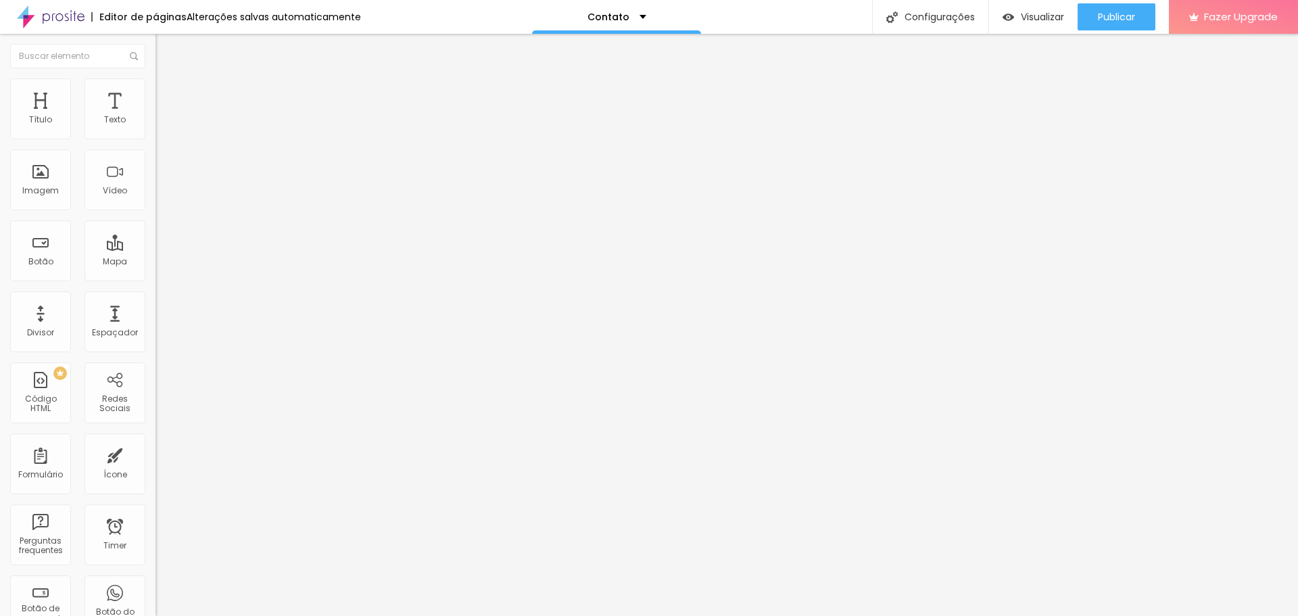
type input "19"
type input "18"
type input "17"
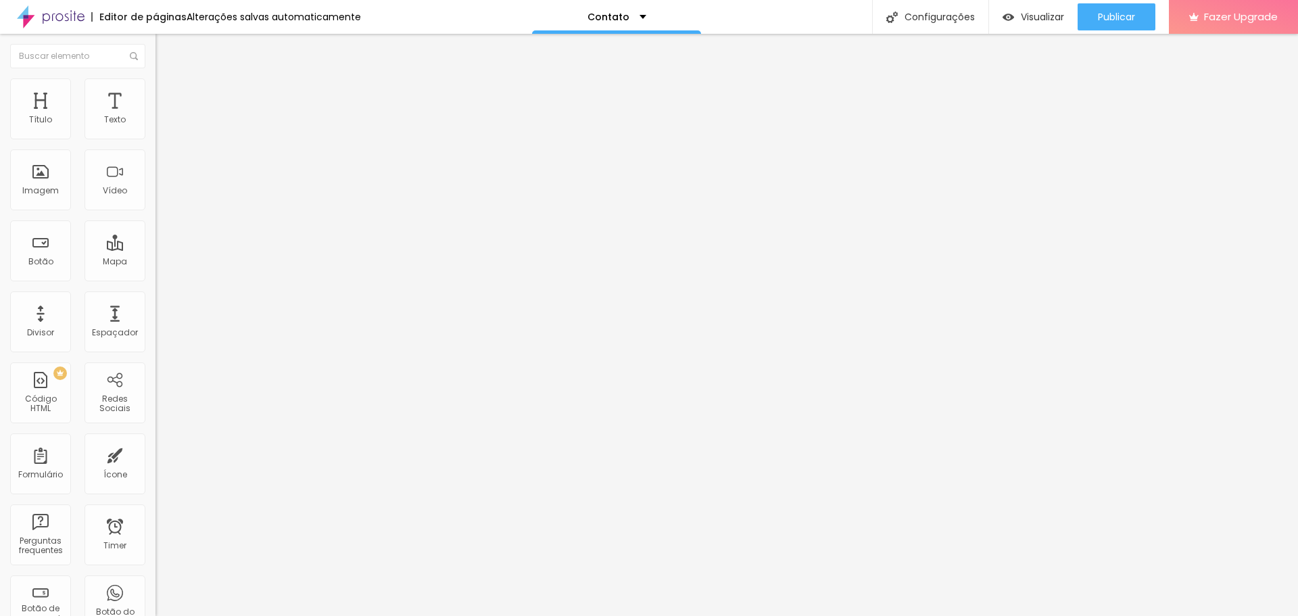
type input "16"
type input "15"
type input "14"
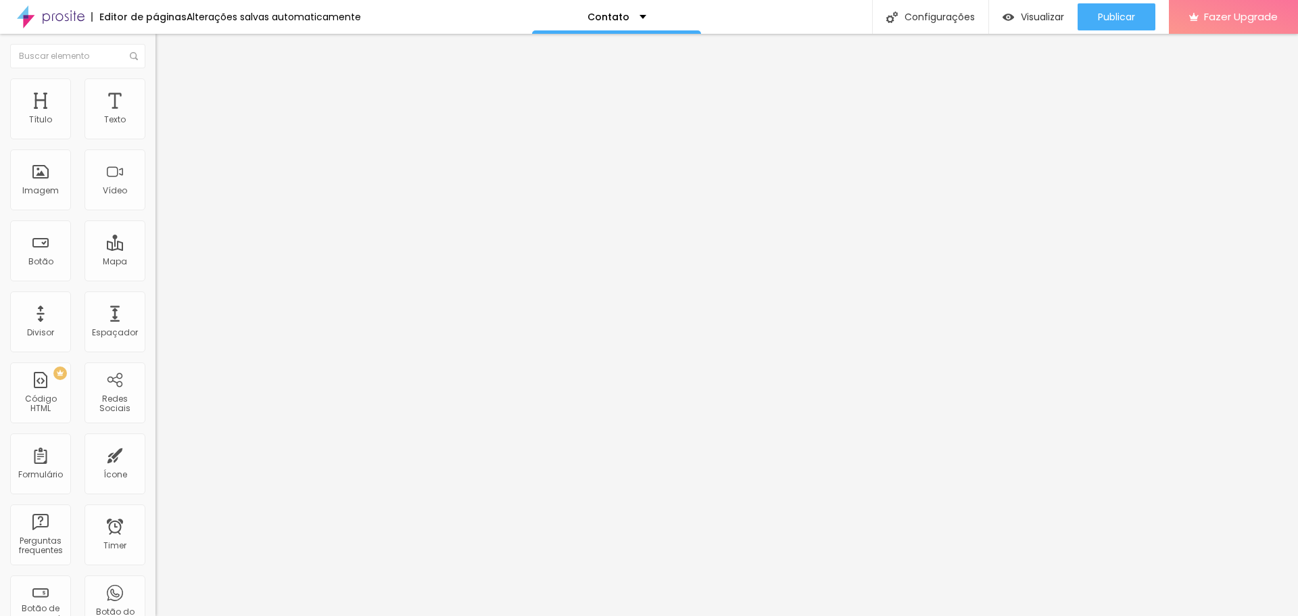
type input "14"
type input "12"
type input "11"
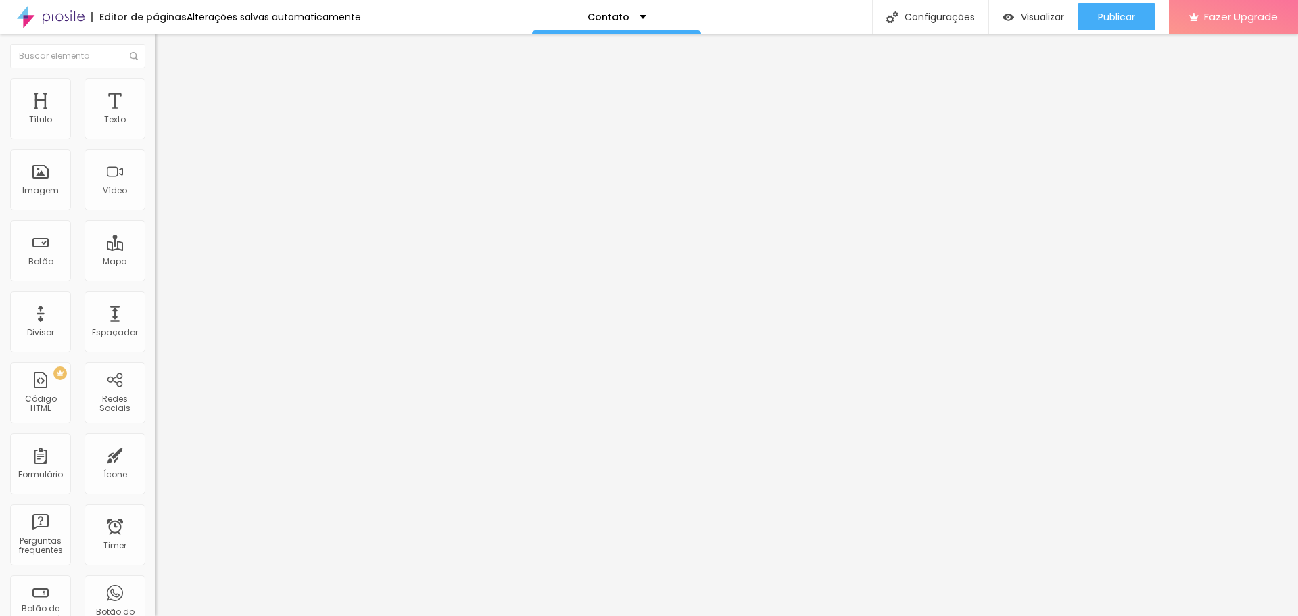
drag, startPoint x: 47, startPoint y: 157, endPoint x: 41, endPoint y: 157, distance: 6.8
type input "11"
click at [155, 453] on input "range" at bounding box center [198, 458] width 87 height 11
click at [166, 55] on img "button" at bounding box center [171, 49] width 11 height 11
click at [155, 136] on span at bounding box center [159, 141] width 8 height 11
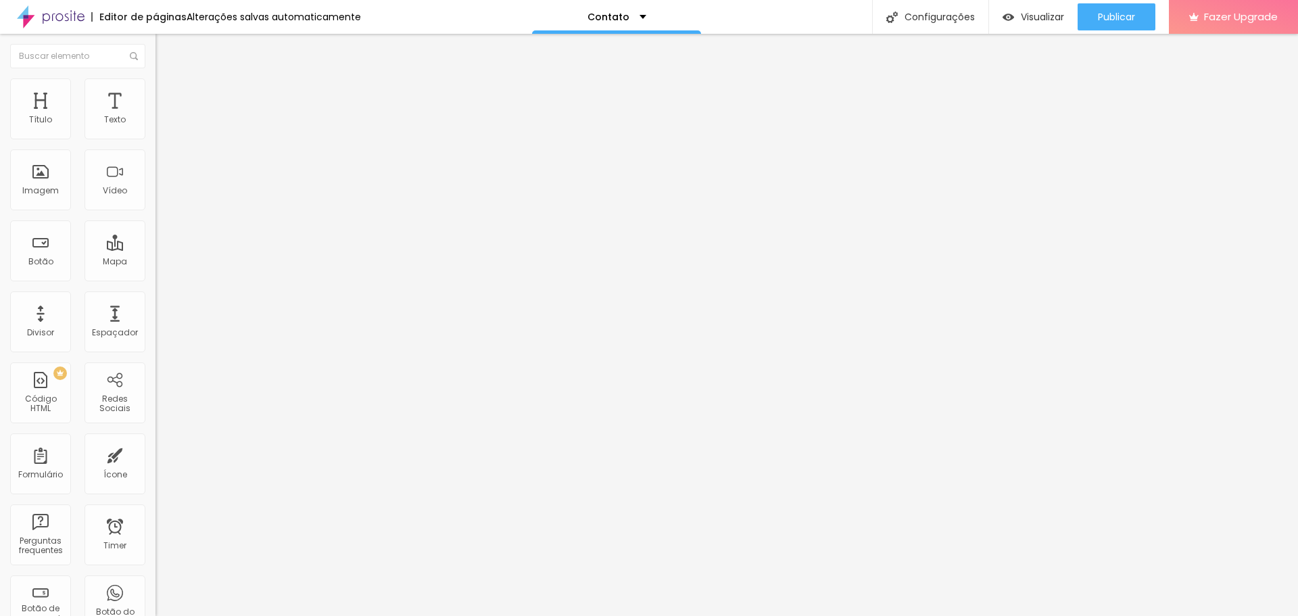
type input "O que você mais gosta na minha fotografia?"
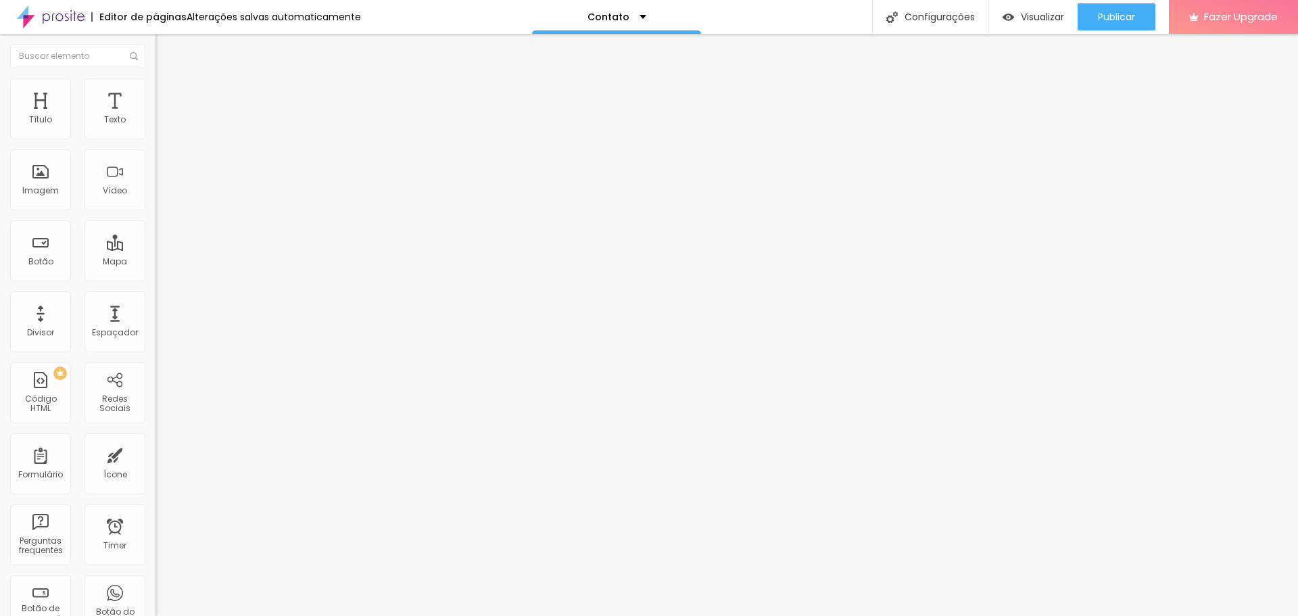
click at [155, 137] on img at bounding box center [159, 141] width 8 height 8
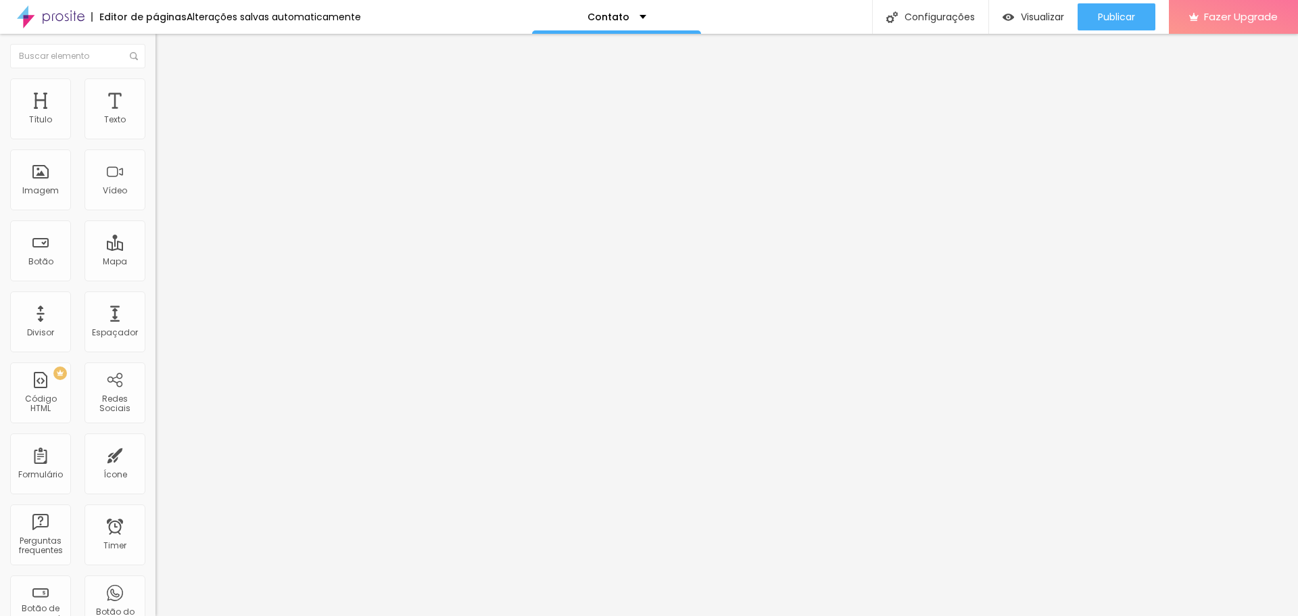
click at [168, 93] on span "Estilo" at bounding box center [178, 87] width 21 height 11
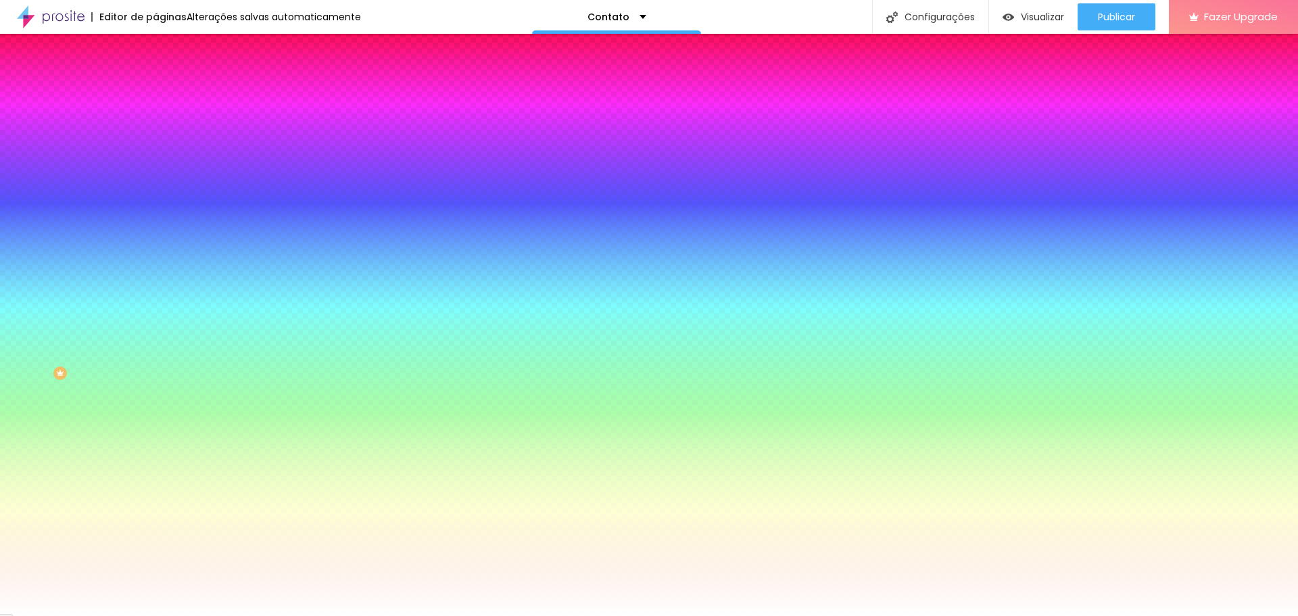
click at [161, 185] on icon "button" at bounding box center [165, 180] width 8 height 8
click at [134, 615] on div at bounding box center [649, 616] width 1298 height 0
click at [168, 95] on span "Avançado" at bounding box center [190, 100] width 45 height 11
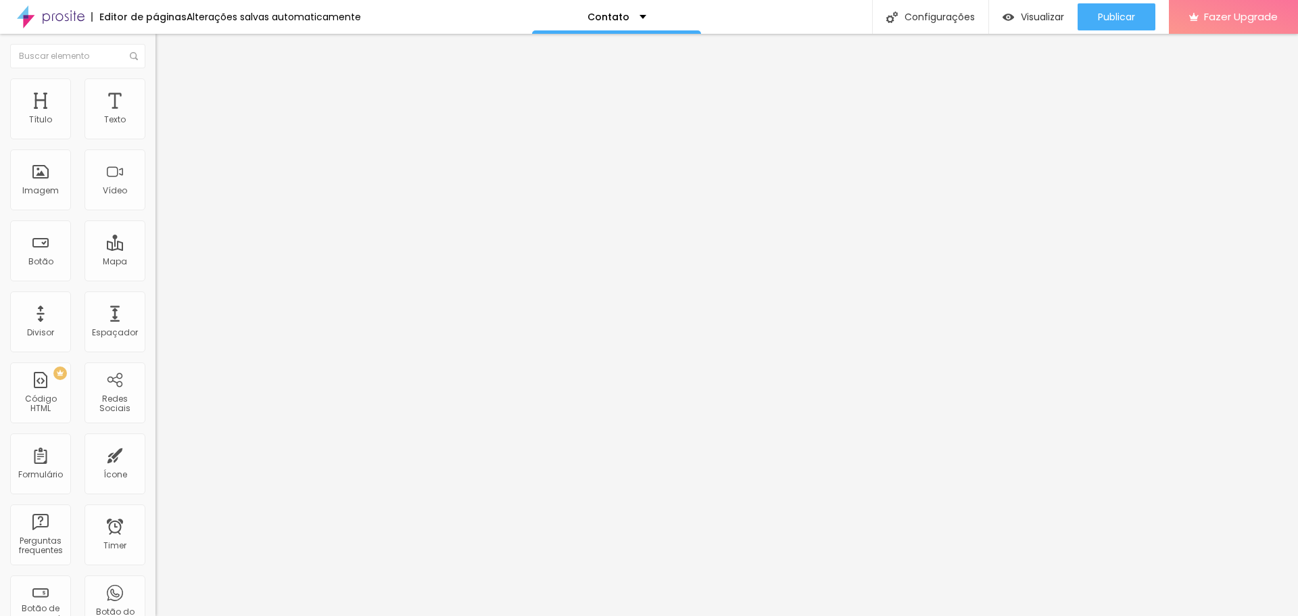
type input "10"
type input "9"
type input "8"
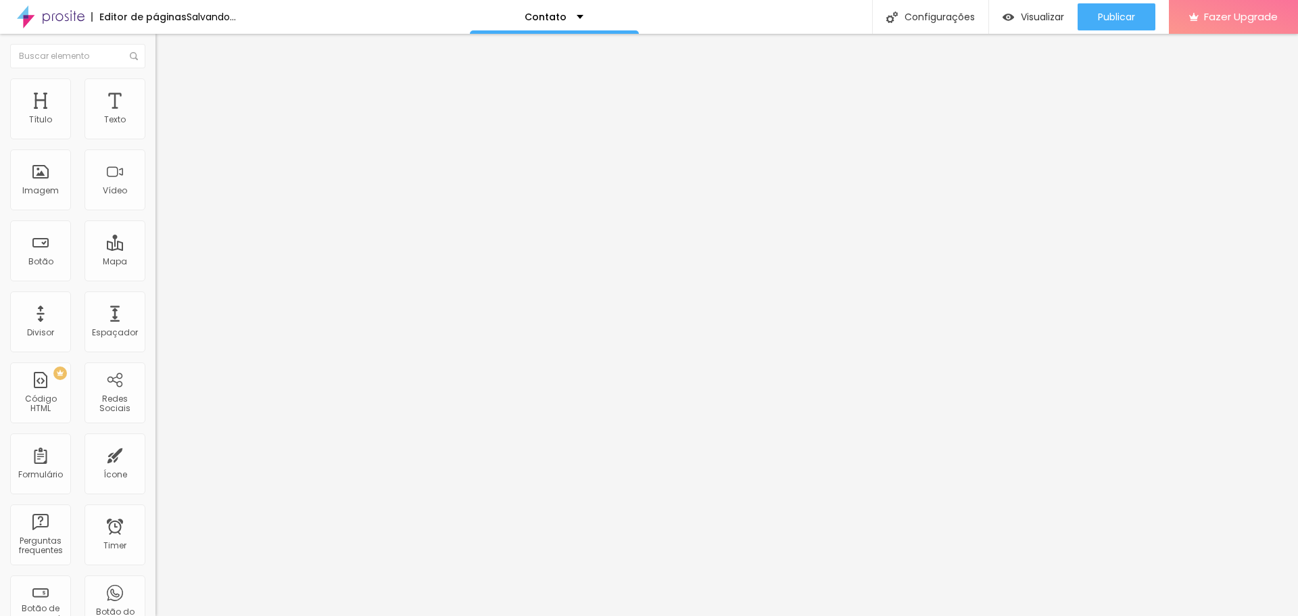
type input "8"
type input "7"
type input "6"
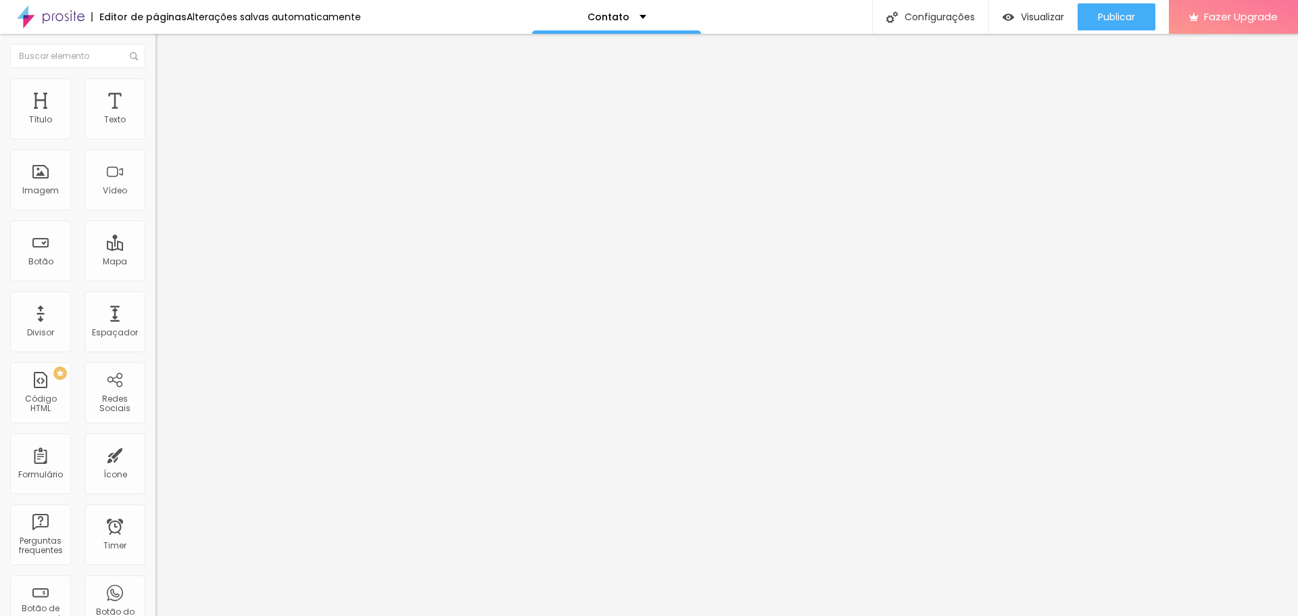
type input "4"
click at [155, 262] on input "range" at bounding box center [198, 267] width 87 height 11
click at [155, 212] on span "1:1 Quadrado" at bounding box center [181, 205] width 53 height 11
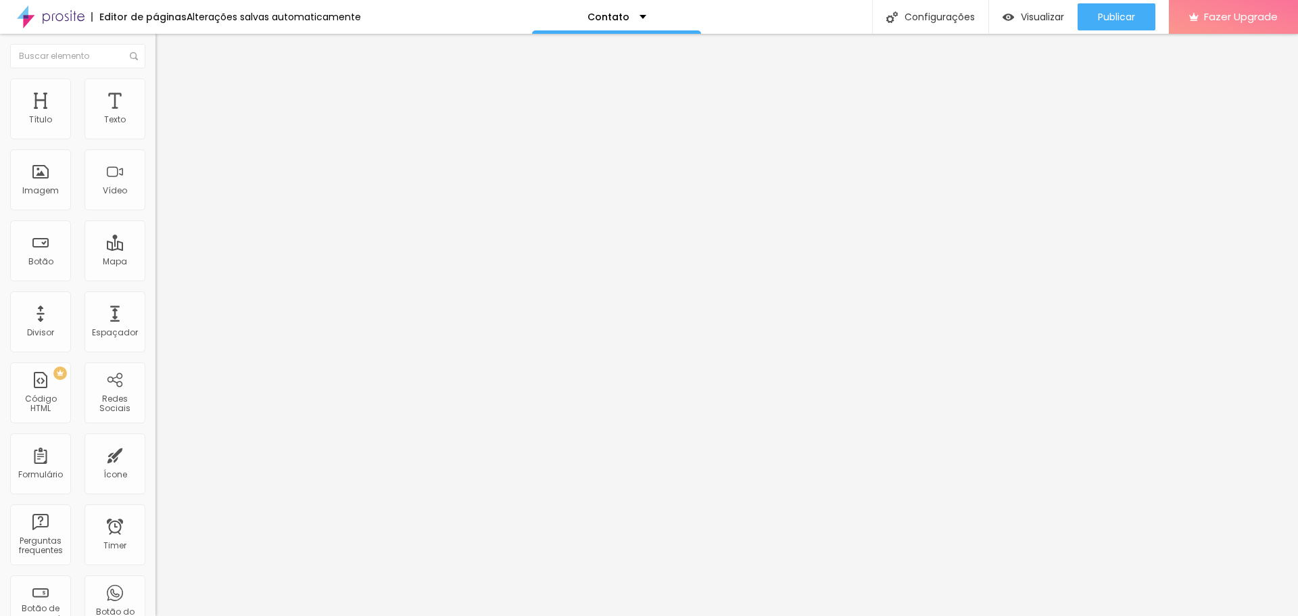
click at [155, 247] on div "Original" at bounding box center [232, 243] width 155 height 8
click at [155, 235] on div "Quadrado 1:1" at bounding box center [232, 230] width 155 height 8
click at [155, 228] on span "Padrão" at bounding box center [170, 221] width 30 height 11
click at [155, 220] on span "Cinema" at bounding box center [172, 213] width 34 height 11
click at [155, 116] on span "Trocar imagem" at bounding box center [192, 110] width 74 height 11
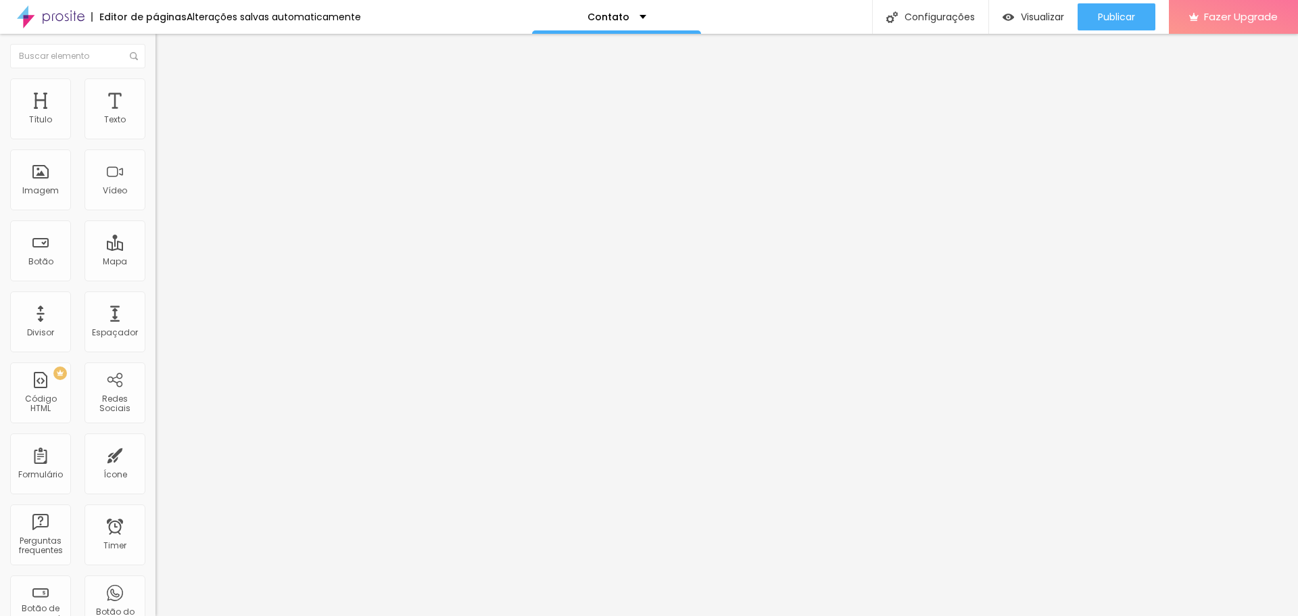
click at [155, 281] on img at bounding box center [159, 285] width 9 height 9
click at [155, 92] on li "Avançado" at bounding box center [232, 99] width 155 height 14
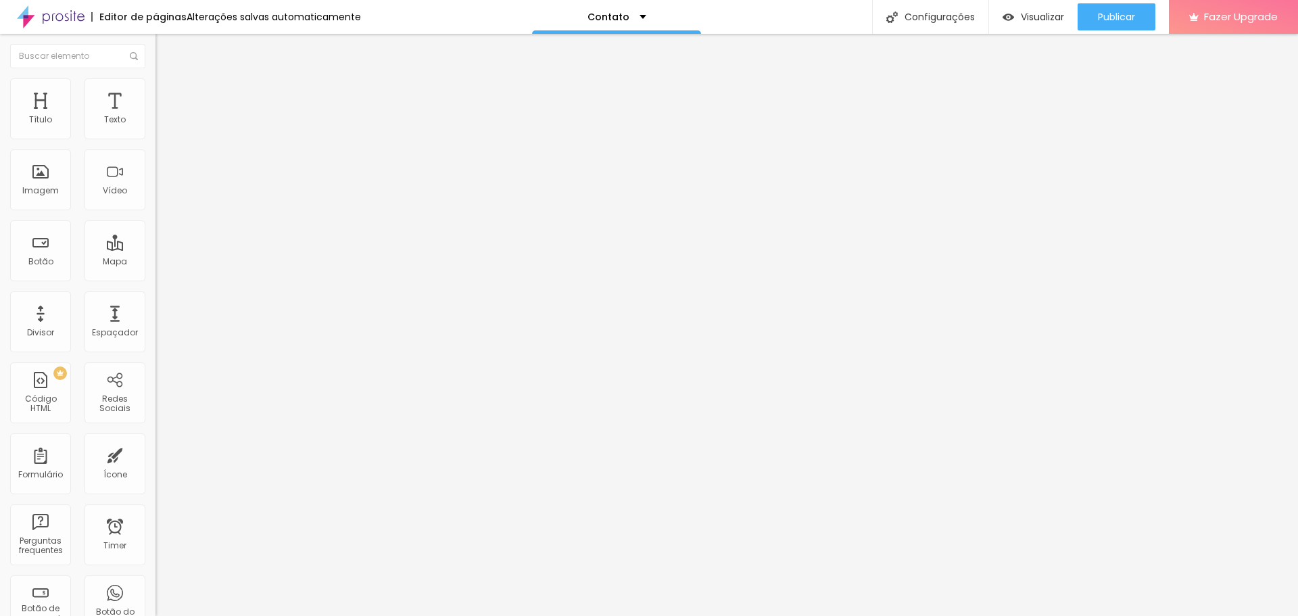
click at [155, 89] on li "Estilo" at bounding box center [232, 85] width 155 height 14
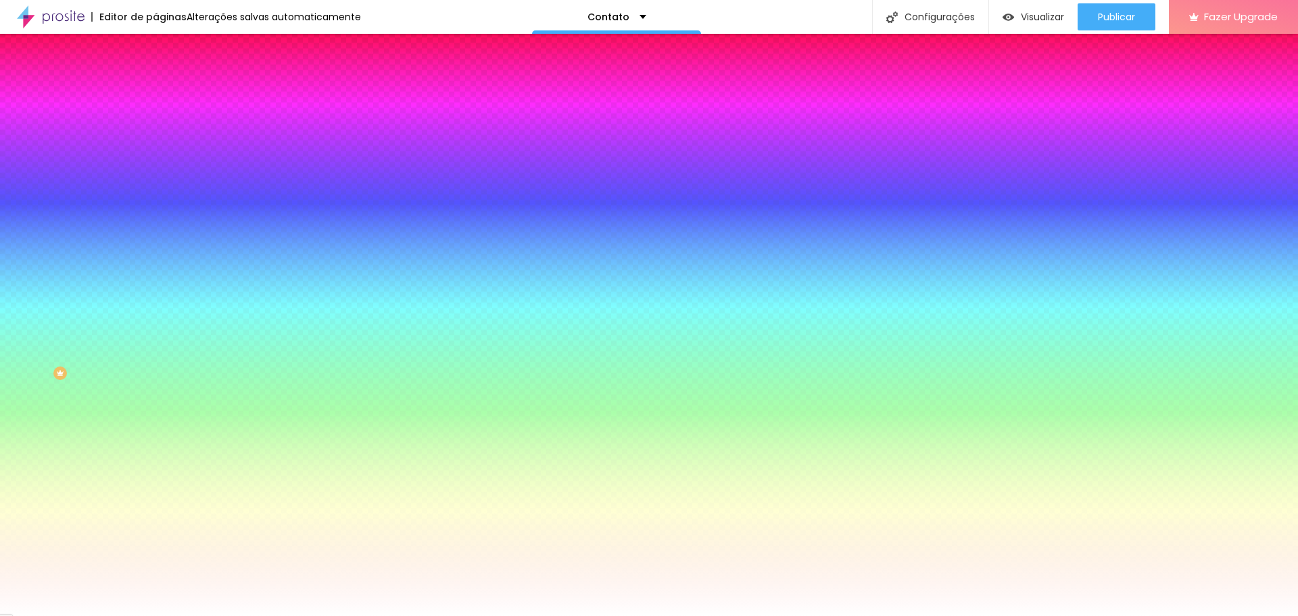
click at [161, 313] on icon "button" at bounding box center [165, 309] width 8 height 8
click at [783, 615] on div at bounding box center [649, 616] width 1298 height 0
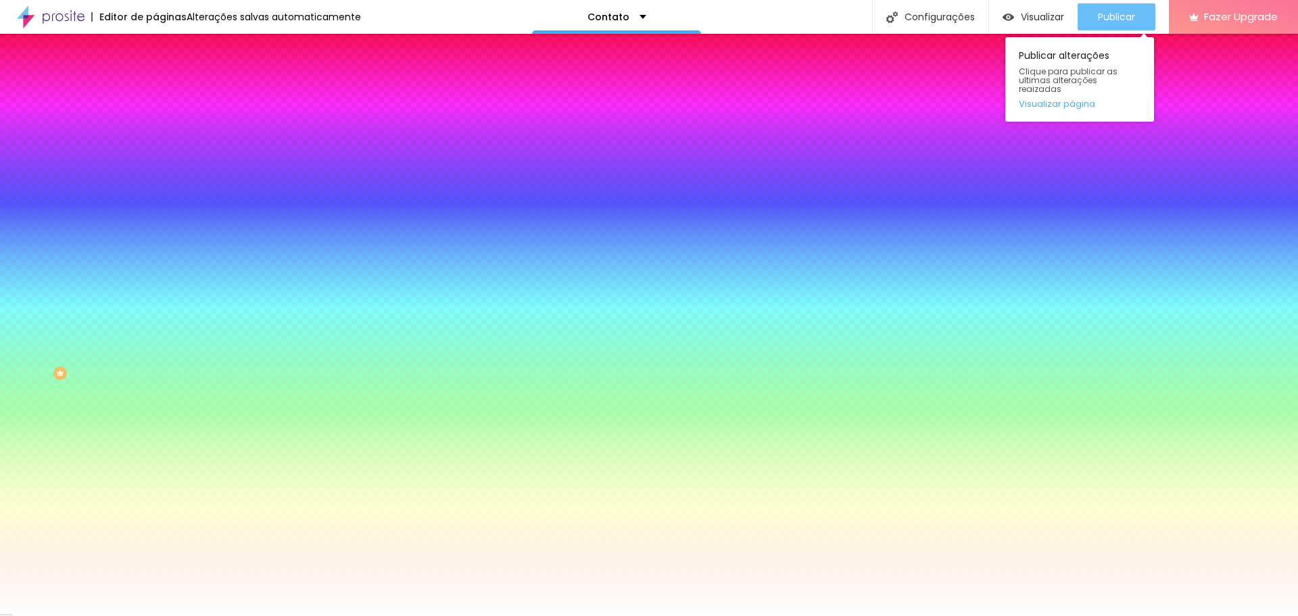
click at [1128, 18] on span "Publicar" at bounding box center [1116, 16] width 37 height 11
